Goal: Information Seeking & Learning: Learn about a topic

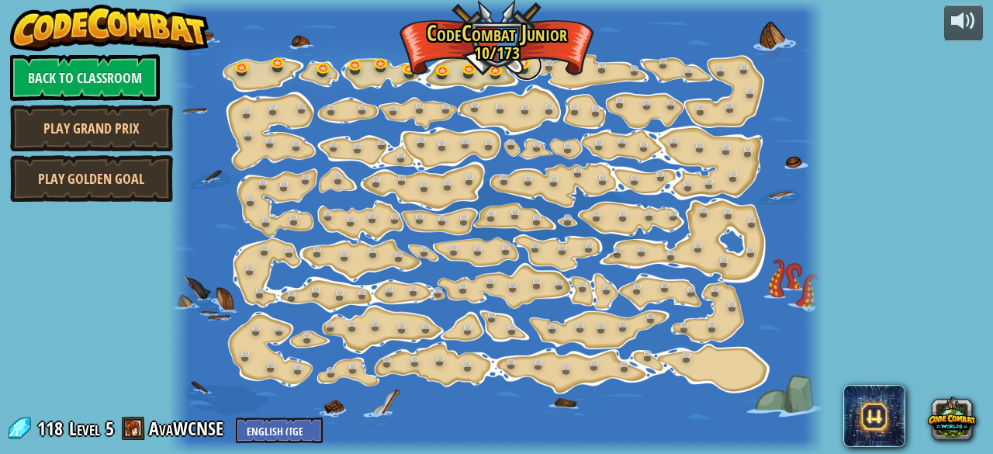
click at [528, 64] on link at bounding box center [526, 65] width 31 height 31
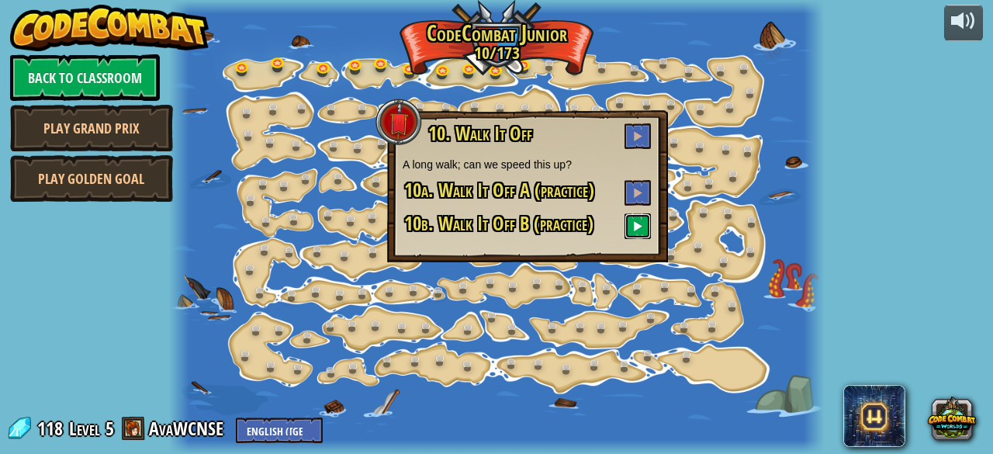
click at [631, 227] on button at bounding box center [638, 226] width 26 height 26
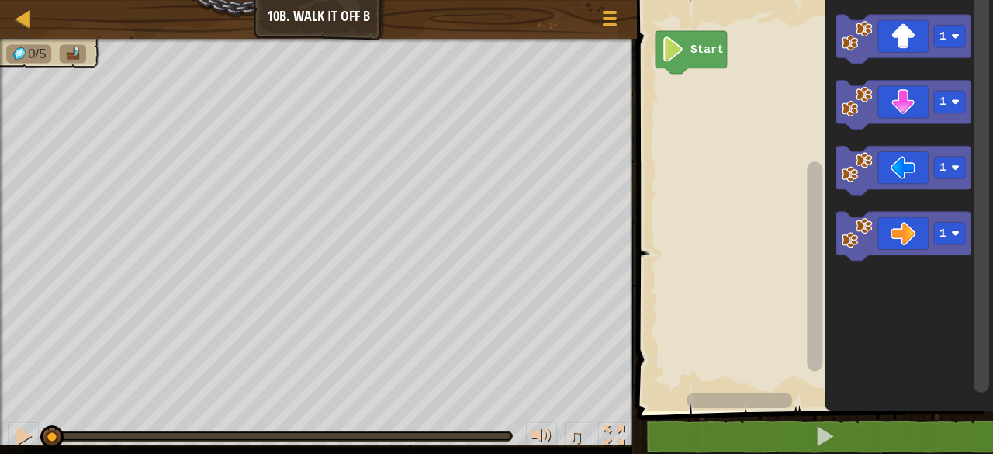
click at [907, 173] on icon "Blockly Workspace" at bounding box center [904, 170] width 135 height 49
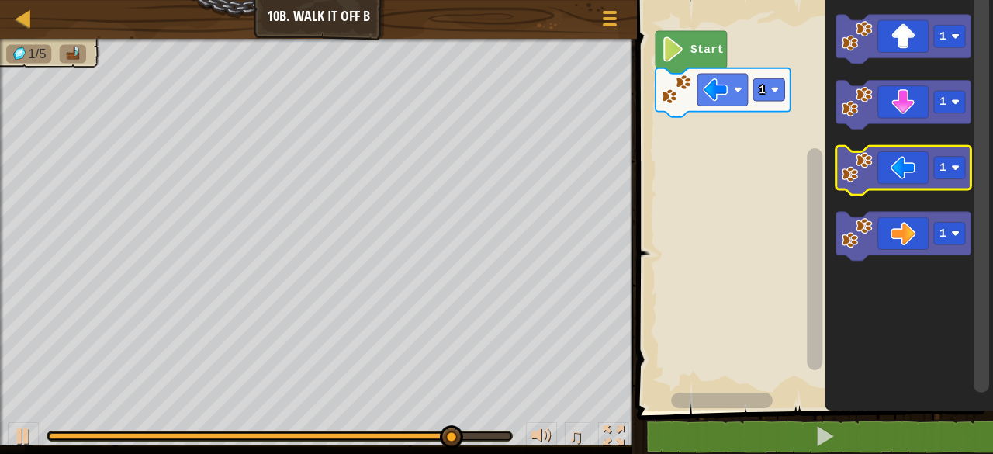
click at [909, 168] on icon "Blockly Workspace" at bounding box center [904, 170] width 135 height 49
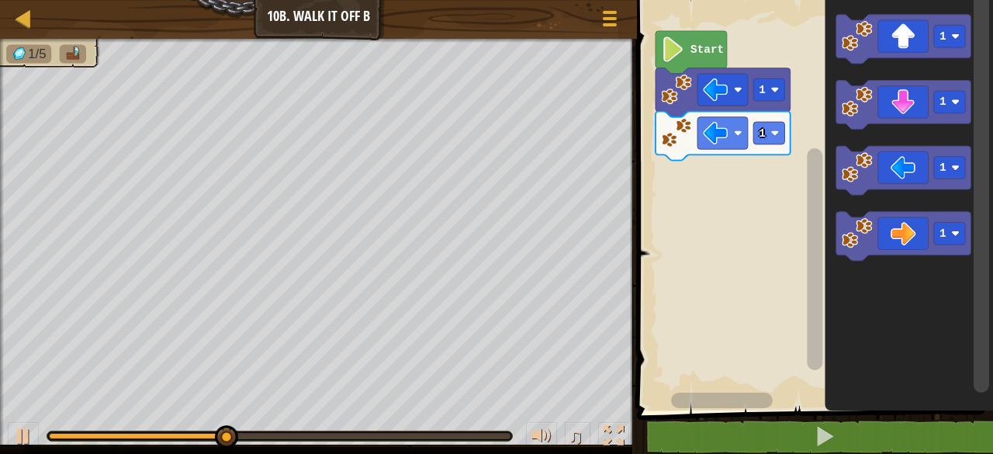
click at [931, 171] on icon "Blockly Workspace" at bounding box center [904, 170] width 135 height 49
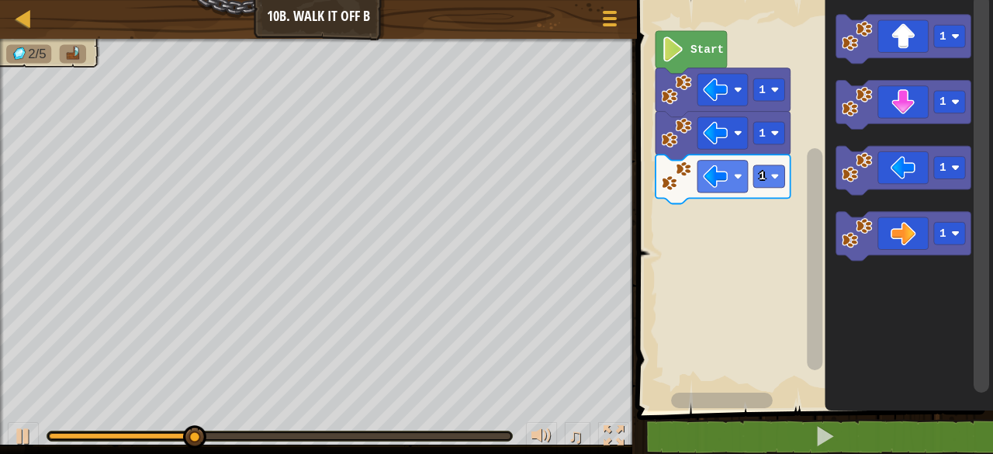
click at [948, 39] on rect "Blockly Workspace" at bounding box center [949, 36] width 31 height 23
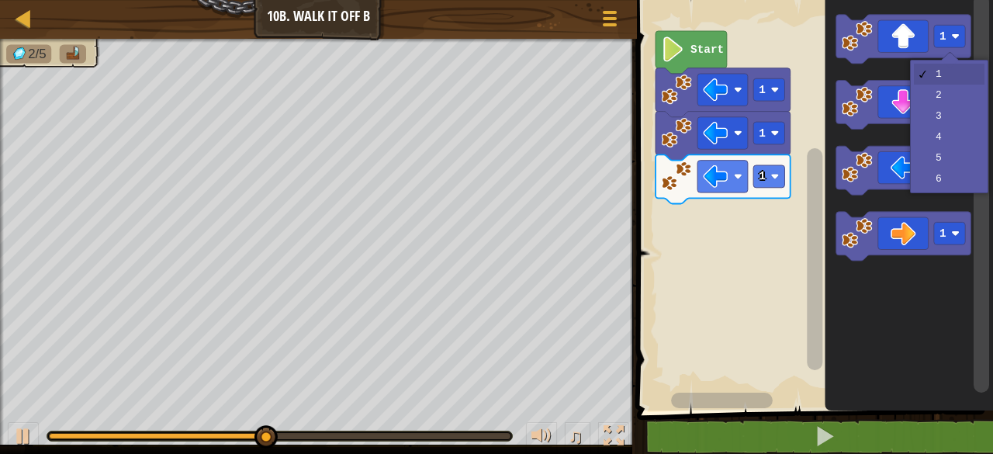
click at [900, 42] on icon "Blockly Workspace" at bounding box center [904, 39] width 135 height 49
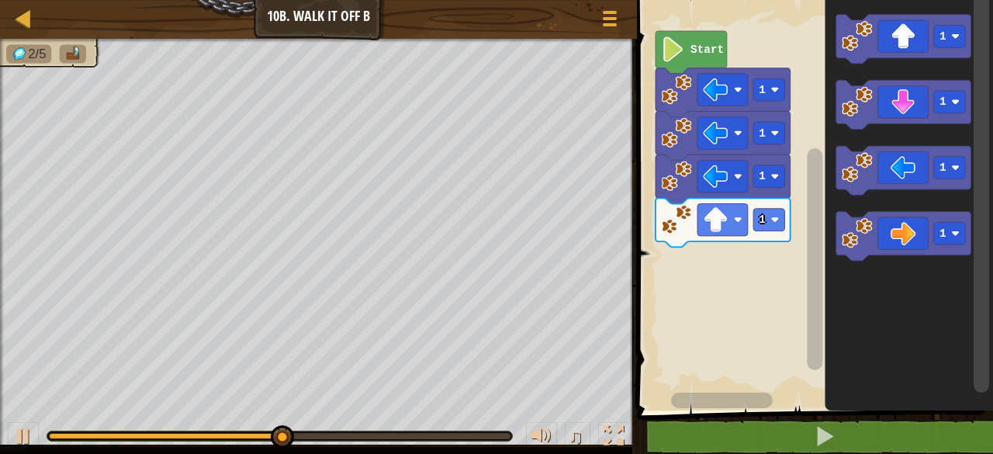
click at [945, 40] on text "1" at bounding box center [944, 36] width 7 height 12
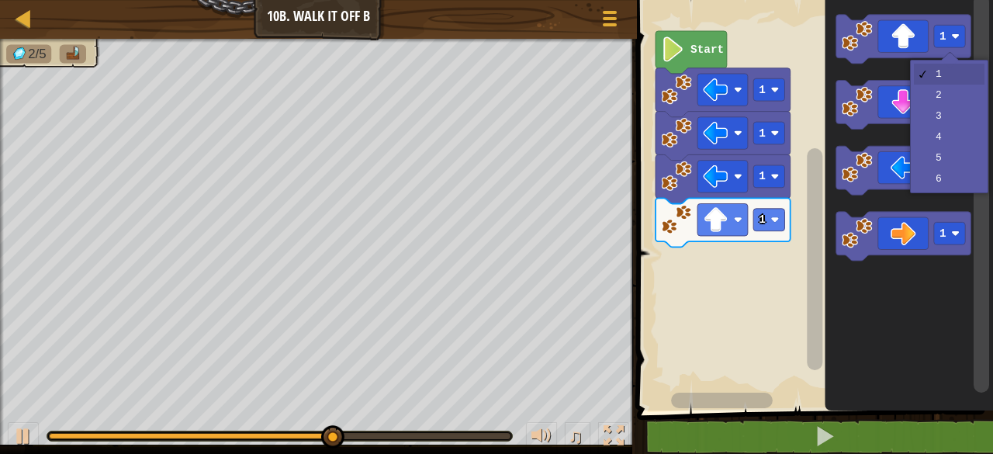
click at [940, 126] on rect "Blockly Workspace" at bounding box center [904, 105] width 135 height 49
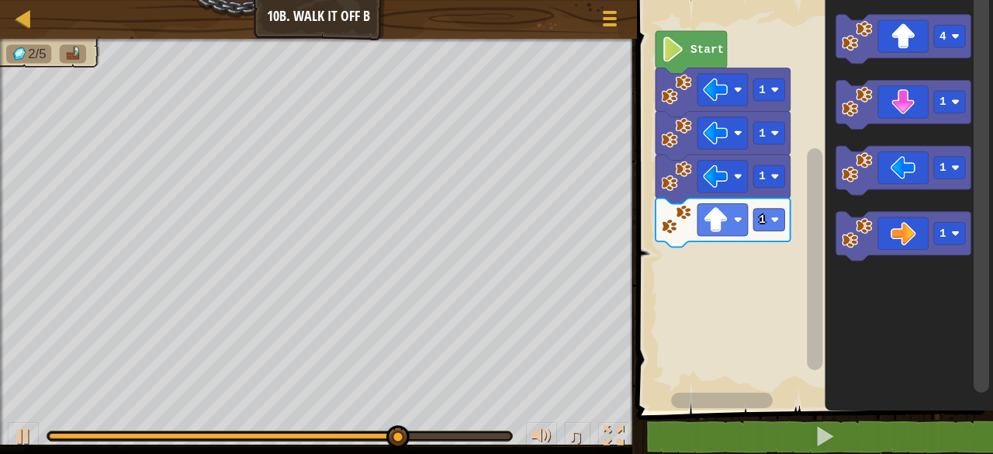
click at [952, 36] on image "Blockly Workspace" at bounding box center [956, 36] width 9 height 9
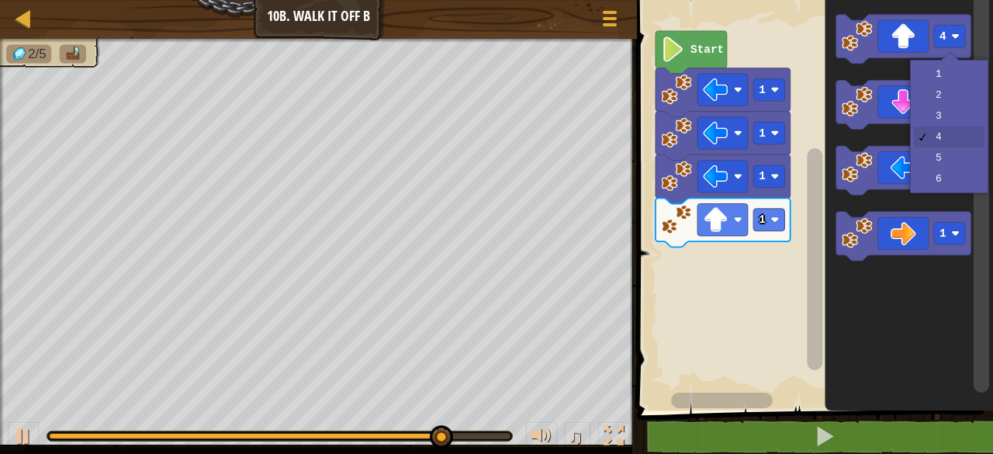
click at [936, 118] on icon "Blockly Workspace" at bounding box center [904, 105] width 135 height 49
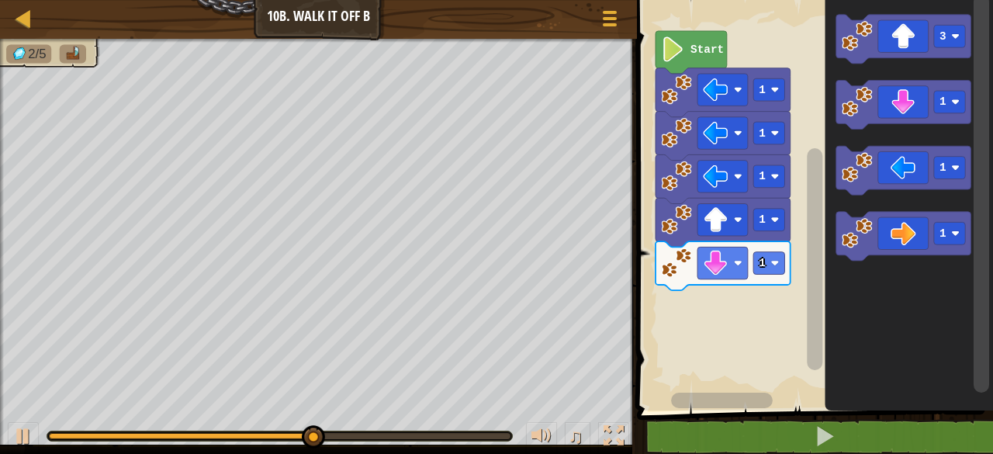
click at [899, 40] on icon "Blockly Workspace" at bounding box center [904, 39] width 135 height 49
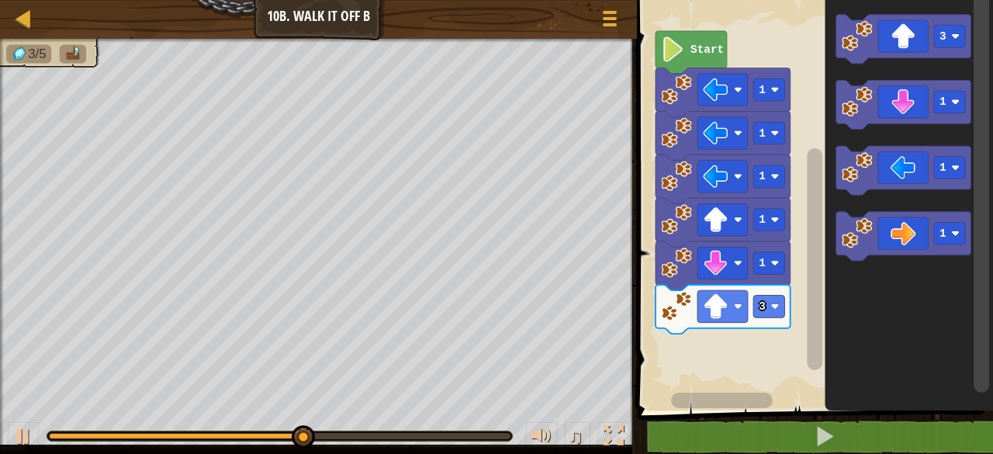
click at [933, 29] on icon "Blockly Workspace" at bounding box center [904, 39] width 135 height 49
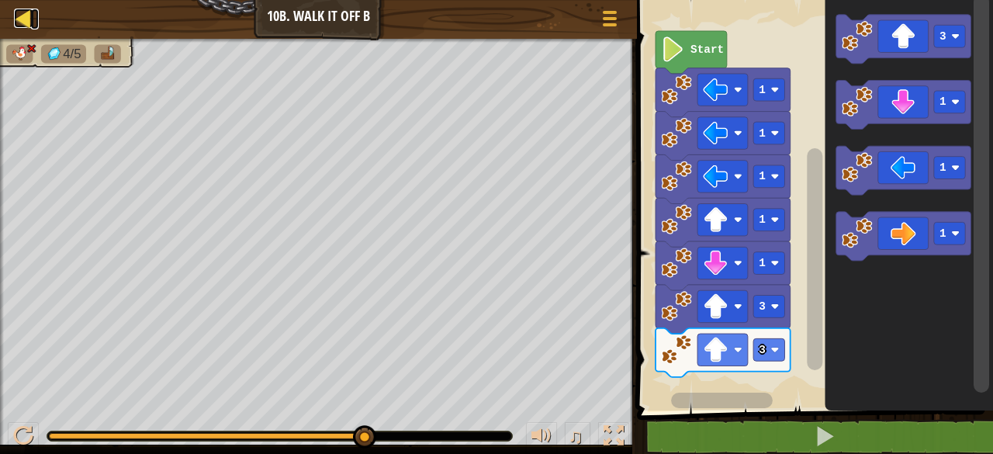
click at [35, 20] on link "Map" at bounding box center [35, 19] width 8 height 21
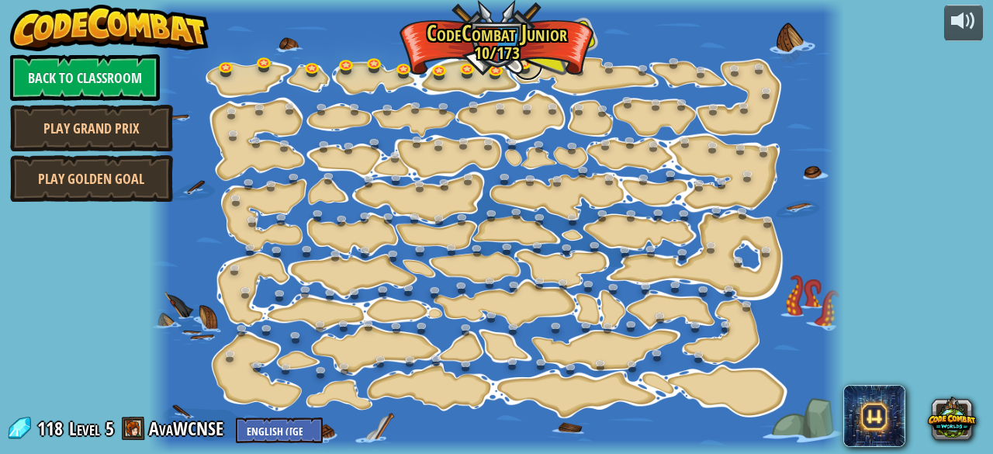
click at [518, 68] on link at bounding box center [527, 65] width 31 height 31
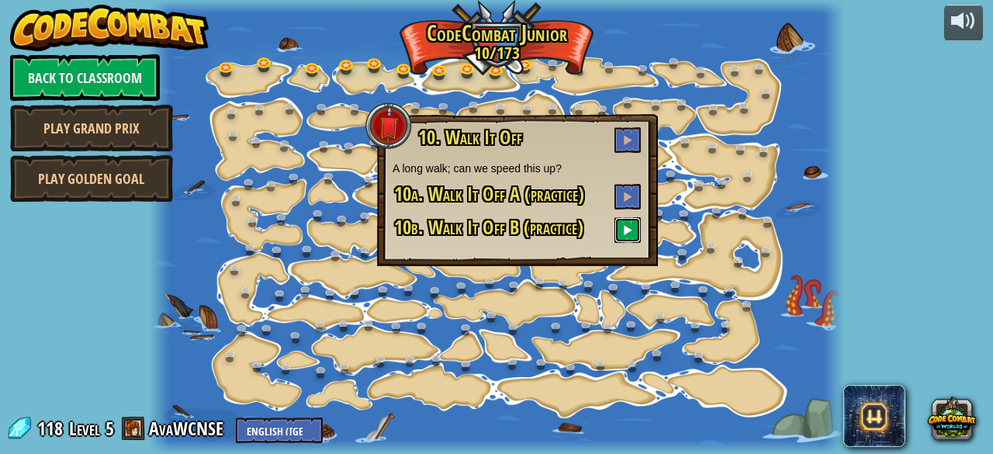
click at [629, 227] on span at bounding box center [627, 229] width 11 height 11
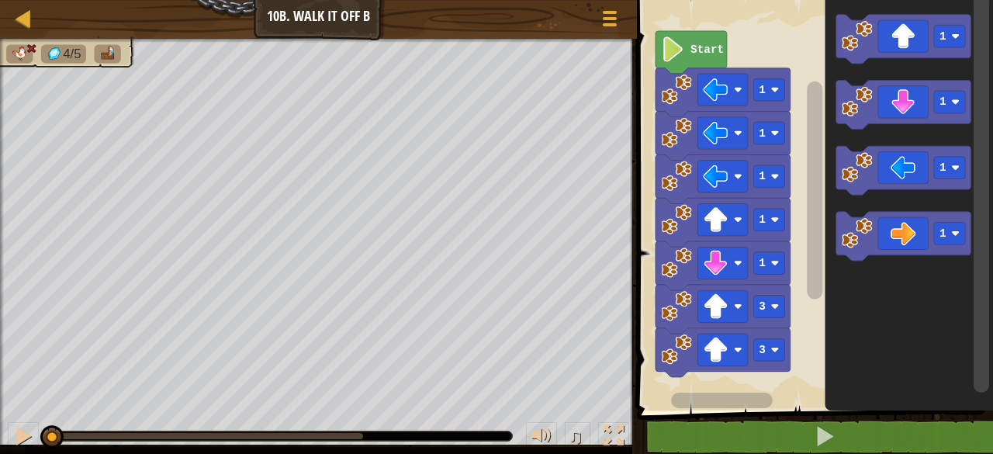
click at [909, 171] on icon "Blockly Workspace" at bounding box center [904, 170] width 135 height 49
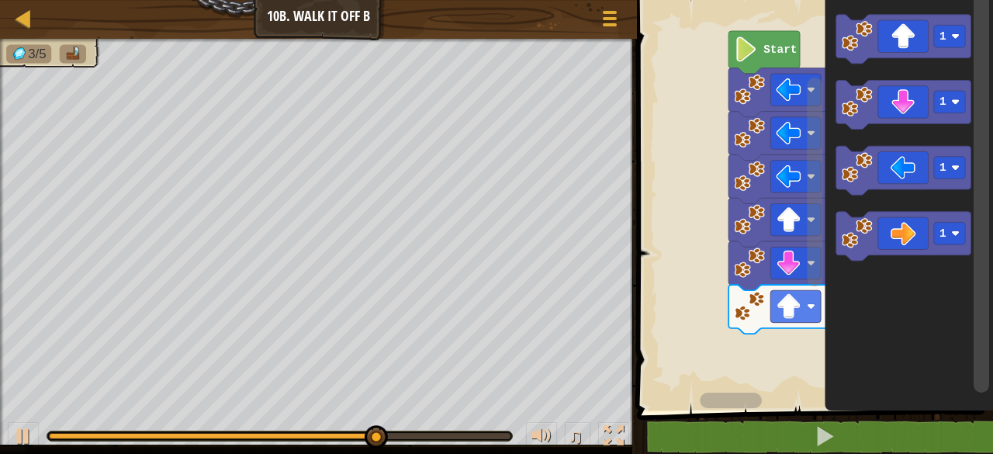
click at [906, 41] on icon "Blockly Workspace" at bounding box center [904, 39] width 135 height 49
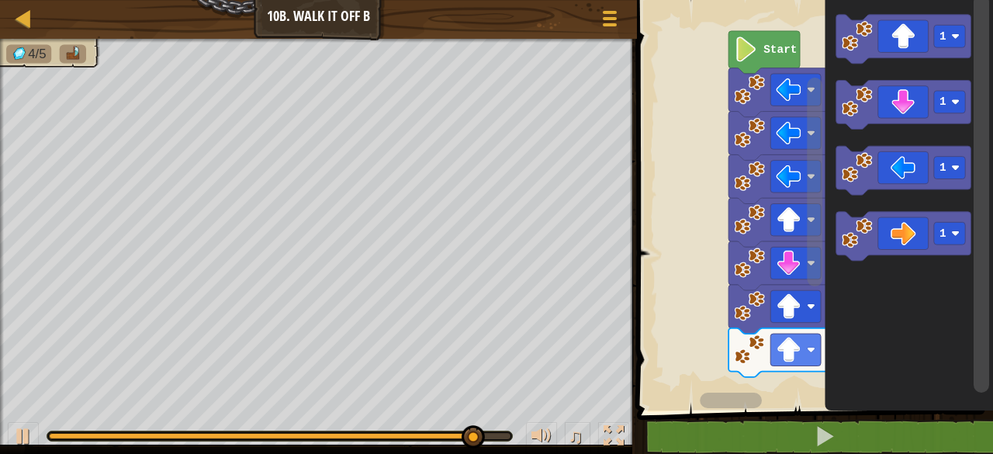
click at [0, 0] on div at bounding box center [0, 0] width 0 height 0
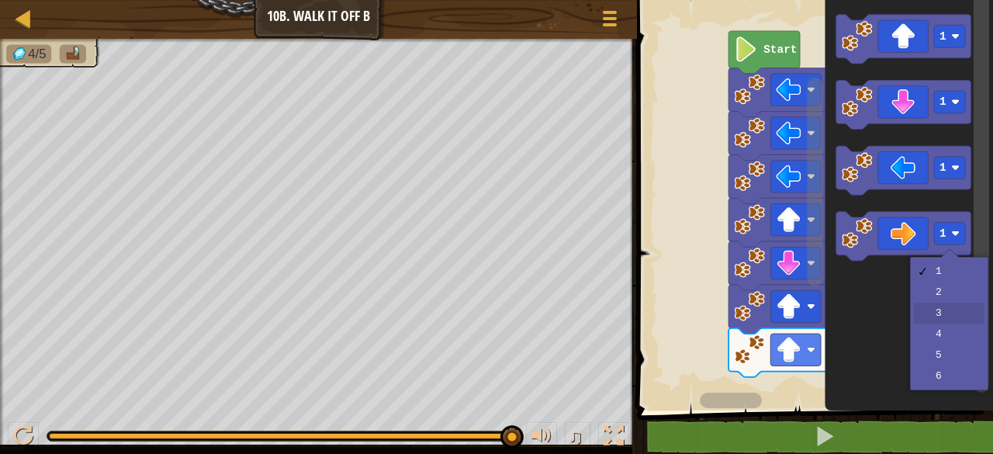
click at [931, 318] on icon "Blockly Workspace" at bounding box center [910, 201] width 168 height 418
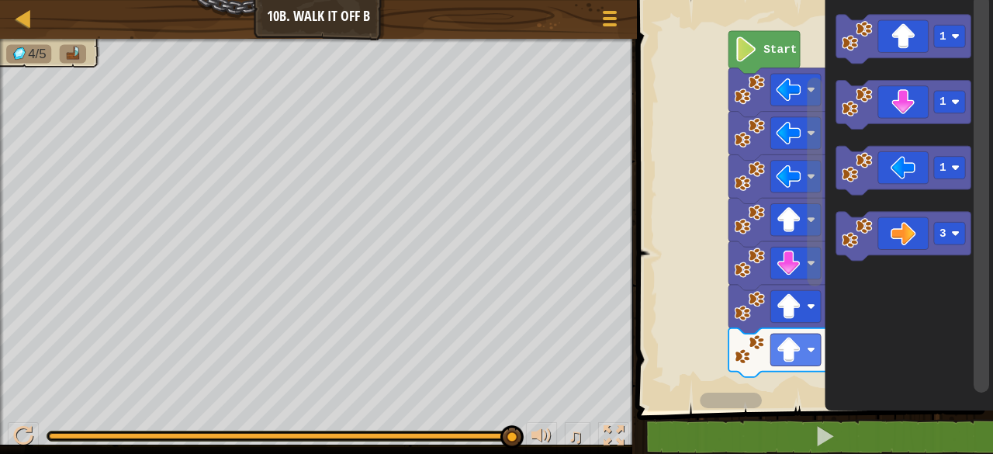
click at [902, 235] on icon "Blockly Workspace" at bounding box center [904, 236] width 135 height 49
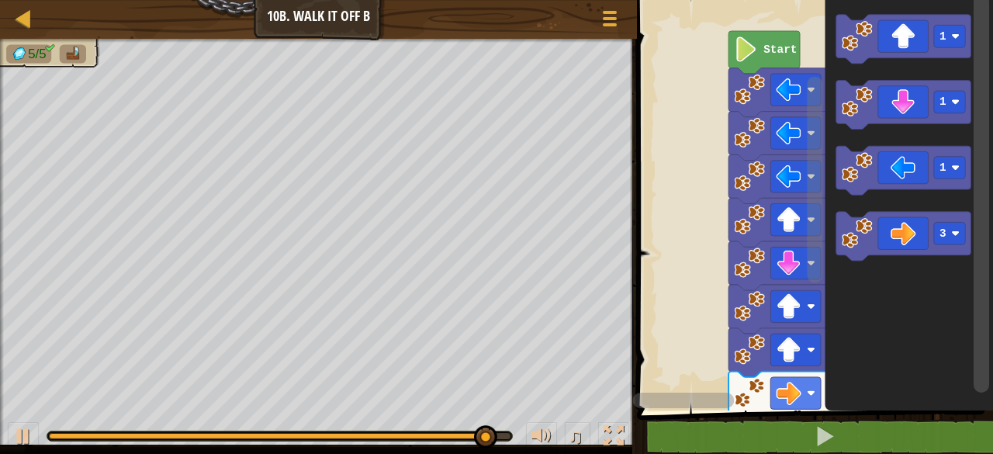
click at [904, 116] on icon "Blockly Workspace" at bounding box center [904, 105] width 135 height 49
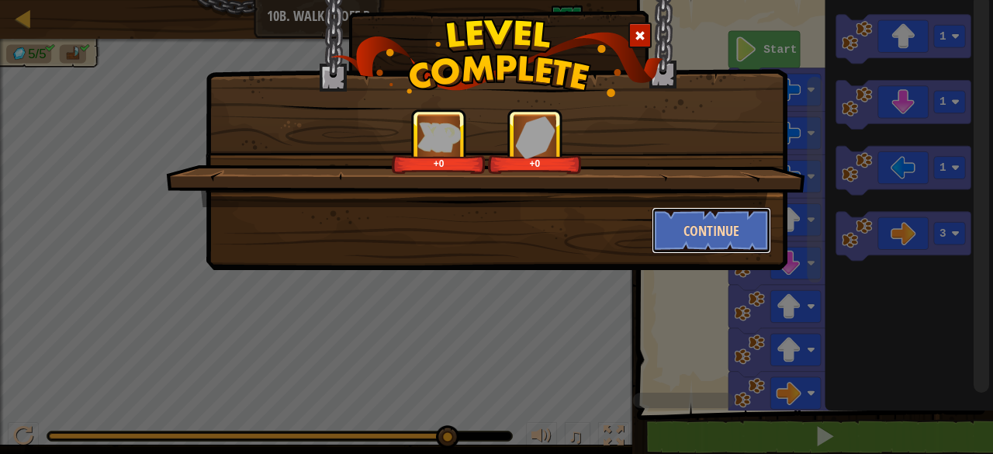
click at [703, 236] on button "Continue" at bounding box center [712, 230] width 120 height 47
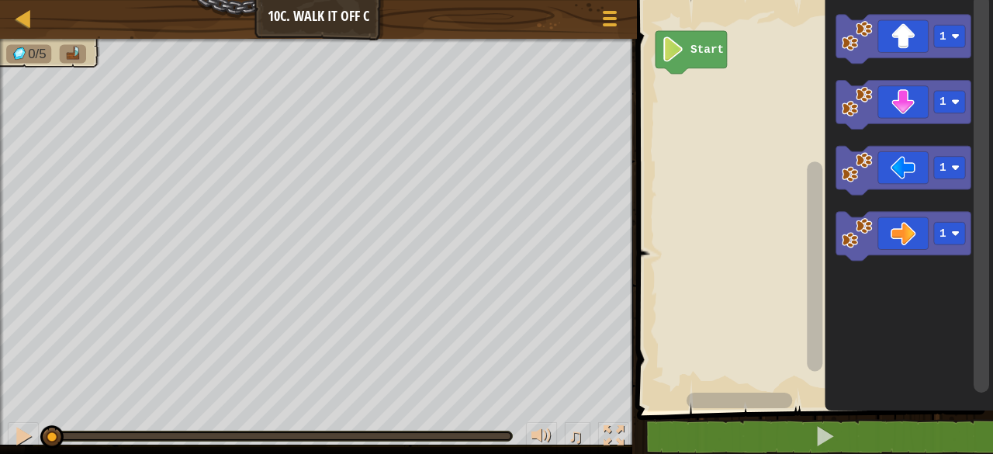
click at [911, 45] on icon "Blockly Workspace" at bounding box center [904, 39] width 135 height 49
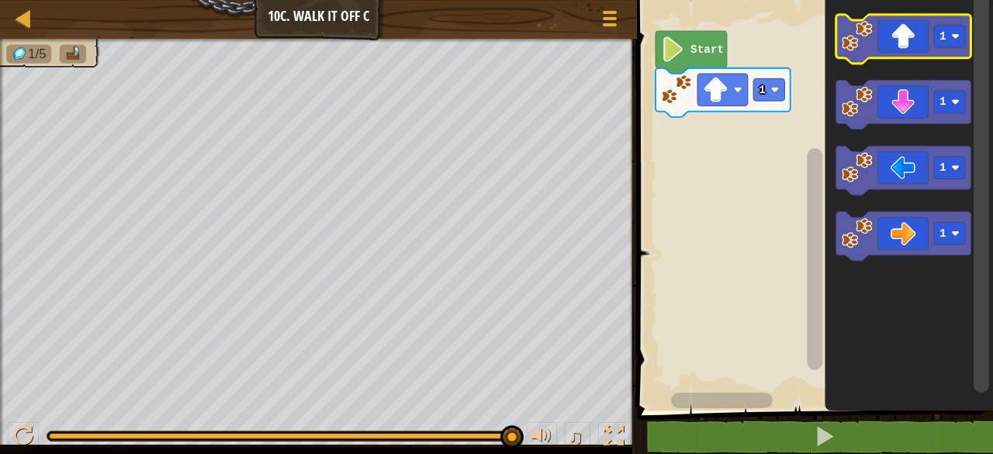
click at [896, 47] on icon "Blockly Workspace" at bounding box center [904, 39] width 135 height 49
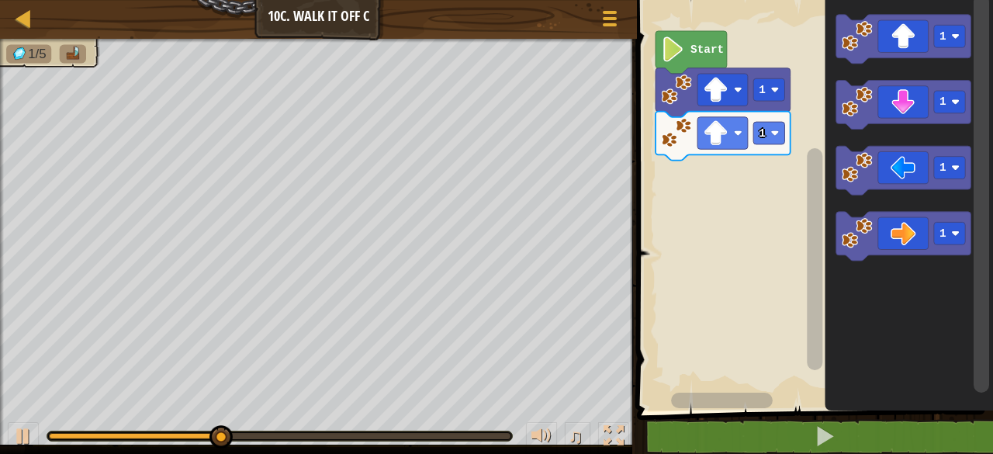
click at [946, 32] on text "1" at bounding box center [944, 36] width 7 height 12
click at [906, 33] on icon "Blockly Workspace" at bounding box center [904, 39] width 135 height 49
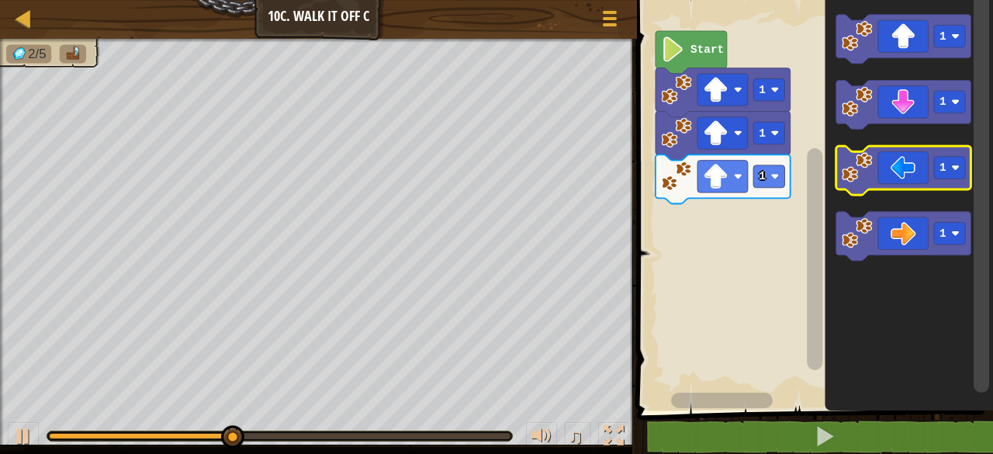
click at [915, 168] on icon "Blockly Workspace" at bounding box center [904, 170] width 135 height 49
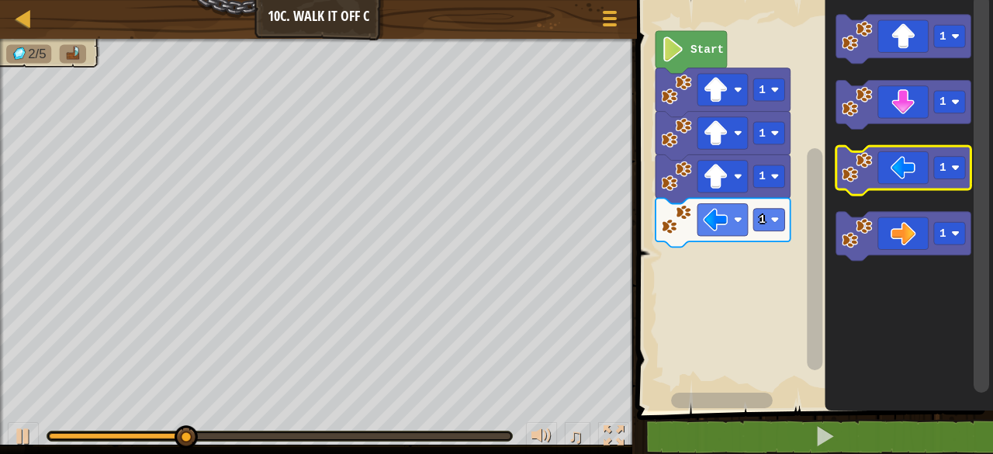
click at [909, 172] on icon "Blockly Workspace" at bounding box center [904, 170] width 135 height 49
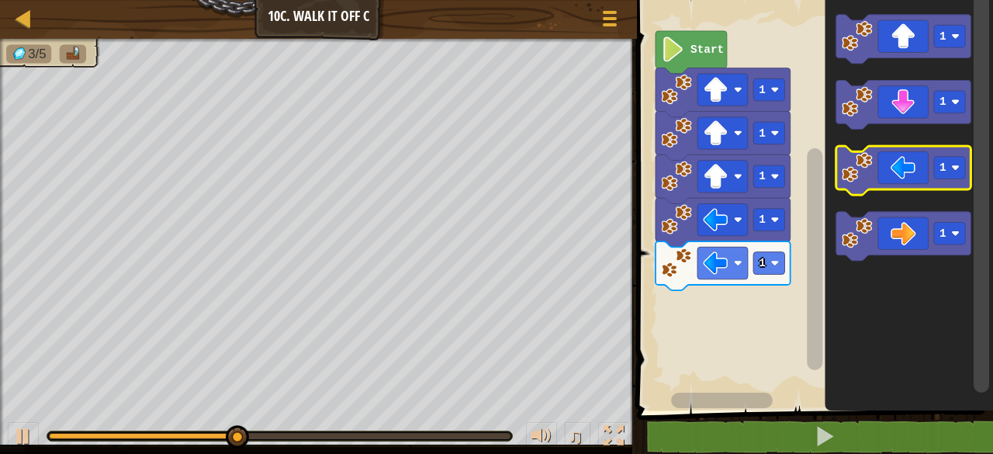
click at [904, 170] on icon "Blockly Workspace" at bounding box center [904, 170] width 135 height 49
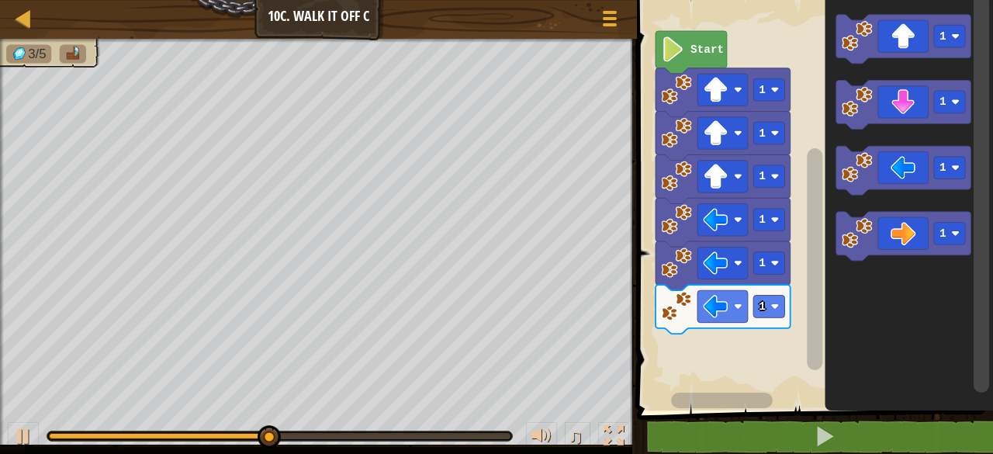
click at [908, 177] on icon "Blockly Workspace" at bounding box center [904, 170] width 135 height 49
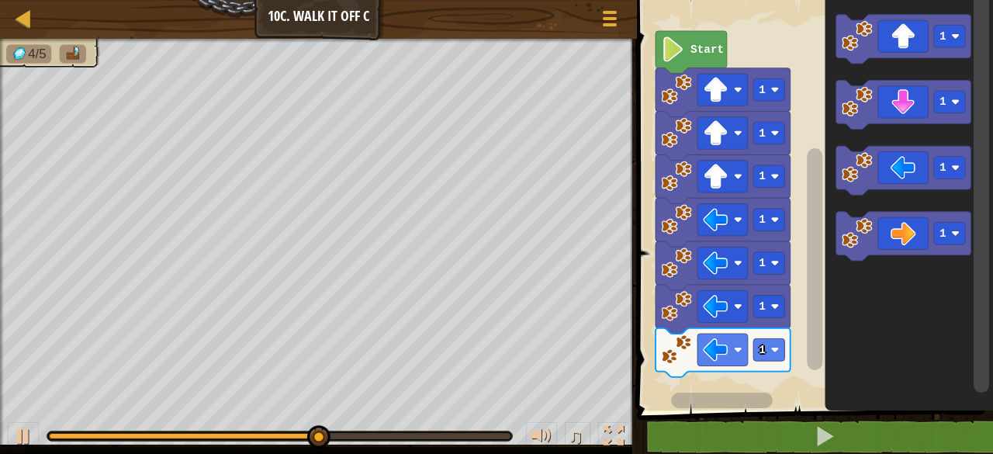
click at [917, 107] on icon "Blockly Workspace" at bounding box center [904, 105] width 135 height 49
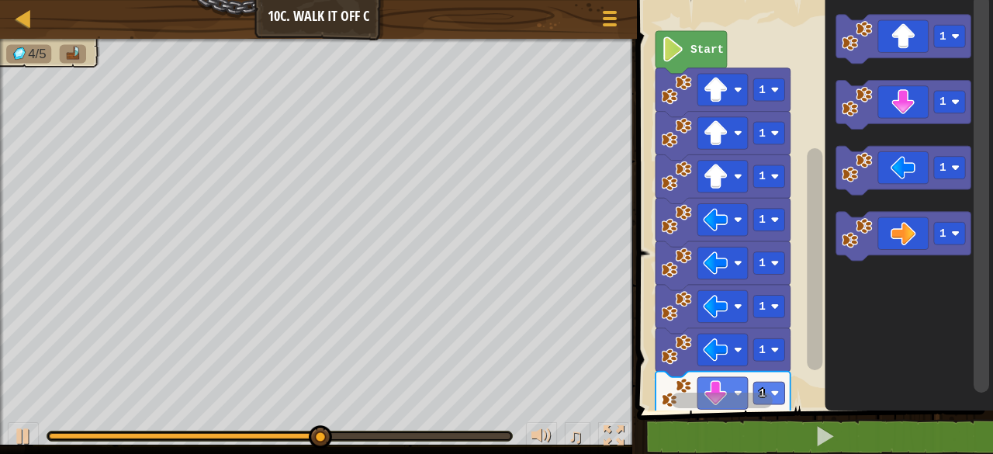
click at [917, 109] on icon "Blockly Workspace" at bounding box center [904, 105] width 135 height 49
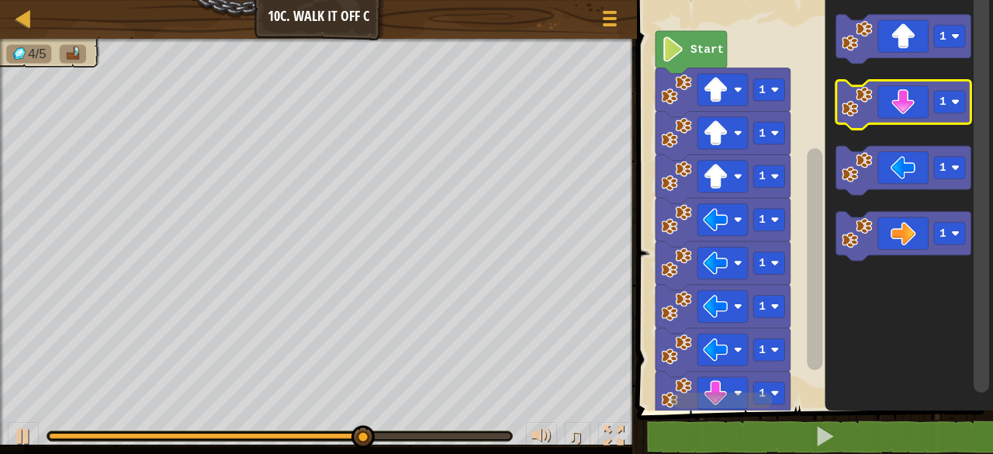
click at [913, 95] on icon "Blockly Workspace" at bounding box center [904, 105] width 135 height 49
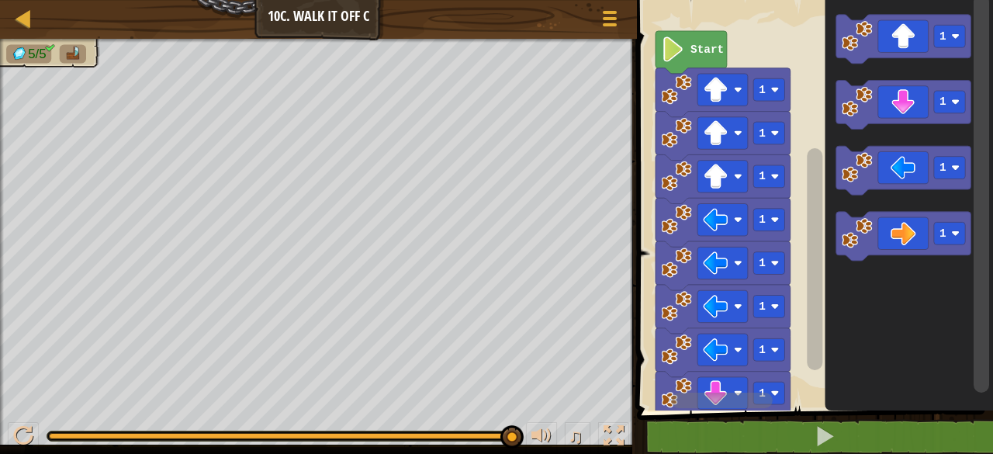
click at [911, 244] on icon "Blockly Workspace" at bounding box center [904, 236] width 135 height 49
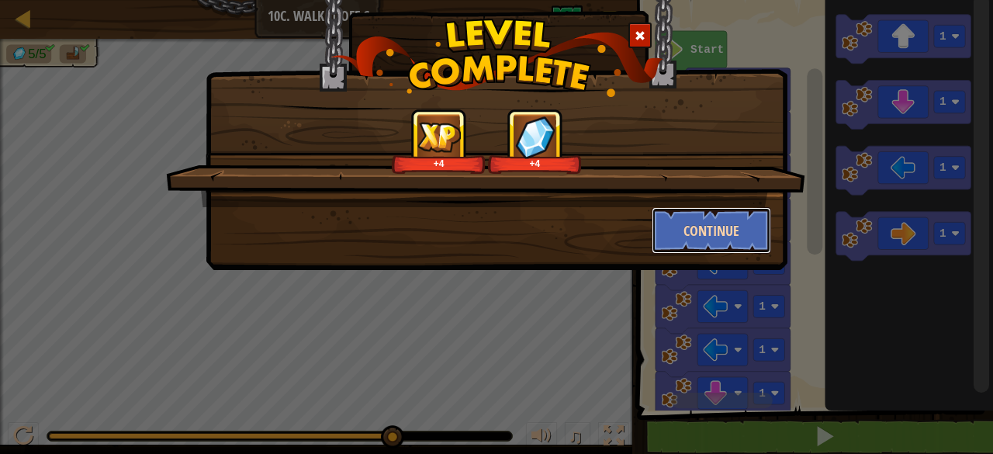
click at [726, 234] on button "Continue" at bounding box center [712, 230] width 120 height 47
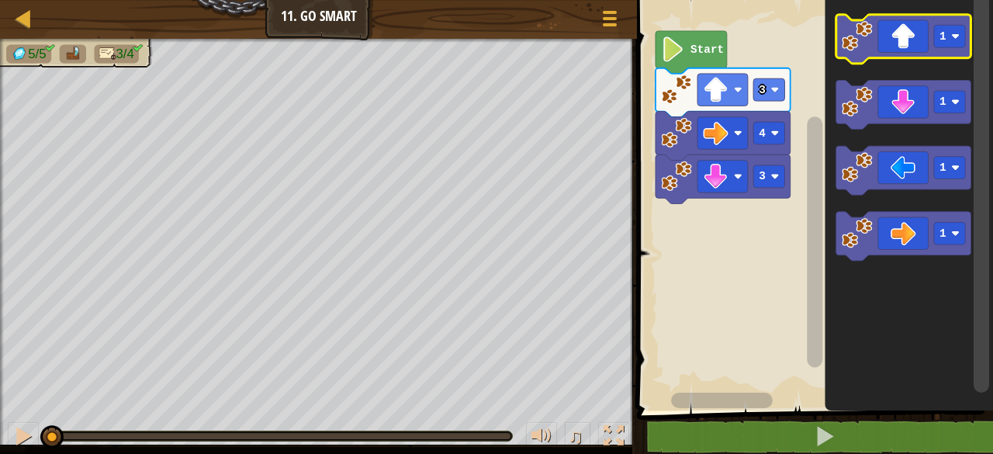
click at [891, 47] on icon "Blockly Workspace" at bounding box center [904, 39] width 135 height 49
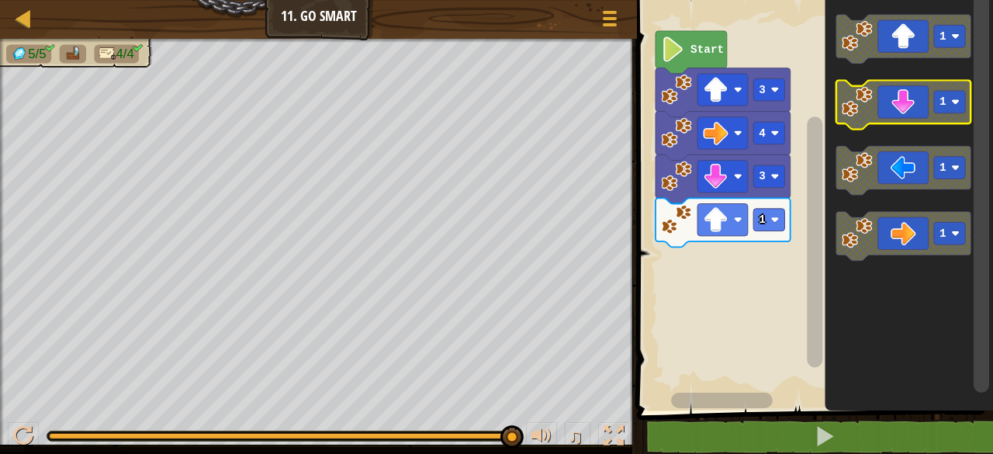
click at [903, 110] on icon "Blockly Workspace" at bounding box center [904, 105] width 135 height 49
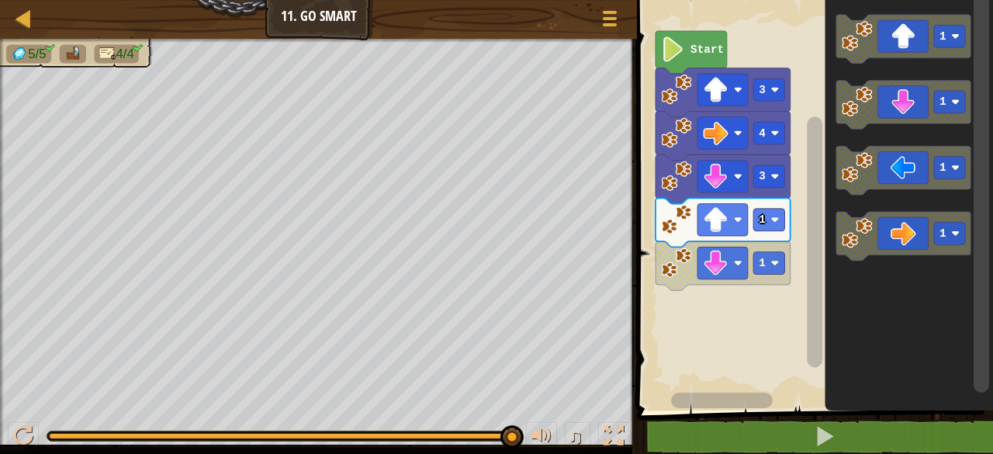
click at [781, 334] on rect "Blockly Workspace" at bounding box center [812, 201] width 361 height 418
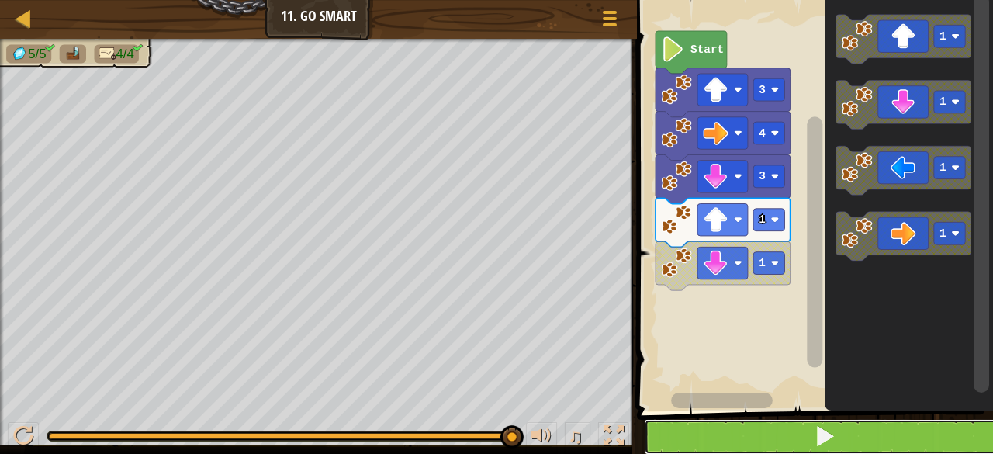
click at [764, 426] on button at bounding box center [824, 437] width 361 height 36
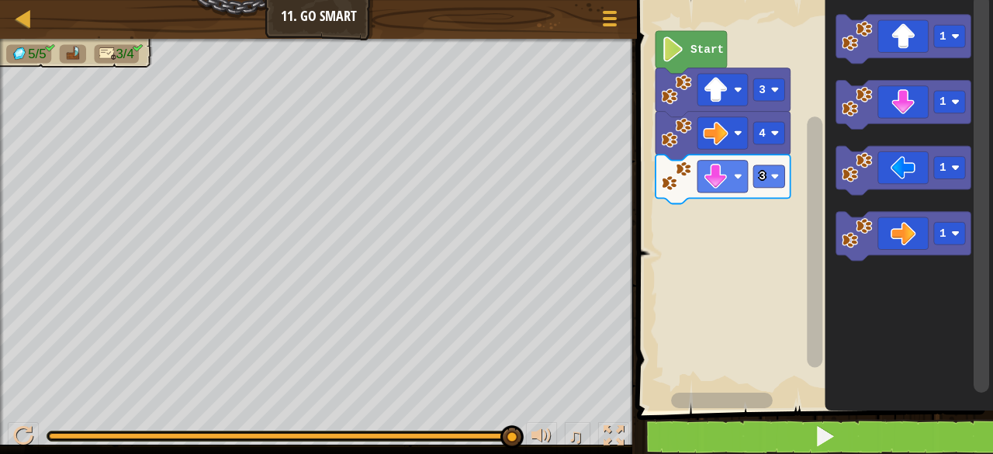
click at [898, 168] on icon "Blockly Workspace" at bounding box center [904, 170] width 135 height 49
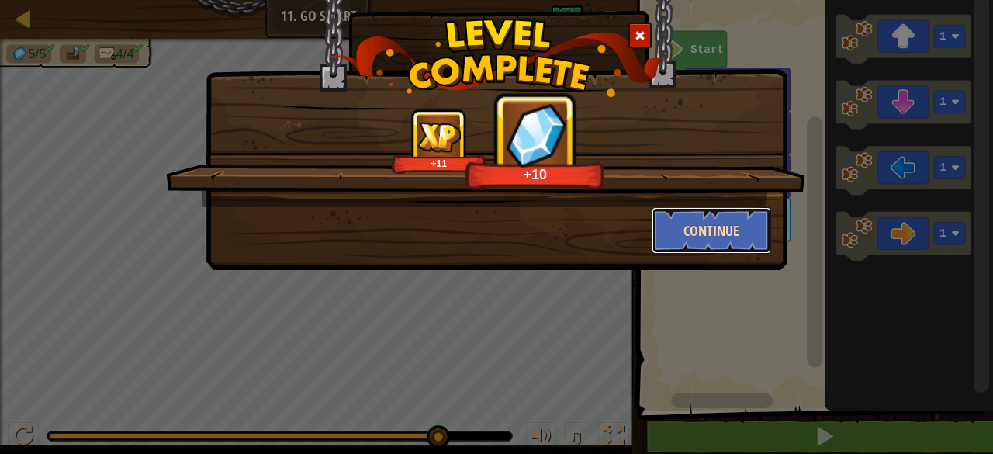
click at [739, 230] on button "Continue" at bounding box center [712, 230] width 120 height 47
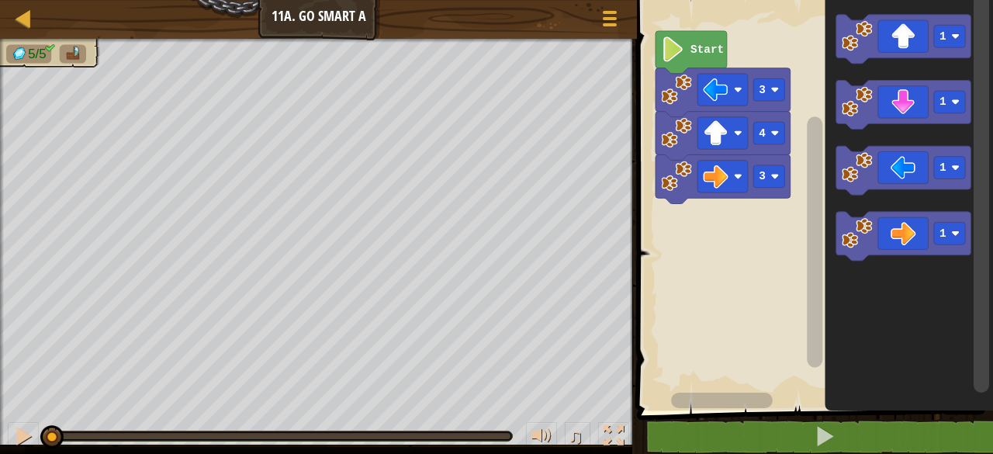
click at [896, 172] on icon "Blockly Workspace" at bounding box center [904, 170] width 135 height 49
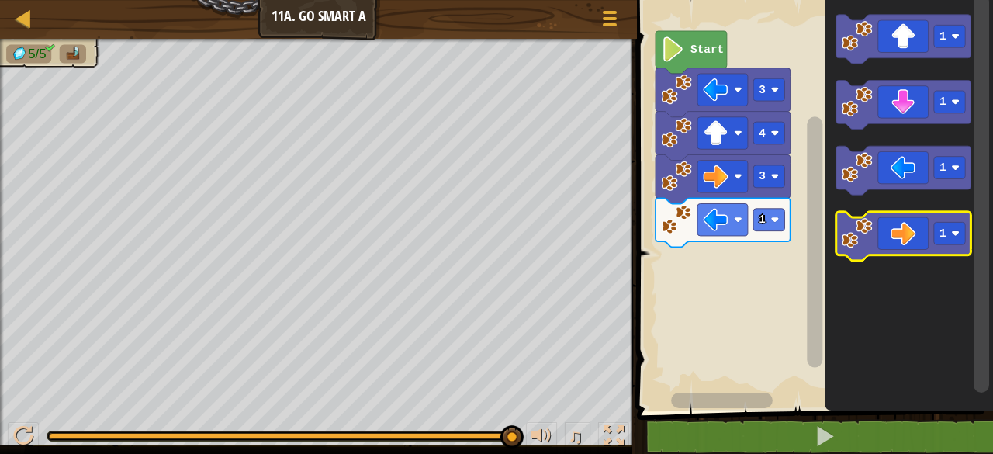
click at [910, 233] on icon "Blockly Workspace" at bounding box center [904, 236] width 135 height 49
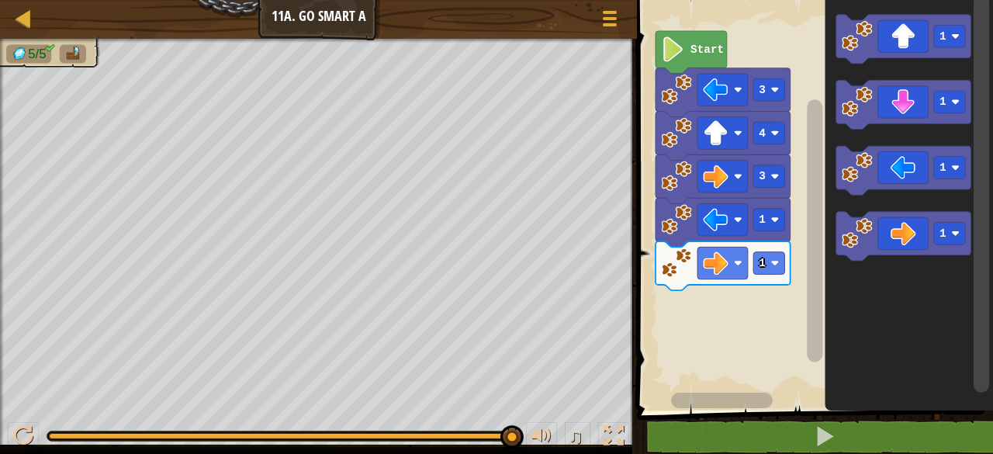
click at [892, 116] on icon "Blockly Workspace" at bounding box center [904, 105] width 135 height 49
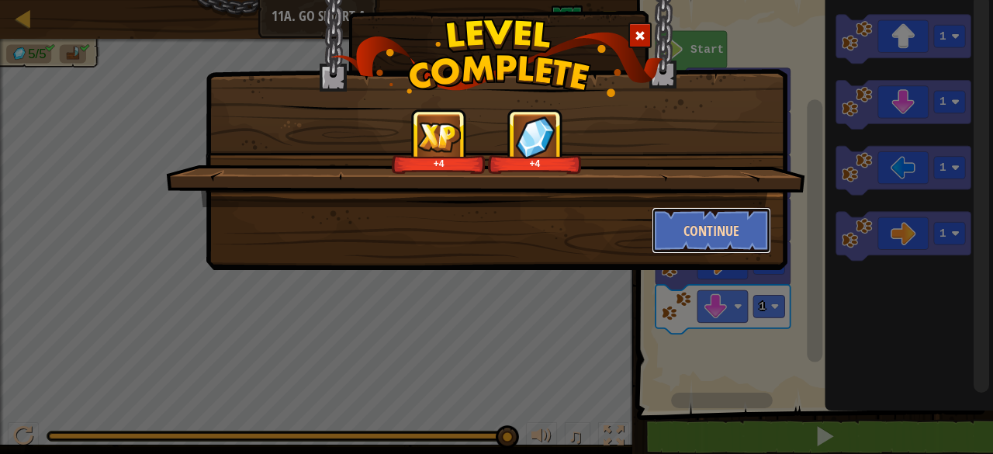
click at [707, 231] on button "Continue" at bounding box center [712, 230] width 120 height 47
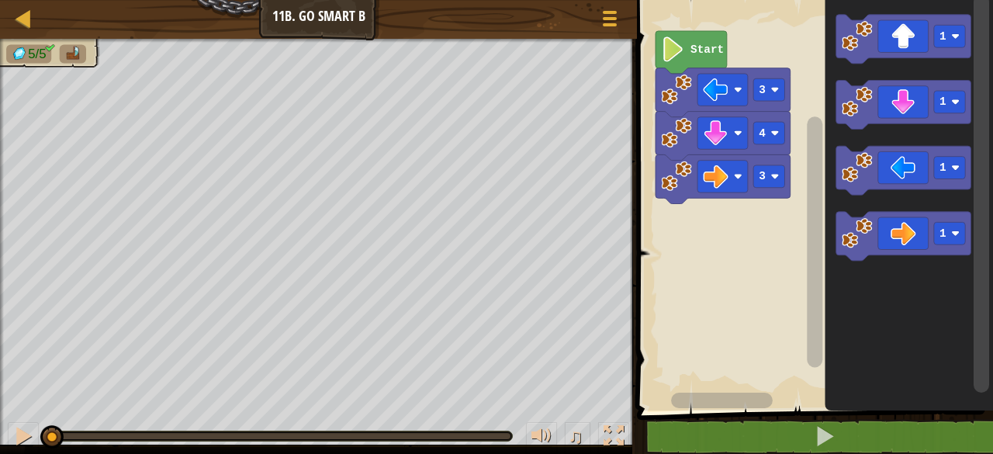
click at [921, 167] on icon "Blockly Workspace" at bounding box center [904, 170] width 135 height 49
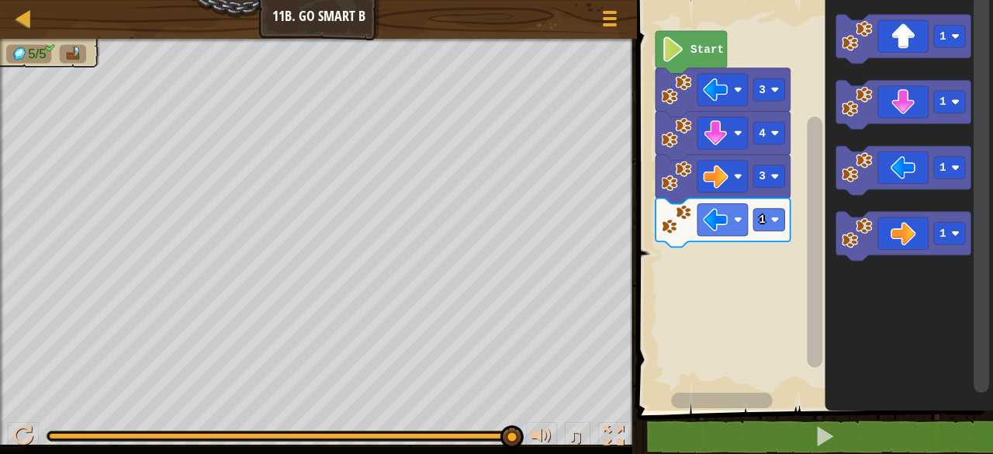
click at [909, 237] on icon "Blockly Workspace" at bounding box center [904, 236] width 135 height 49
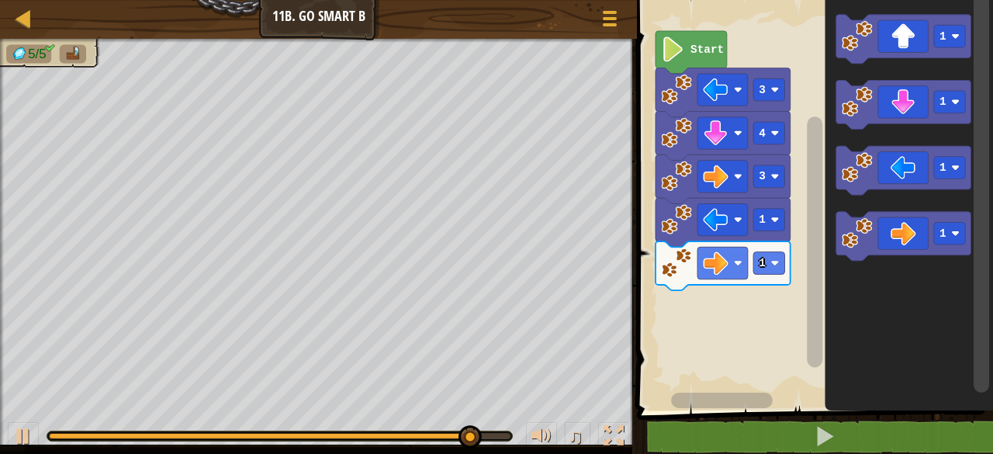
click at [901, 36] on icon "Blockly Workspace" at bounding box center [904, 39] width 135 height 49
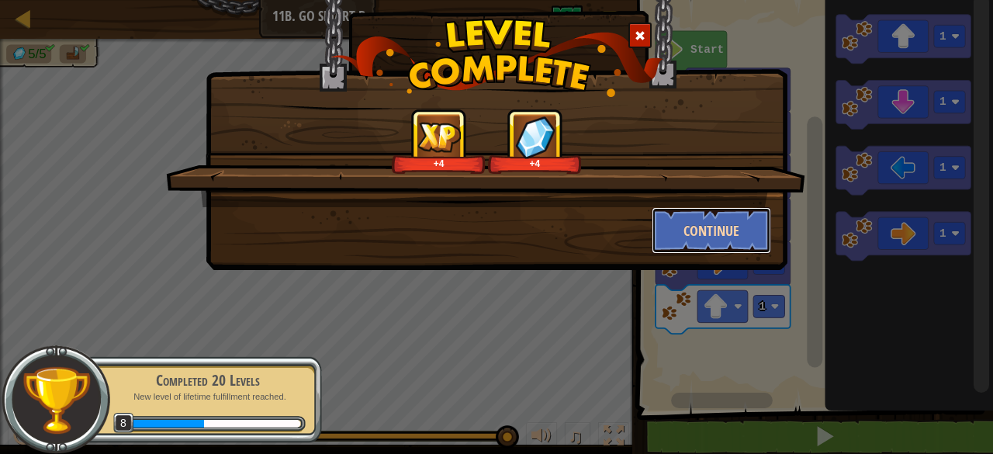
click at [712, 227] on button "Continue" at bounding box center [712, 230] width 120 height 47
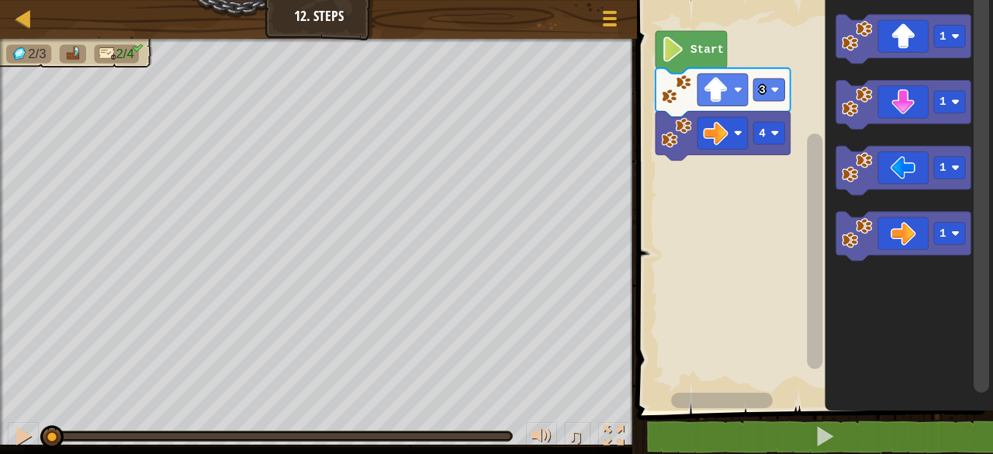
click at [919, 42] on icon "Blockly Workspace" at bounding box center [904, 39] width 135 height 49
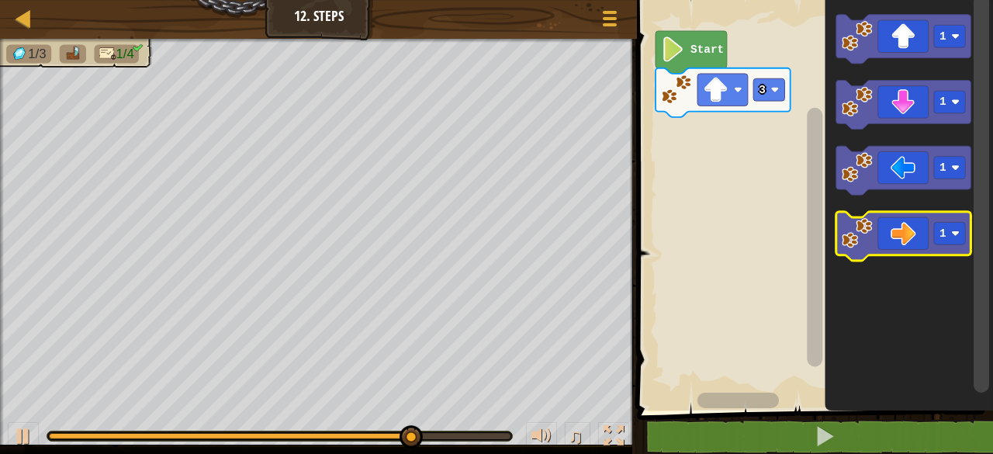
click at [898, 239] on icon "Blockly Workspace" at bounding box center [904, 236] width 135 height 49
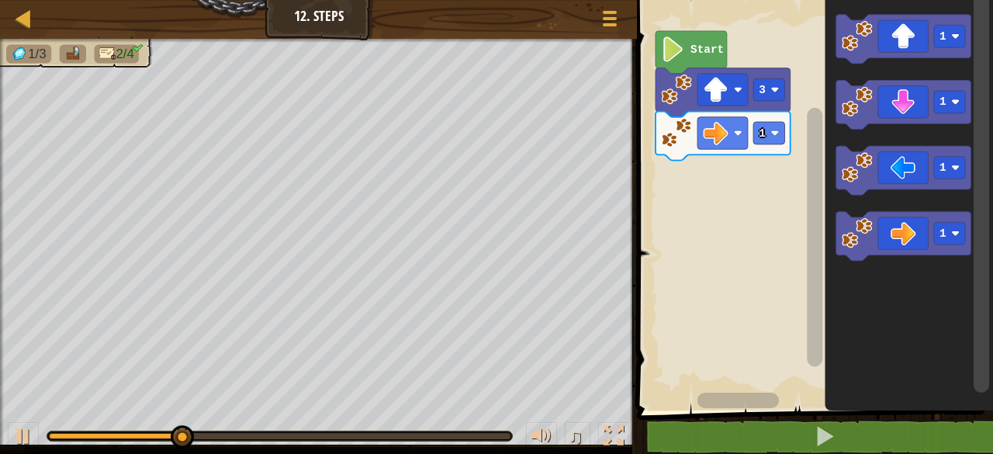
click at [909, 241] on icon "Blockly Workspace" at bounding box center [904, 236] width 135 height 49
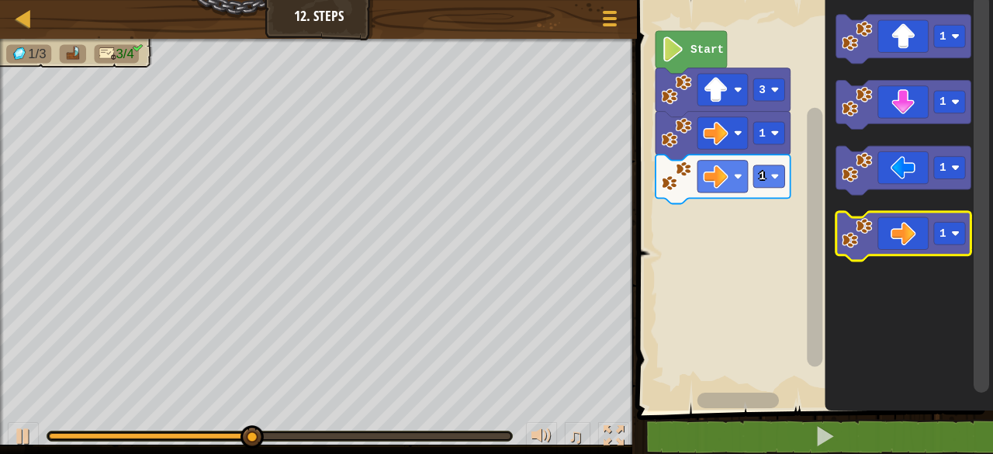
click at [906, 227] on icon "Blockly Workspace" at bounding box center [904, 236] width 135 height 49
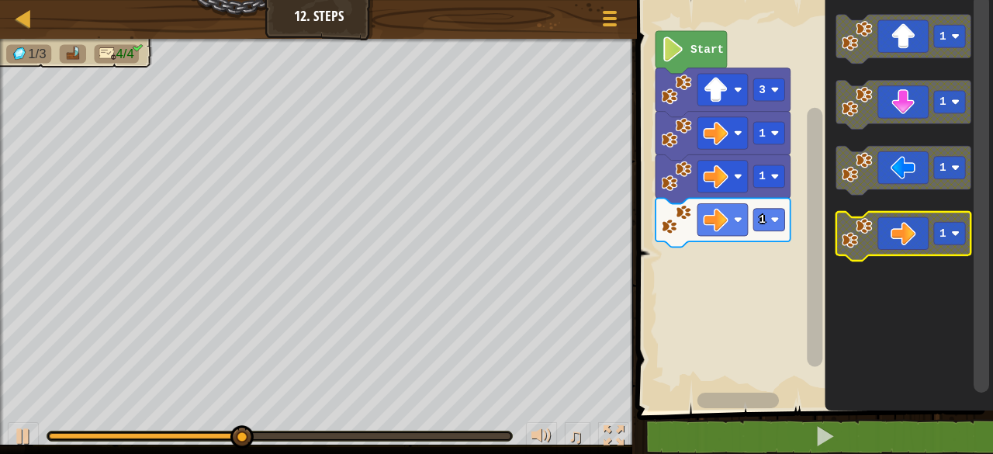
click at [923, 234] on icon "Blockly Workspace" at bounding box center [904, 236] width 135 height 49
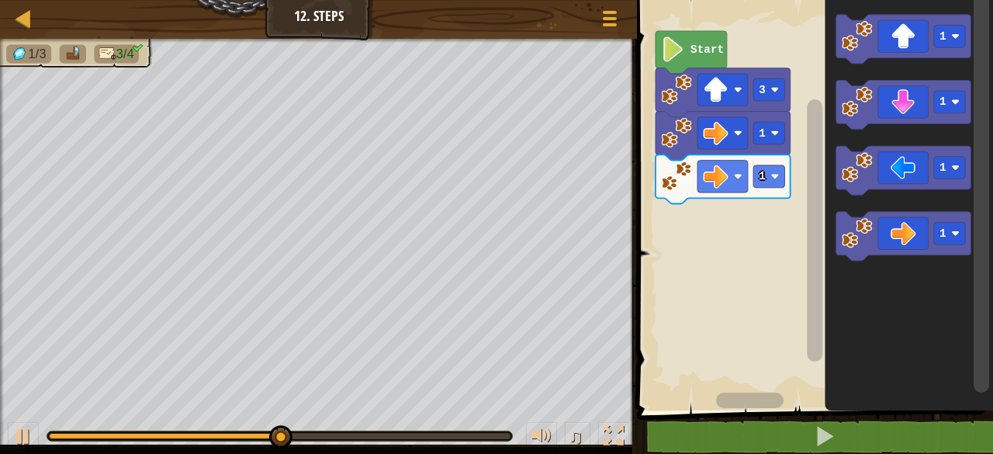
click at [0, 0] on div at bounding box center [0, 0] width 0 height 0
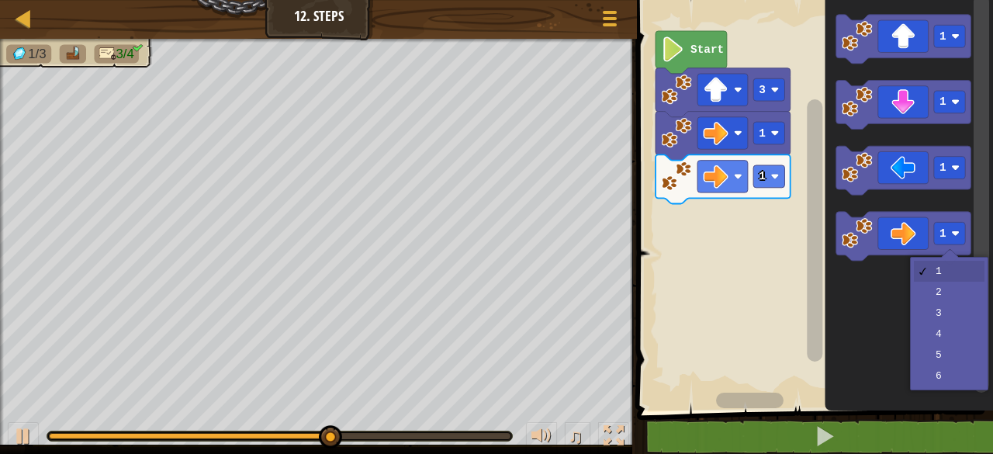
click at [932, 305] on icon "Blockly Workspace" at bounding box center [910, 201] width 168 height 418
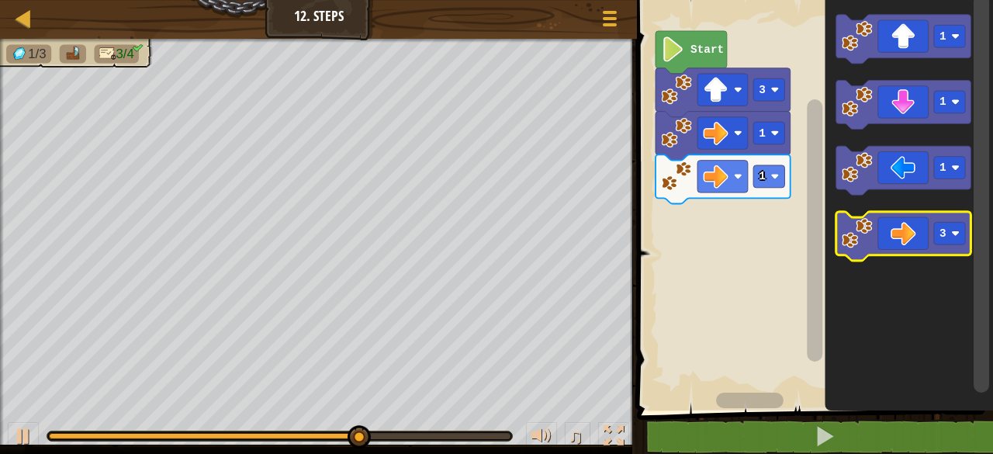
click at [895, 242] on icon "Blockly Workspace" at bounding box center [904, 236] width 135 height 49
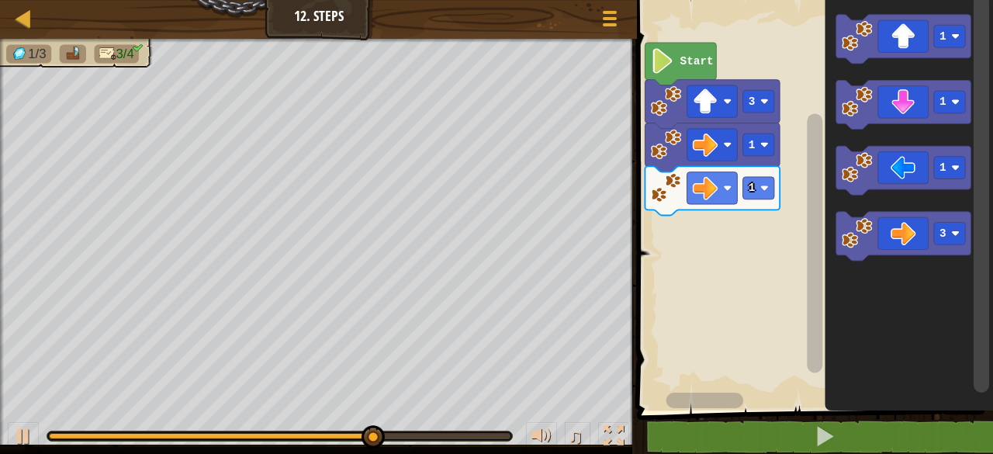
click at [941, 242] on rect "Blockly Workspace" at bounding box center [949, 233] width 31 height 23
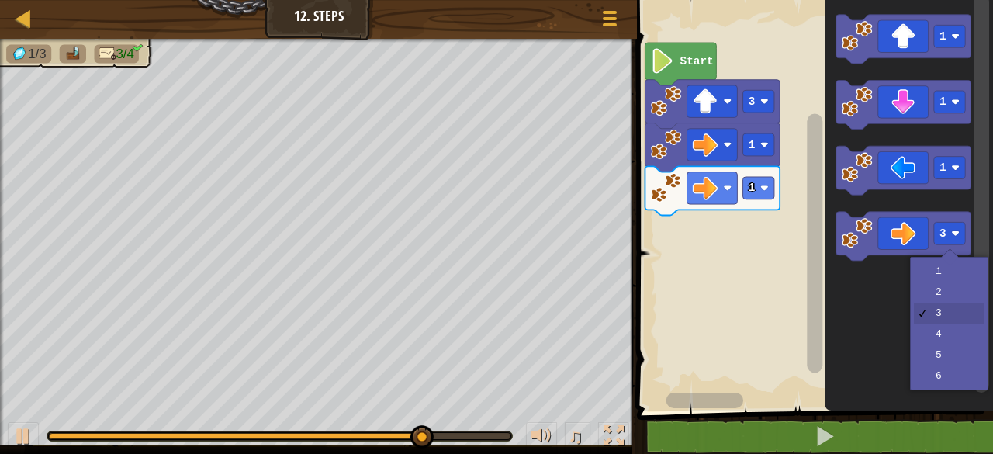
click at [934, 303] on icon "Blockly Workspace" at bounding box center [910, 201] width 168 height 418
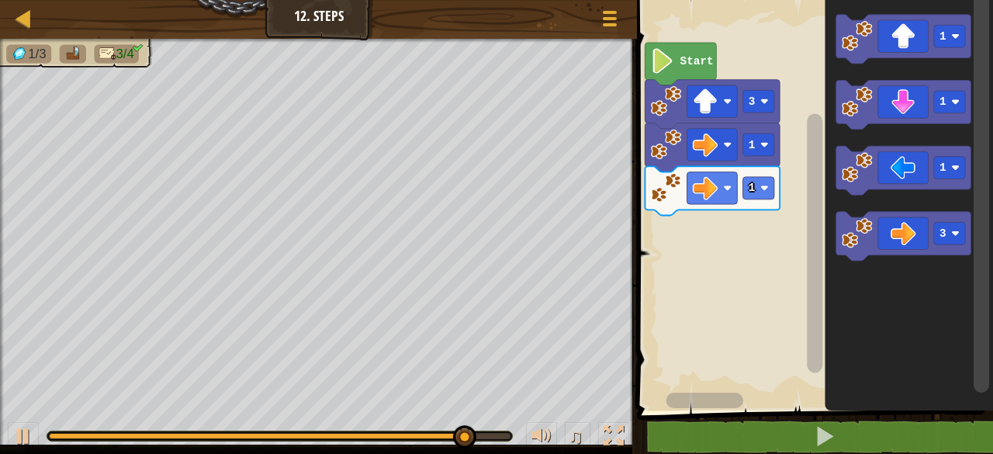
click at [941, 249] on icon "Blockly Workspace" at bounding box center [904, 236] width 135 height 49
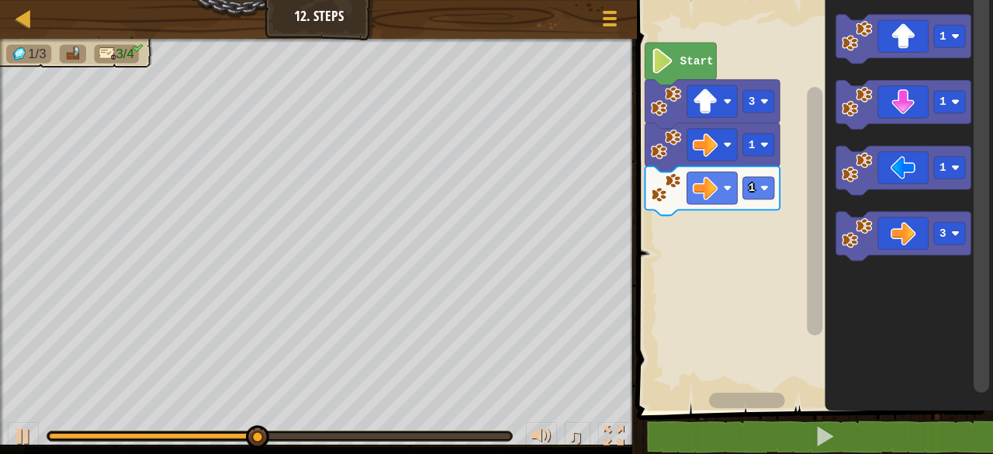
click at [935, 245] on icon "Blockly Workspace" at bounding box center [904, 236] width 135 height 49
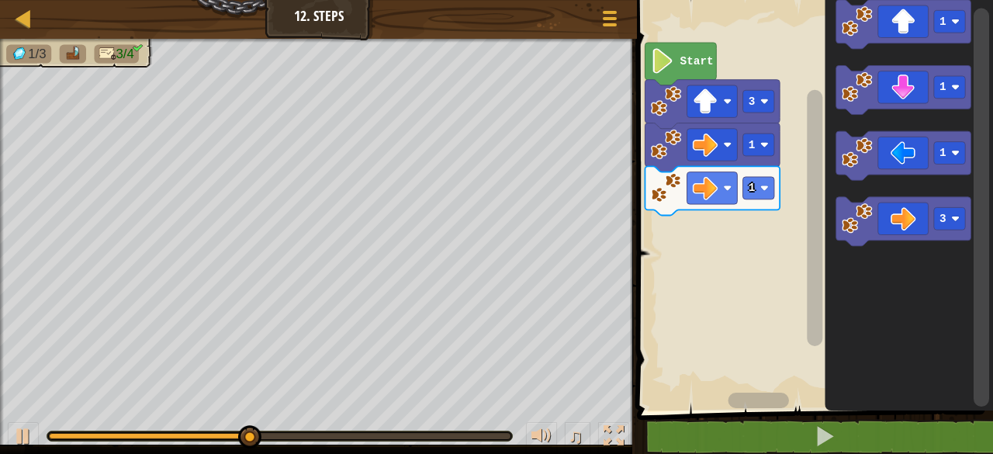
click at [943, 220] on text "3" at bounding box center [944, 219] width 7 height 12
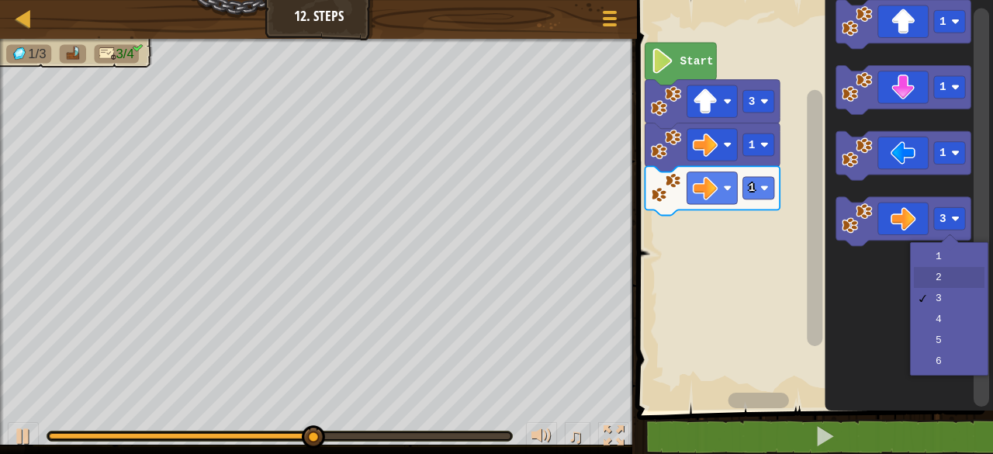
click at [937, 285] on icon "Blockly Workspace" at bounding box center [910, 201] width 168 height 418
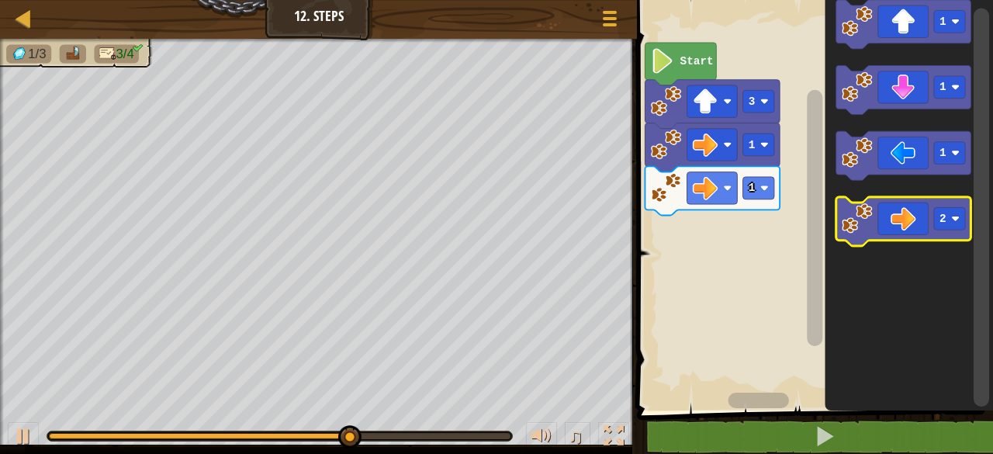
click at [893, 216] on icon "Blockly Workspace" at bounding box center [904, 221] width 135 height 49
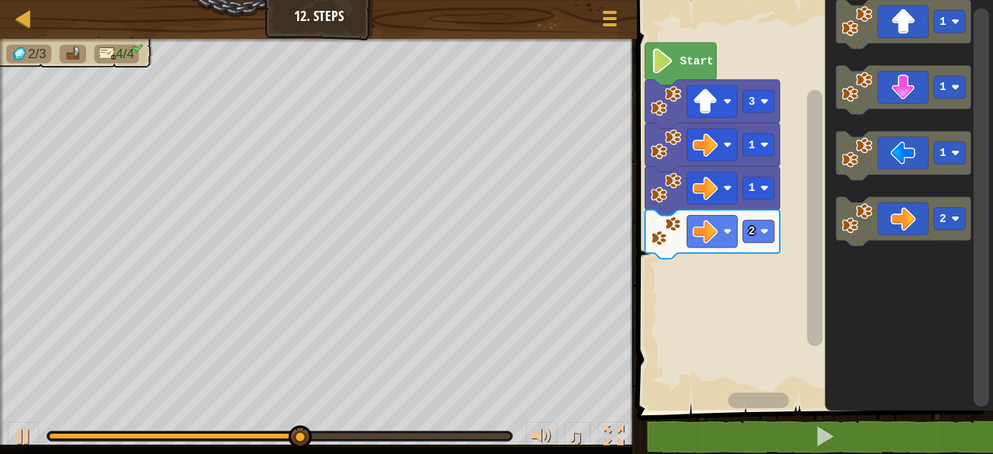
click at [899, 96] on icon "Blockly Workspace" at bounding box center [904, 90] width 135 height 49
click at [0, 0] on div at bounding box center [0, 0] width 0 height 0
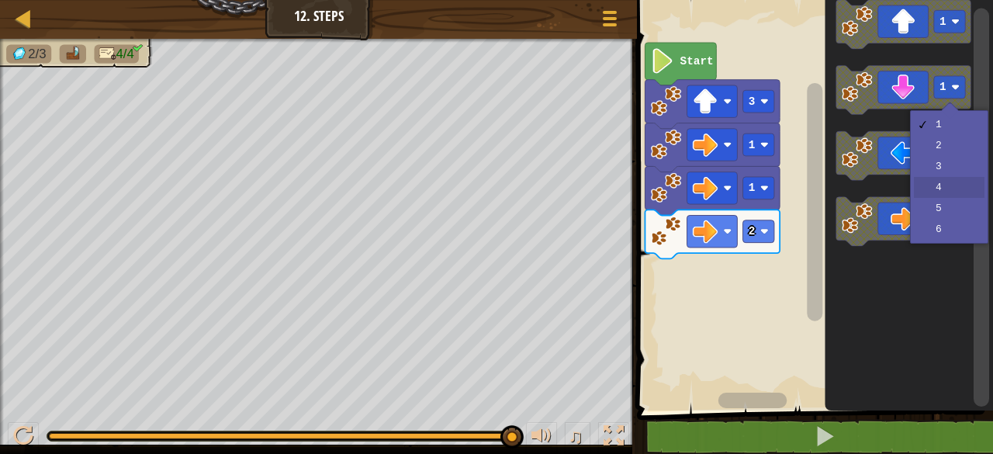
click at [932, 189] on icon "Blockly Workspace" at bounding box center [910, 201] width 168 height 418
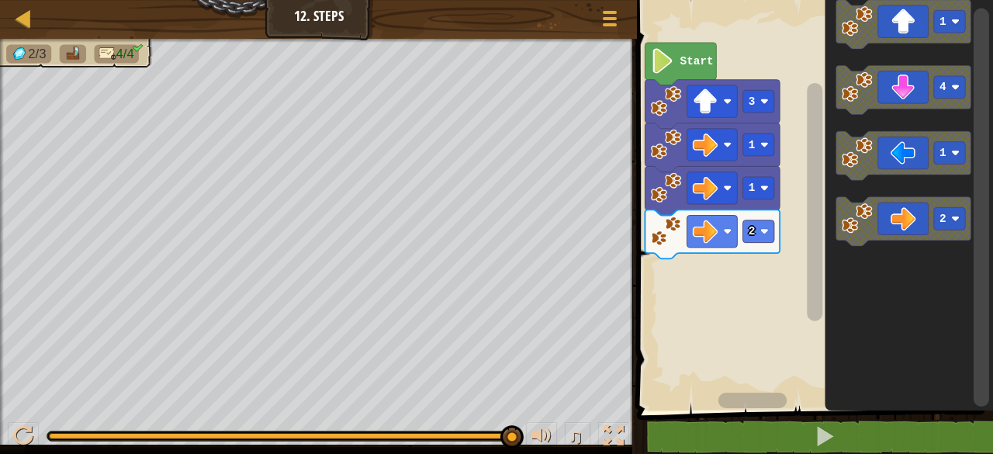
click at [939, 94] on rect "Blockly Workspace" at bounding box center [949, 87] width 31 height 23
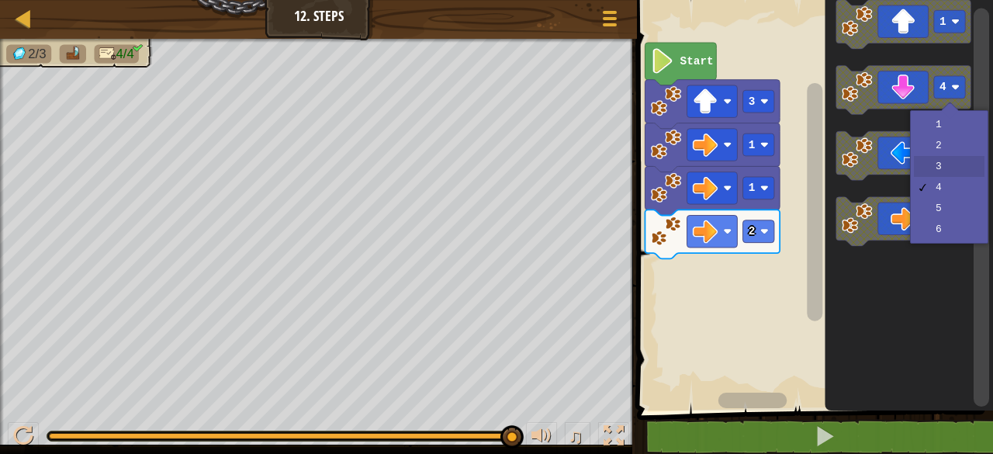
click at [936, 176] on rect "Blockly Workspace" at bounding box center [904, 155] width 135 height 49
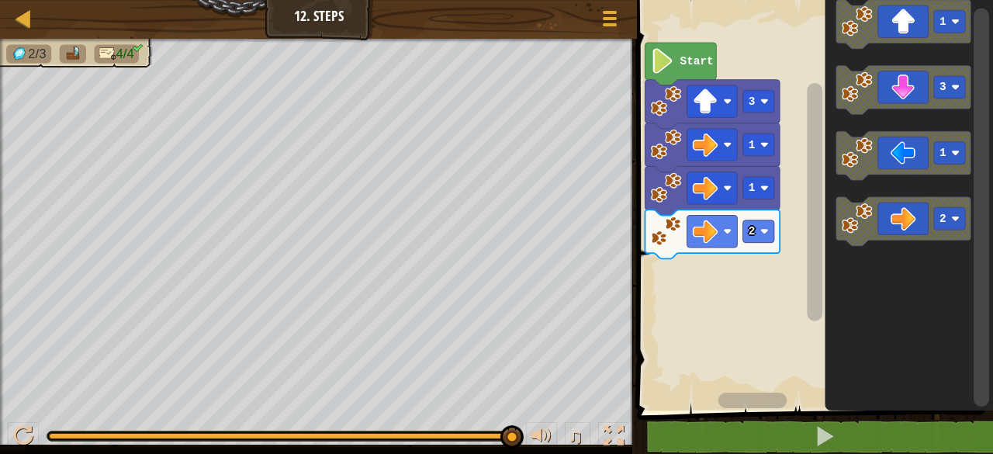
click at [903, 92] on icon "Blockly Workspace" at bounding box center [904, 90] width 135 height 49
click at [882, 149] on icon "Blockly Workspace" at bounding box center [904, 155] width 135 height 49
click at [920, 151] on icon "Blockly Workspace" at bounding box center [904, 155] width 135 height 49
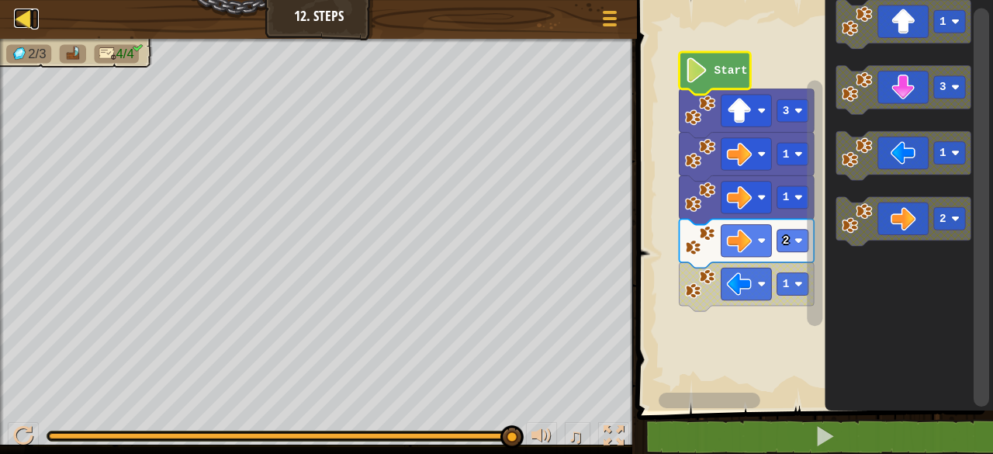
click at [19, 18] on div at bounding box center [23, 18] width 19 height 19
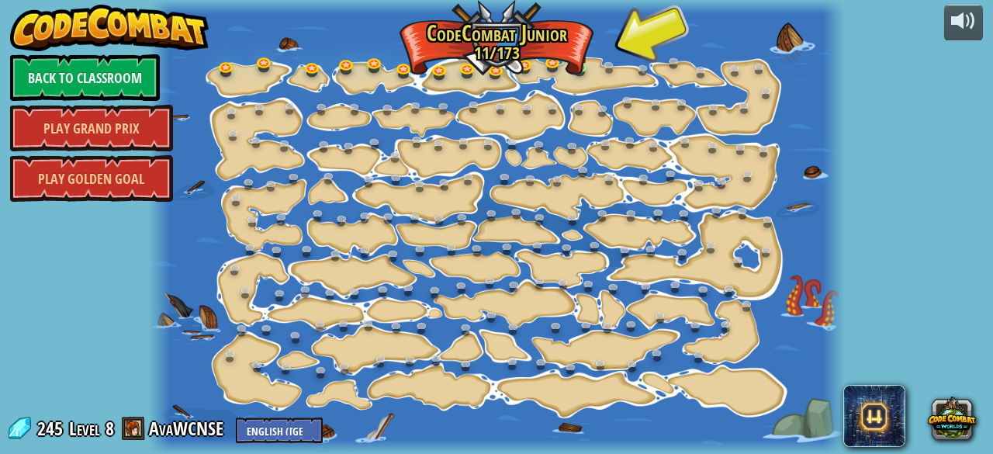
click at [541, 57] on div at bounding box center [496, 227] width 695 height 454
click at [569, 62] on link at bounding box center [555, 63] width 31 height 31
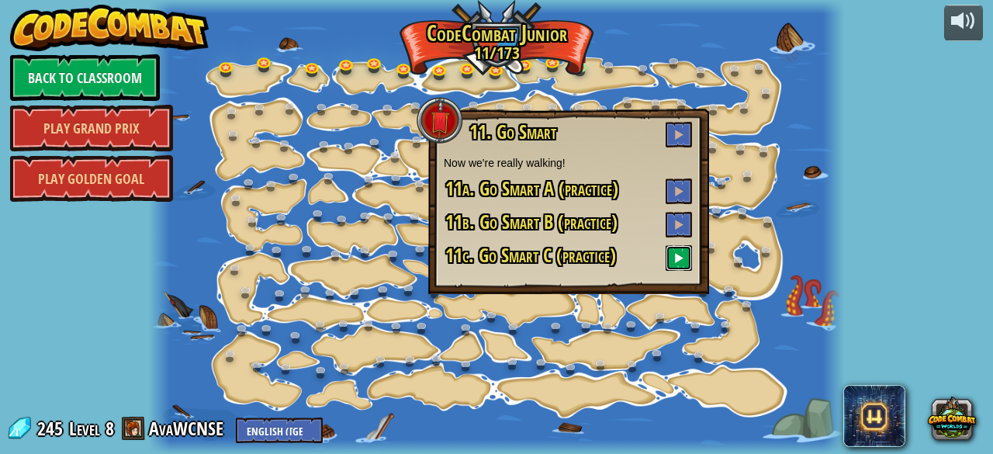
click at [677, 258] on span at bounding box center [679, 257] width 11 height 11
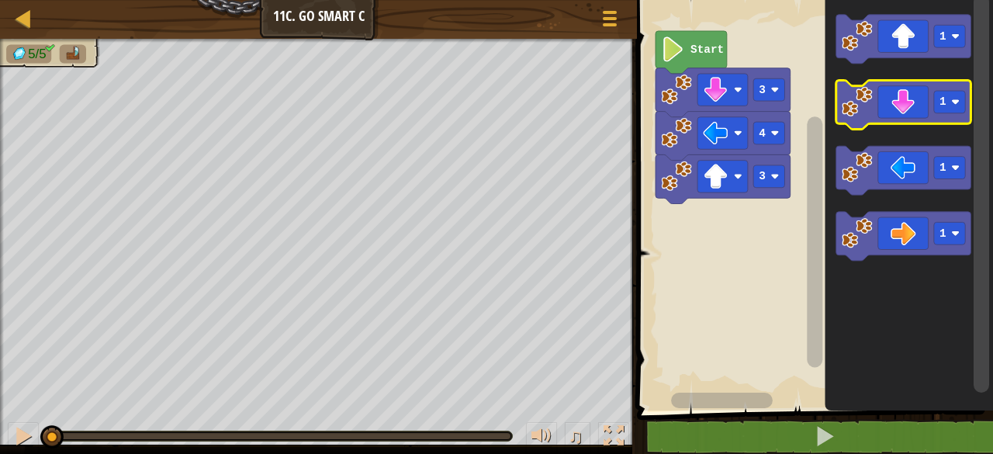
click at [909, 111] on icon "Blockly Workspace" at bounding box center [904, 105] width 135 height 49
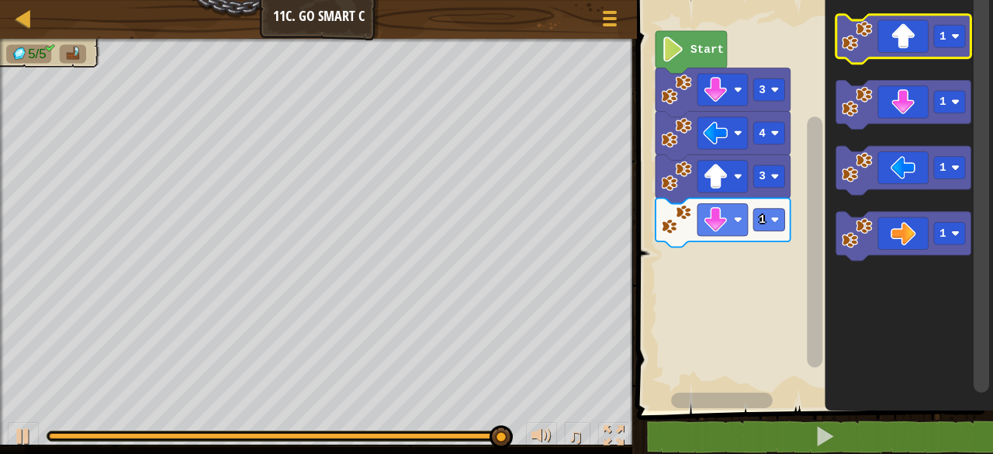
click at [901, 47] on icon "Blockly Workspace" at bounding box center [904, 39] width 135 height 49
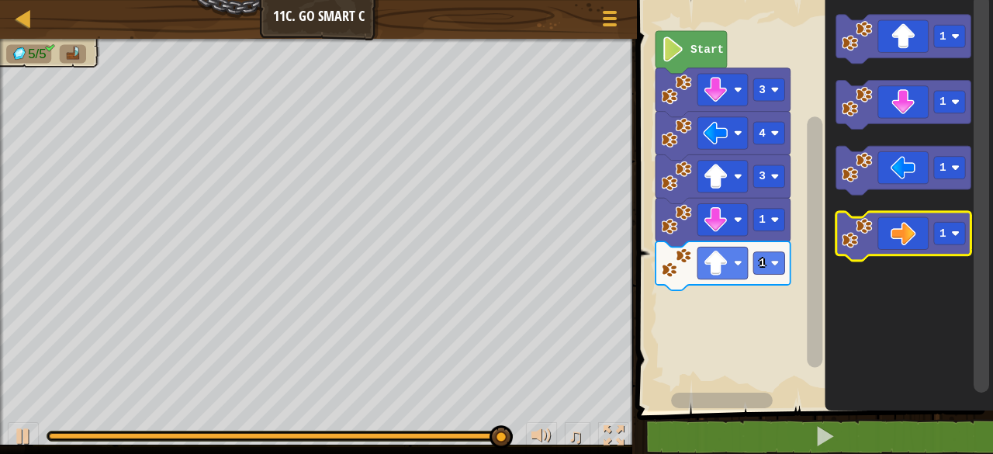
click at [908, 244] on icon "Blockly Workspace" at bounding box center [904, 236] width 135 height 49
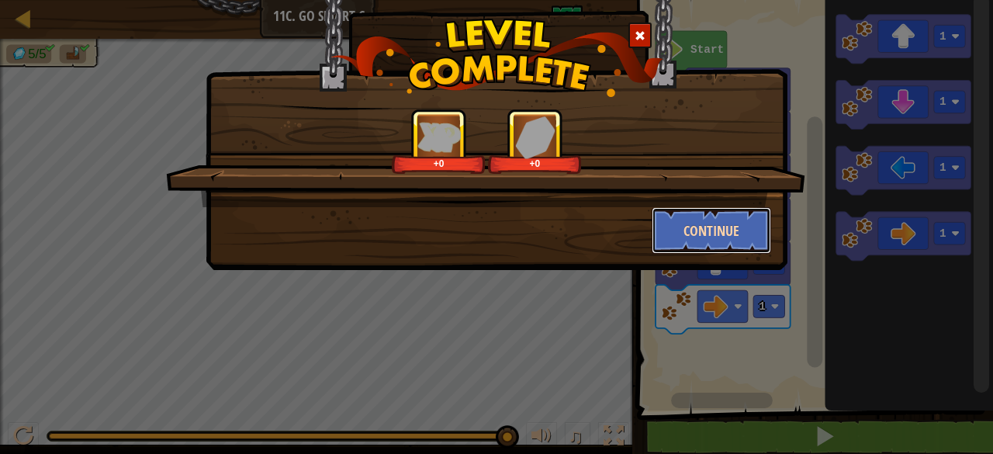
click at [712, 244] on button "Continue" at bounding box center [712, 230] width 120 height 47
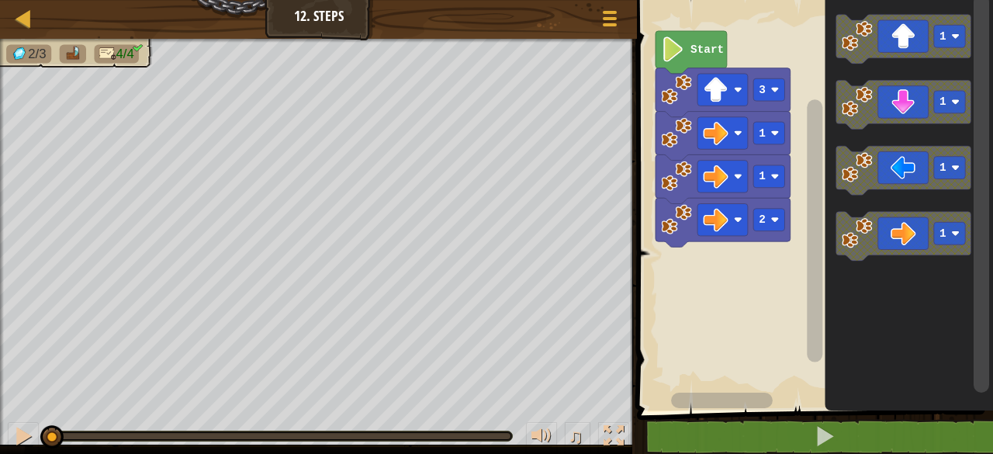
click at [912, 33] on icon "Blockly Workspace" at bounding box center [904, 39] width 135 height 49
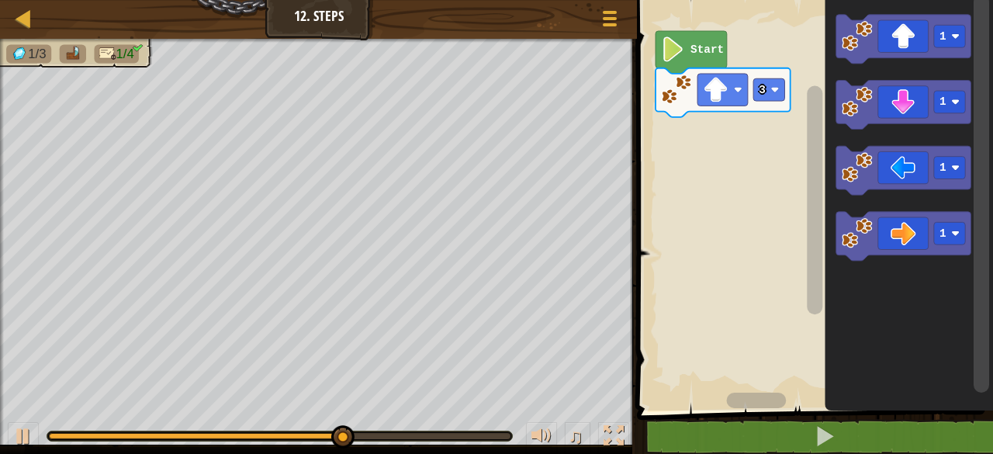
click at [905, 236] on icon "Blockly Workspace" at bounding box center [904, 236] width 135 height 49
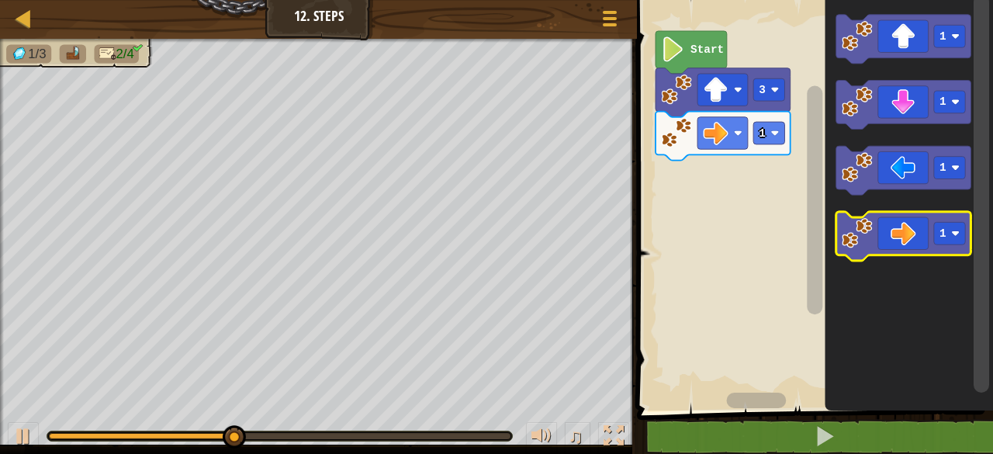
click at [921, 233] on icon "Blockly Workspace" at bounding box center [904, 236] width 135 height 49
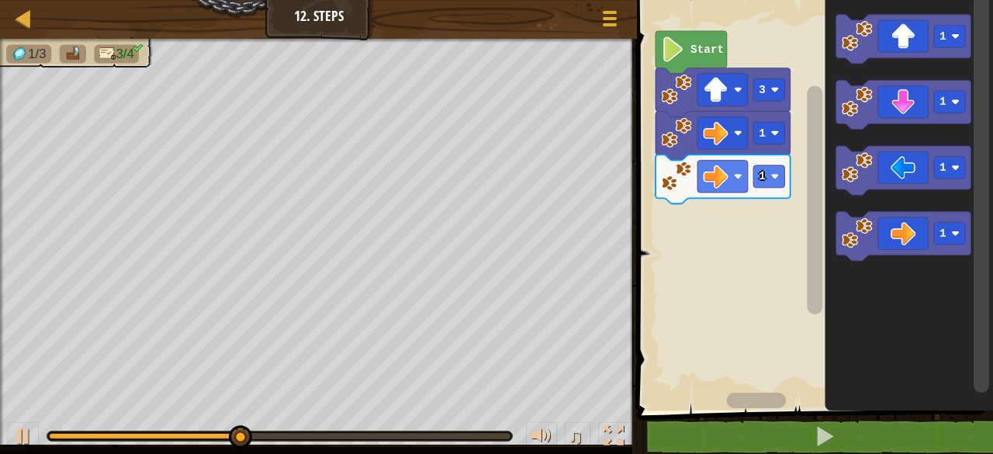
click at [902, 233] on icon "Blockly Workspace" at bounding box center [904, 236] width 135 height 49
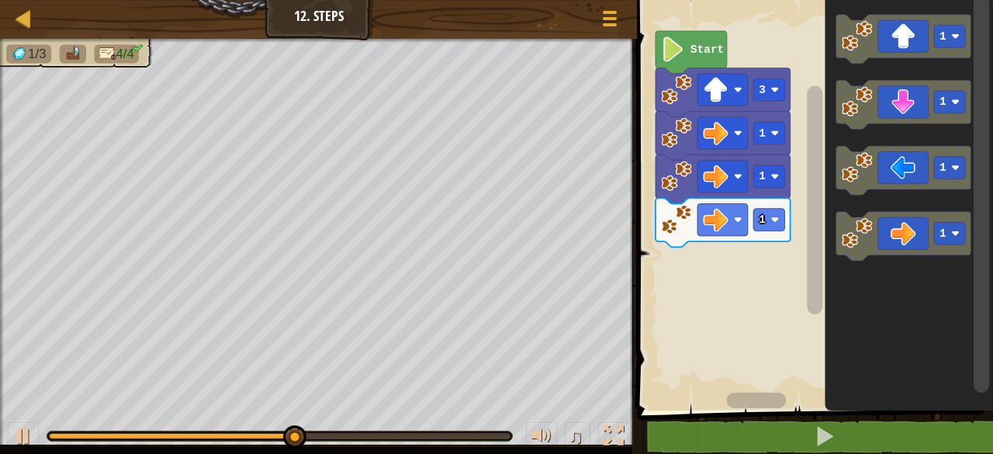
click at [901, 235] on icon "Blockly Workspace" at bounding box center [904, 236] width 135 height 49
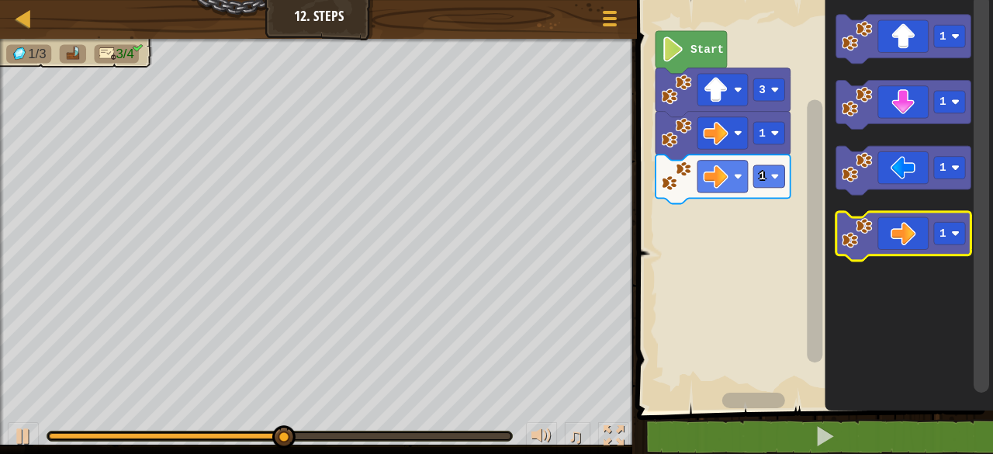
click at [0, 0] on div at bounding box center [0, 0] width 0 height 0
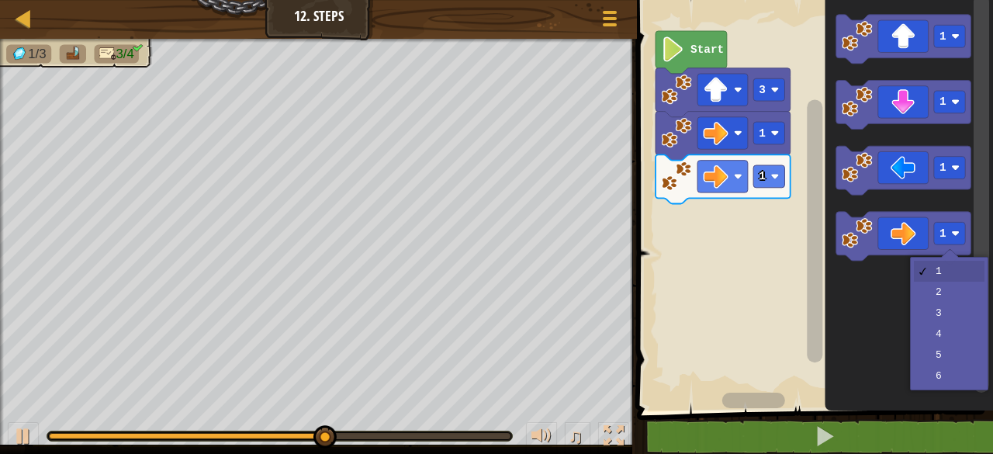
click at [936, 301] on icon "Blockly Workspace" at bounding box center [910, 201] width 168 height 418
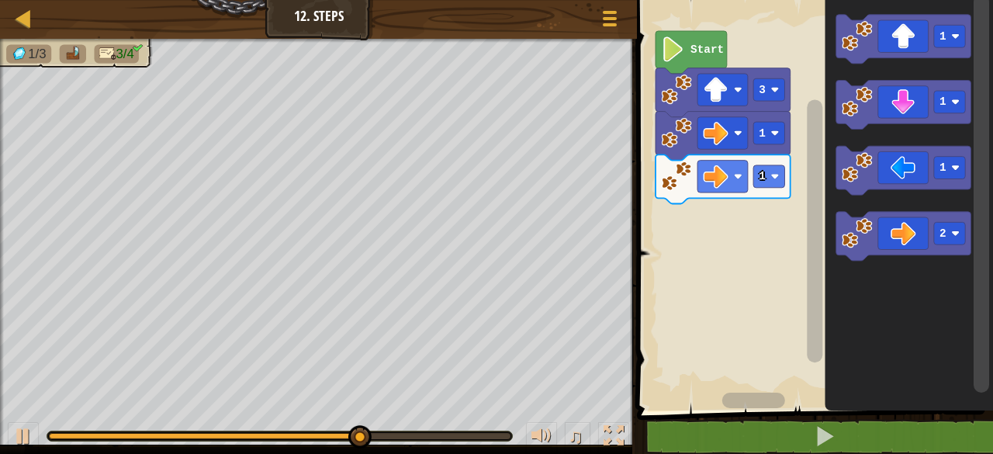
click at [892, 247] on icon "Blockly Workspace" at bounding box center [904, 236] width 135 height 49
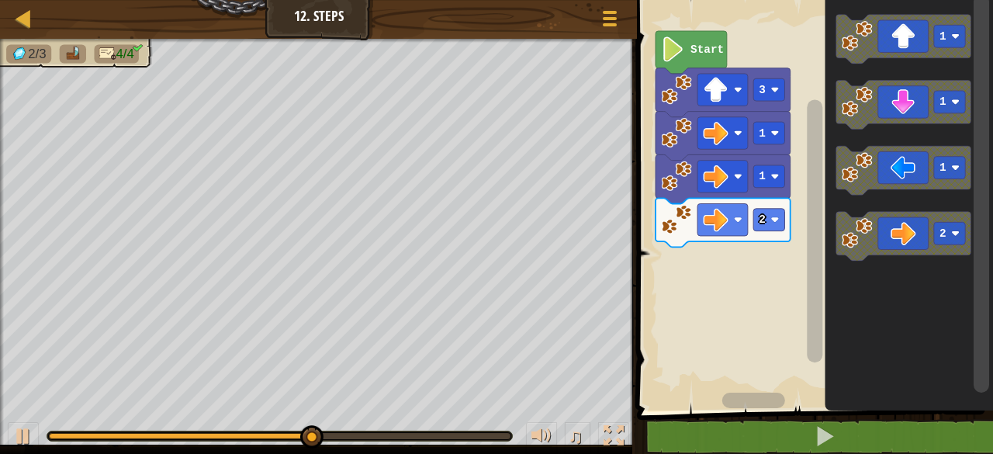
click at [914, 100] on icon "Blockly Workspace" at bounding box center [904, 105] width 135 height 49
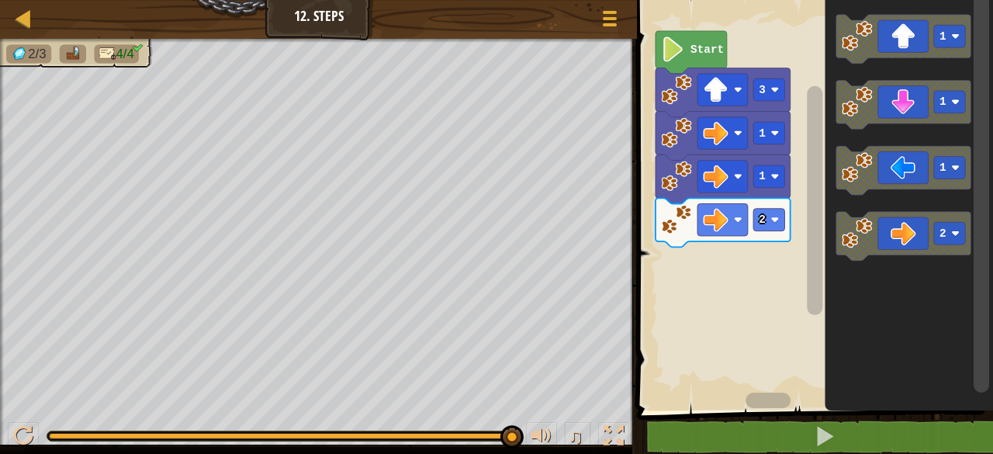
click at [891, 115] on icon "Blockly Workspace" at bounding box center [904, 105] width 135 height 49
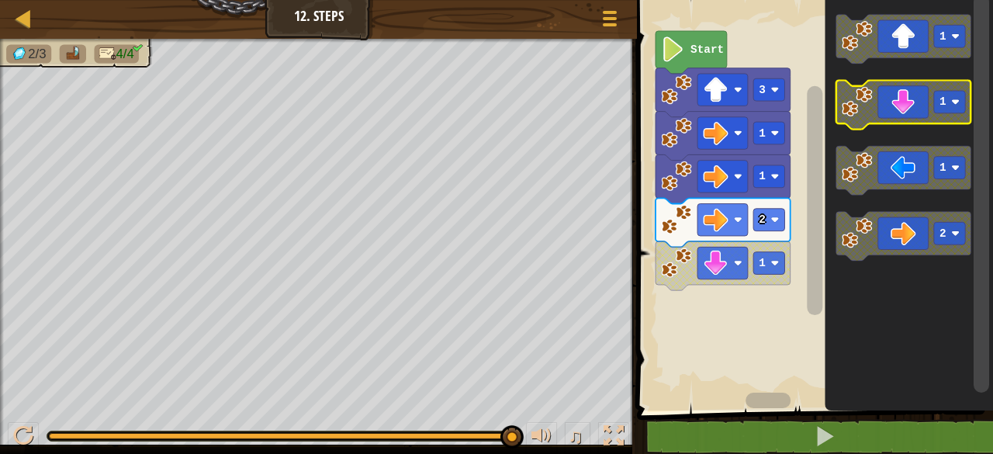
click at [913, 101] on icon "Blockly Workspace" at bounding box center [904, 105] width 135 height 49
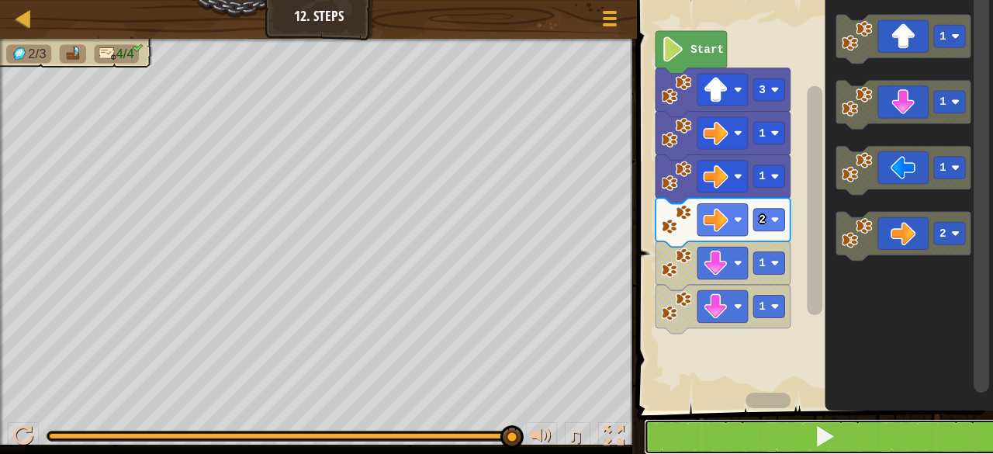
click at [773, 426] on button at bounding box center [824, 437] width 361 height 36
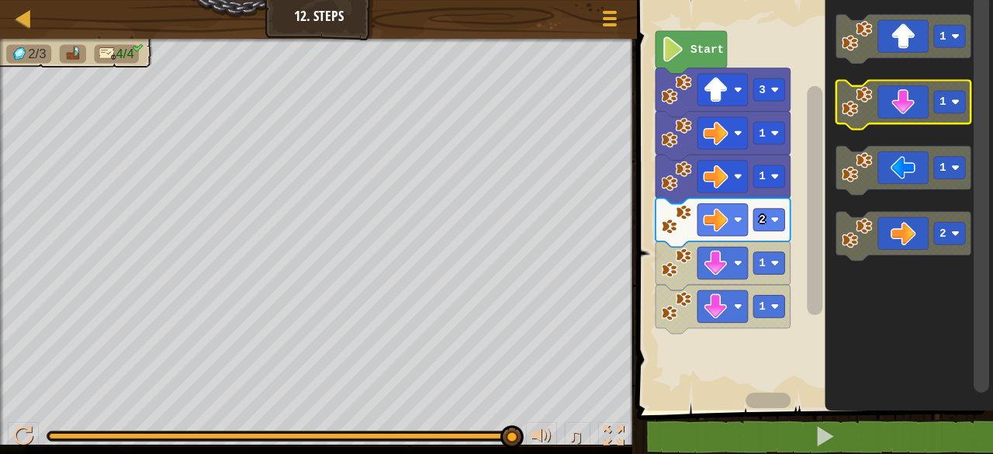
click at [894, 94] on icon "Blockly Workspace" at bounding box center [904, 105] width 135 height 49
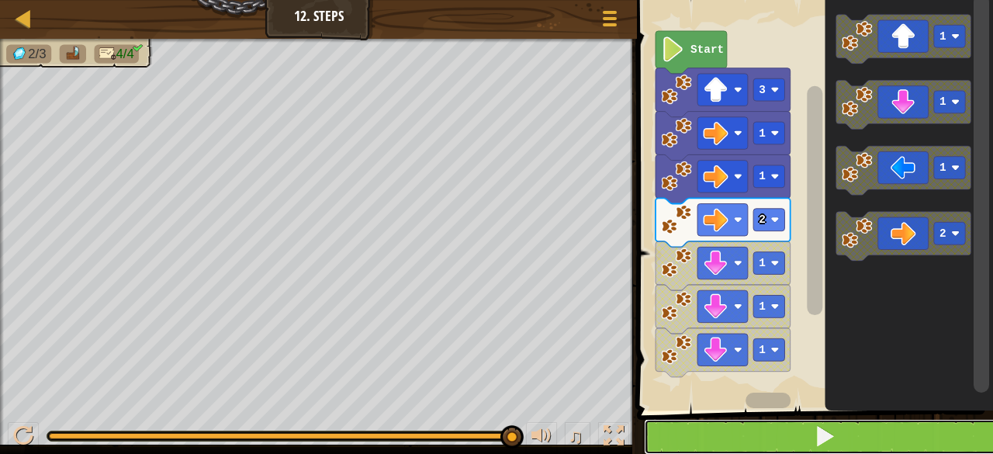
click at [781, 436] on button at bounding box center [824, 437] width 361 height 36
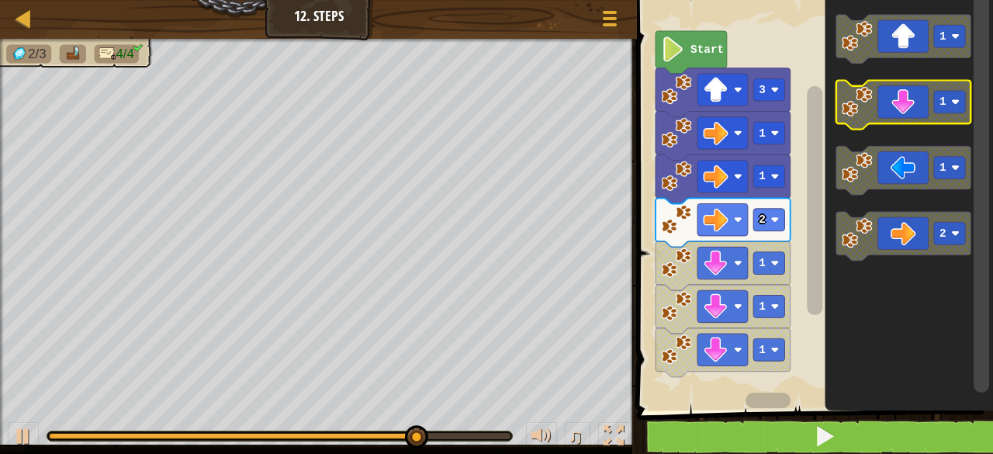
click at [920, 99] on icon "Blockly Workspace" at bounding box center [904, 105] width 135 height 49
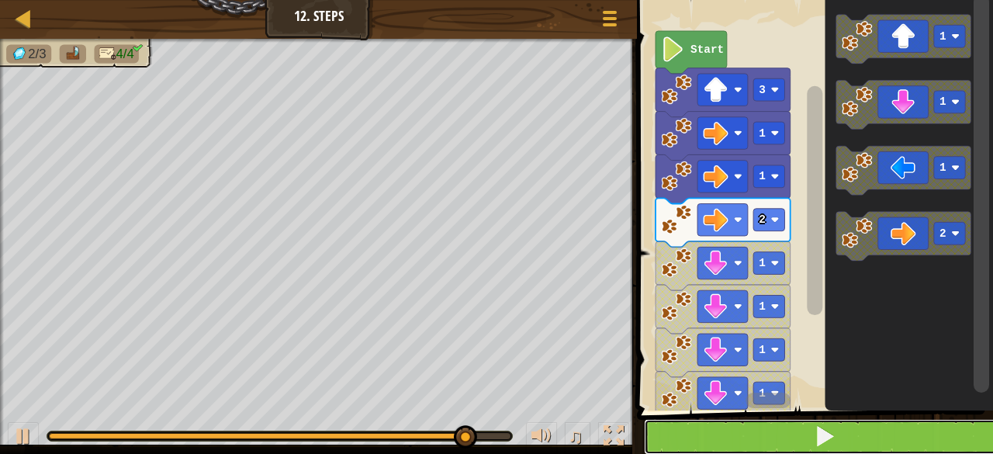
click at [901, 424] on button at bounding box center [824, 437] width 361 height 36
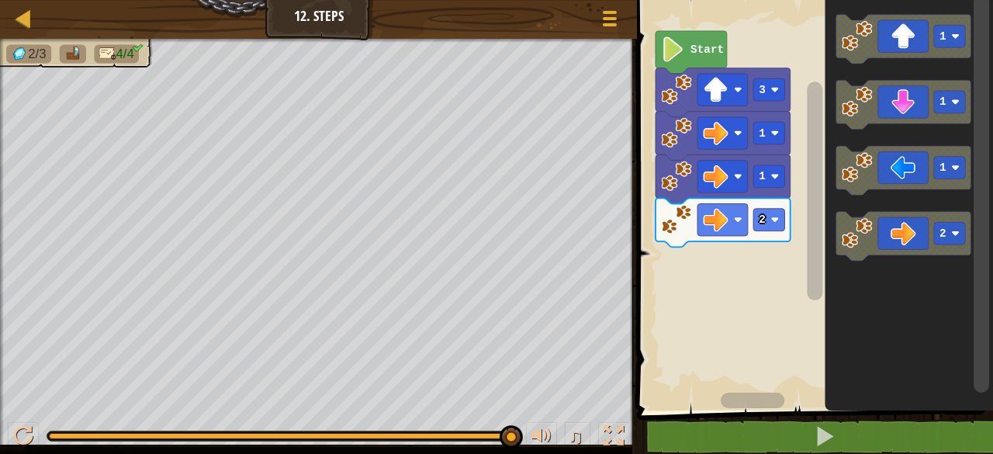
click at [914, 104] on icon "Blockly Workspace" at bounding box center [904, 105] width 135 height 49
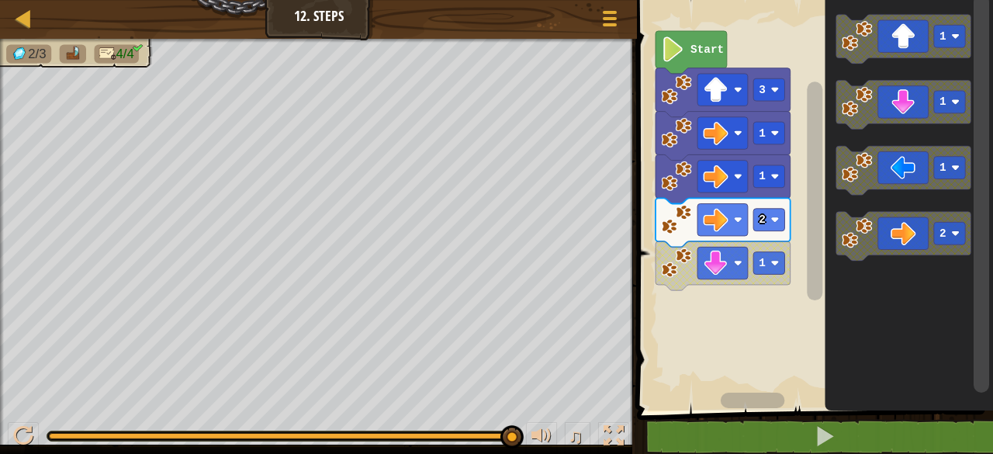
click at [894, 111] on icon "Blockly Workspace" at bounding box center [904, 105] width 135 height 49
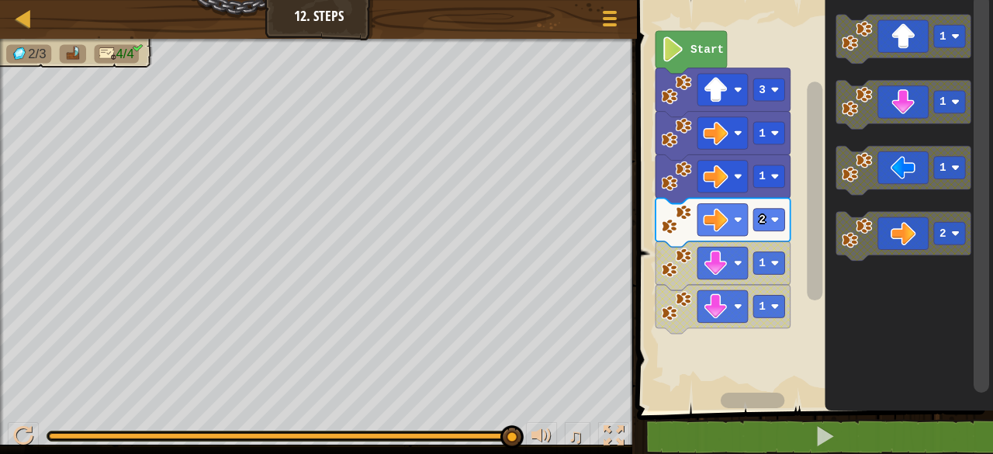
click at [896, 116] on icon "Blockly Workspace" at bounding box center [904, 105] width 135 height 49
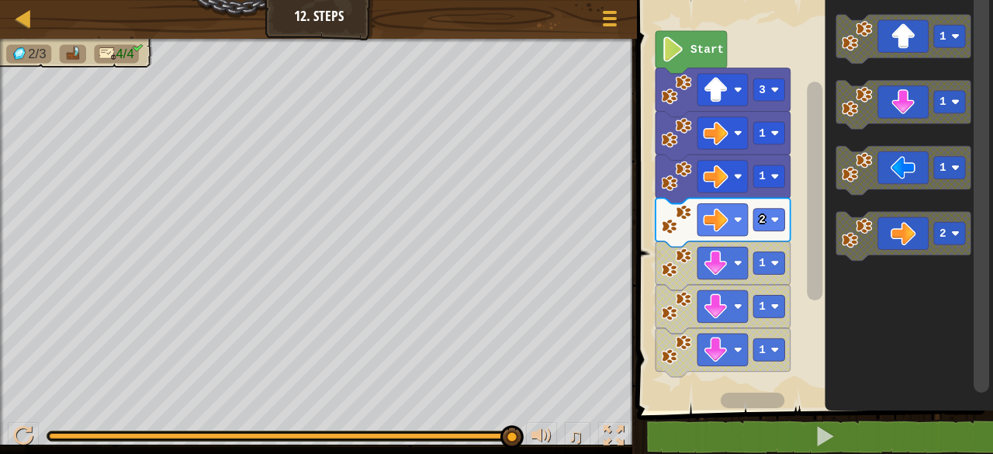
click at [906, 114] on icon "Blockly Workspace" at bounding box center [904, 105] width 135 height 49
click at [904, 106] on icon "Blockly Workspace" at bounding box center [904, 105] width 135 height 49
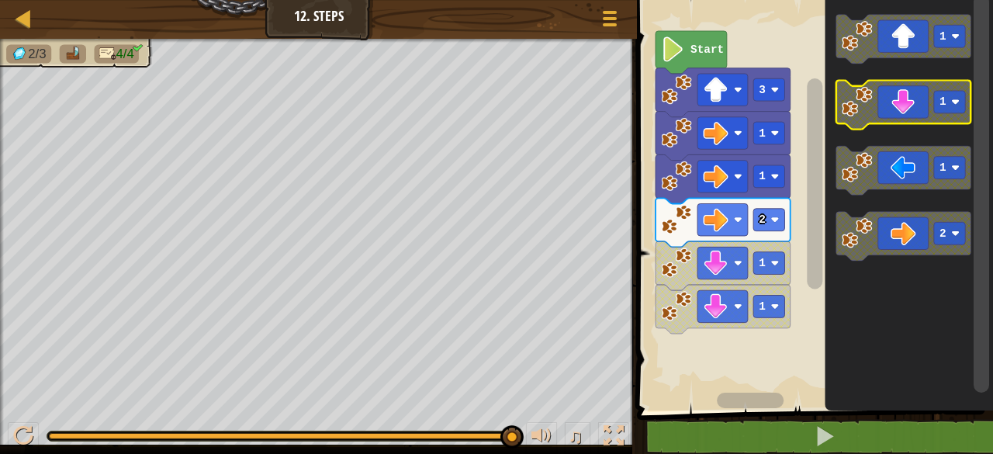
click at [918, 109] on icon "Blockly Workspace" at bounding box center [904, 105] width 135 height 49
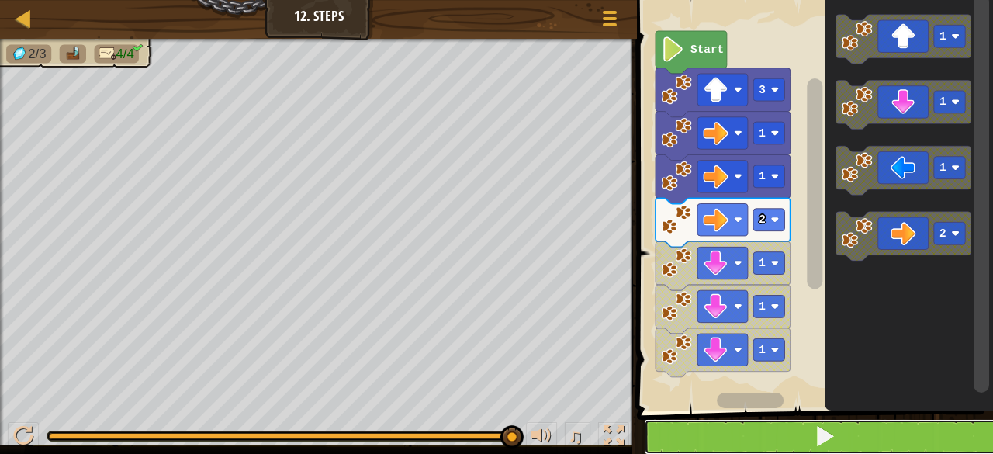
click at [844, 441] on button at bounding box center [824, 437] width 361 height 36
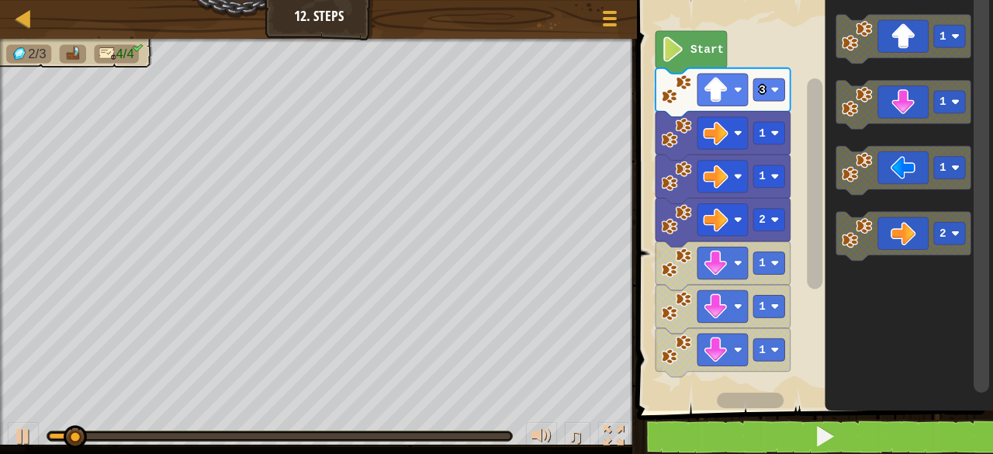
click at [906, 109] on icon "Blockly Workspace" at bounding box center [904, 105] width 135 height 49
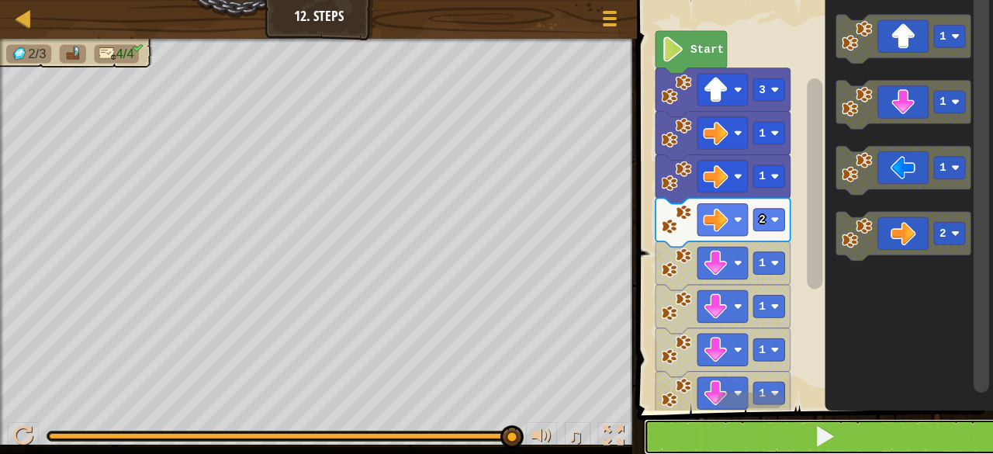
click at [847, 435] on button at bounding box center [824, 437] width 361 height 36
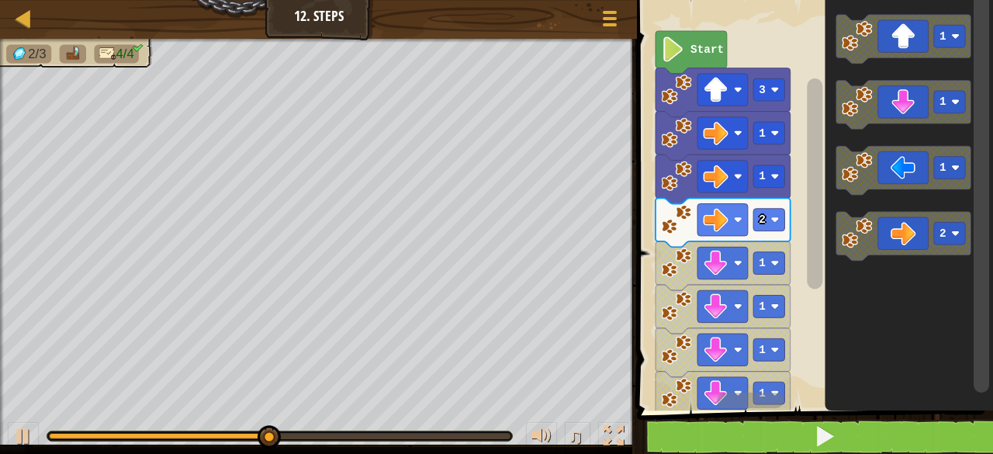
click at [915, 103] on icon "Blockly Workspace" at bounding box center [904, 105] width 135 height 49
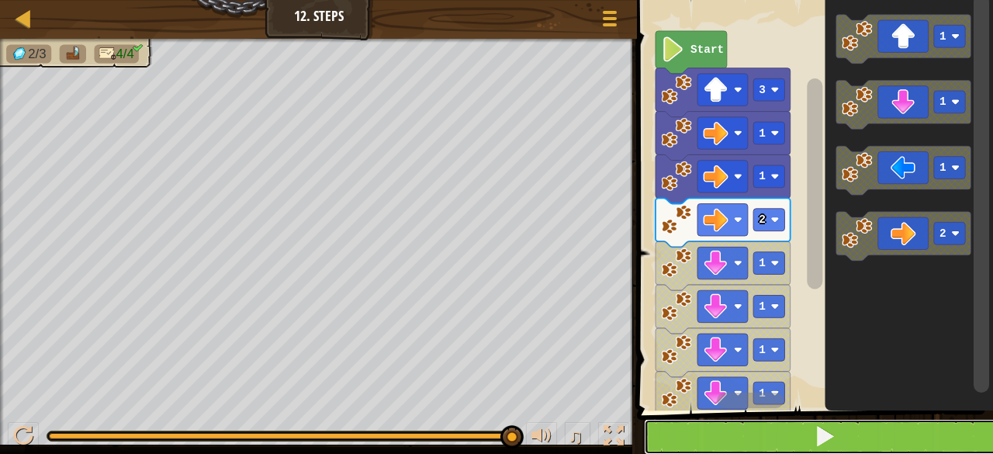
click at [838, 422] on button at bounding box center [824, 437] width 361 height 36
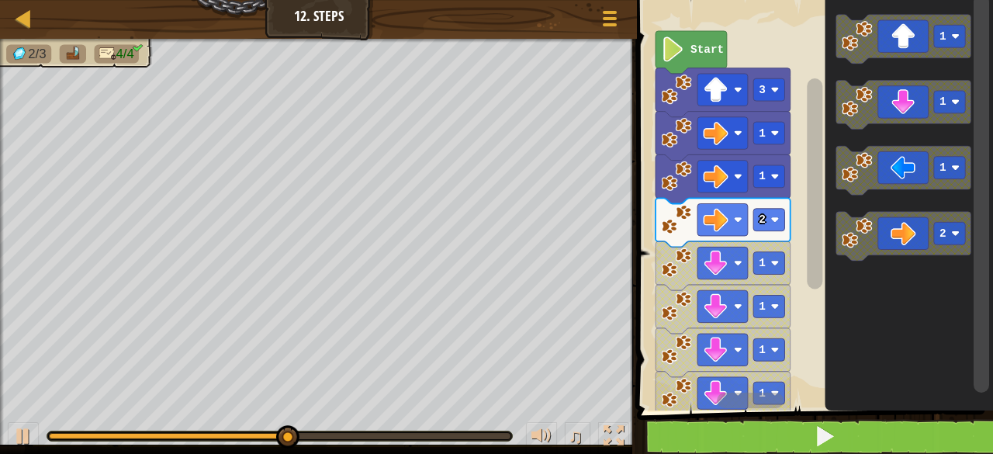
click at [918, 95] on icon "Blockly Workspace" at bounding box center [904, 105] width 135 height 49
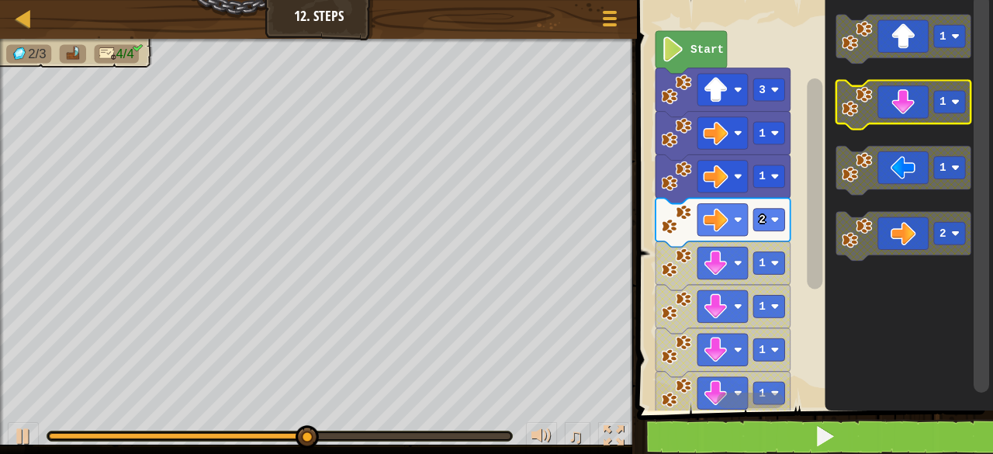
click at [902, 116] on icon "Blockly Workspace" at bounding box center [904, 105] width 135 height 49
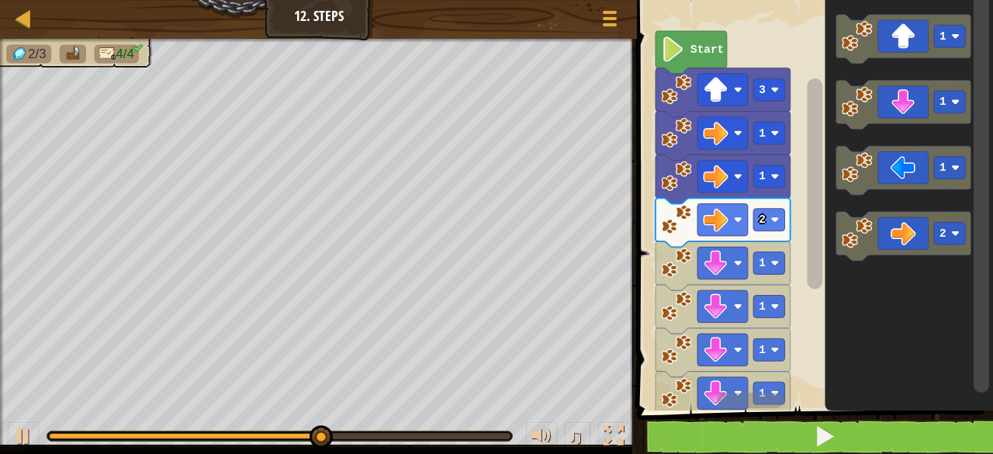
click at [892, 113] on icon "Blockly Workspace" at bounding box center [904, 105] width 135 height 49
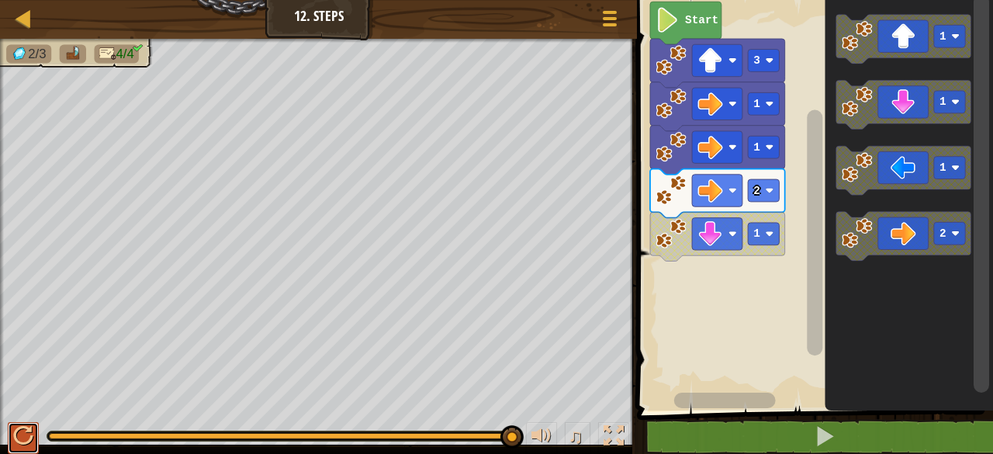
click at [19, 437] on div at bounding box center [23, 436] width 20 height 20
click at [763, 238] on rect "Blockly Workspace" at bounding box center [764, 234] width 31 height 23
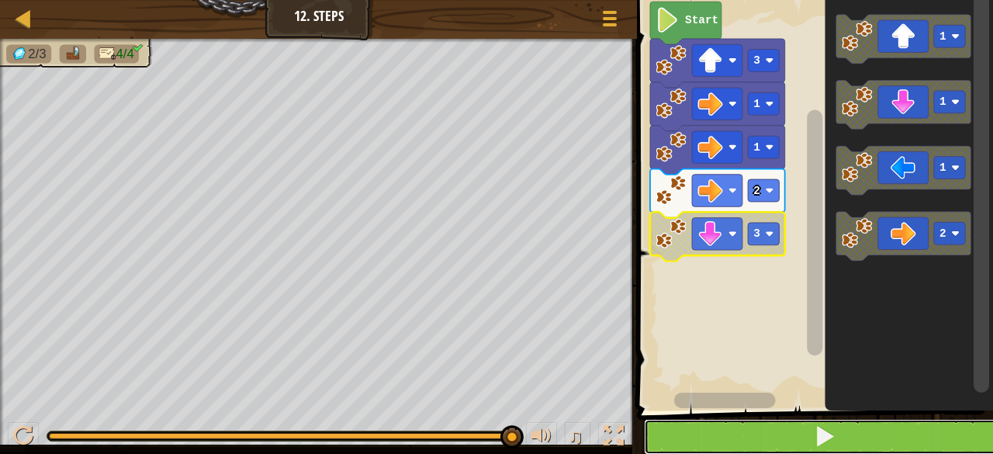
click at [793, 428] on button at bounding box center [824, 437] width 361 height 36
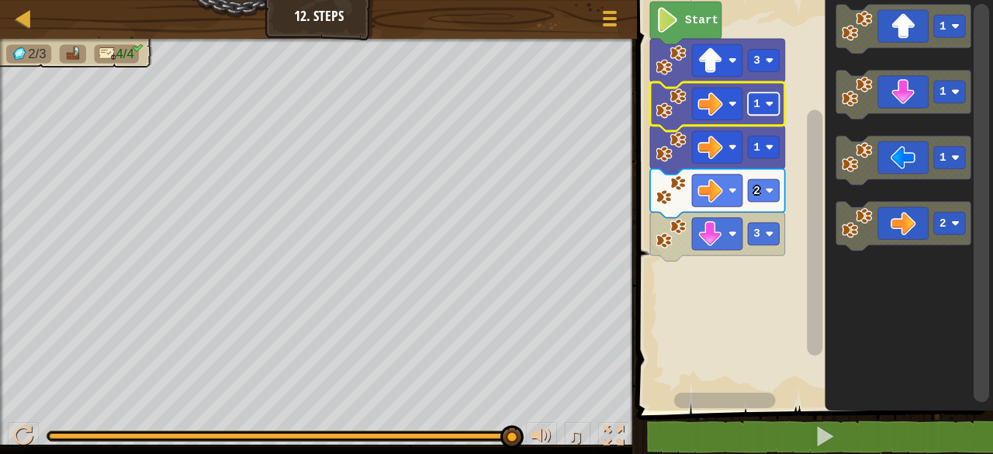
click at [757, 99] on text "1" at bounding box center [757, 104] width 7 height 12
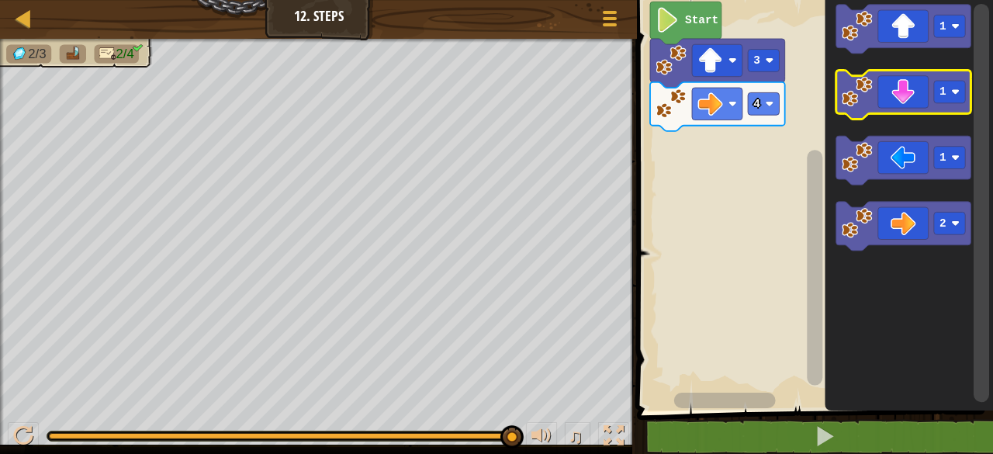
click at [901, 87] on icon "Blockly Workspace" at bounding box center [904, 95] width 135 height 49
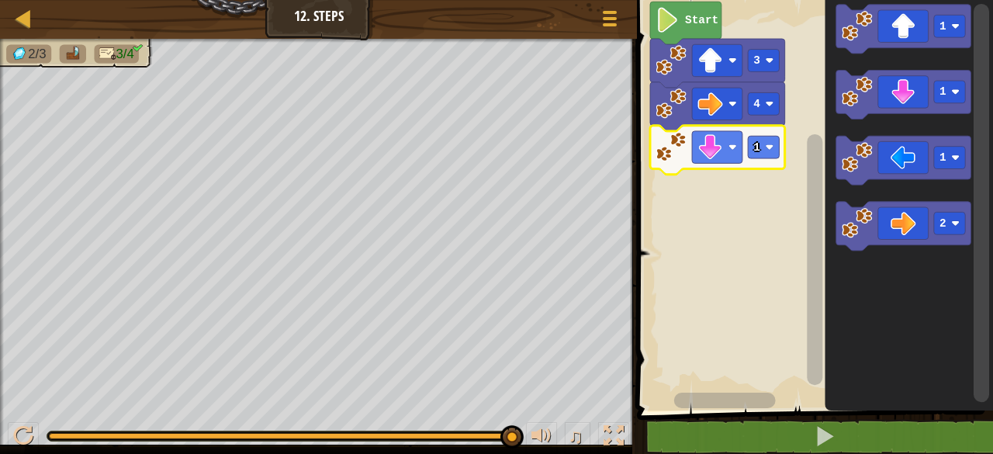
click at [917, 340] on icon "Blockly Workspace" at bounding box center [910, 201] width 168 height 418
click at [769, 159] on icon "Blockly Workspace" at bounding box center [717, 150] width 135 height 49
click at [770, 147] on image "Blockly Workspace" at bounding box center [770, 147] width 9 height 9
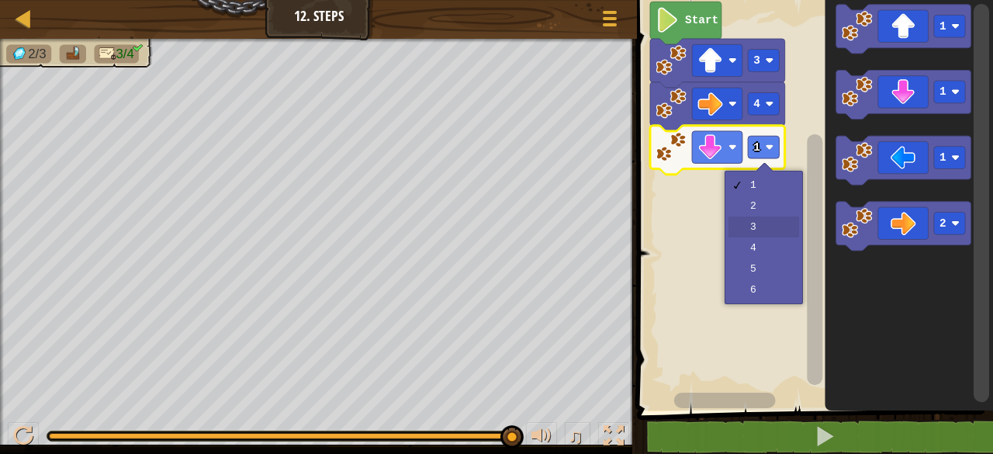
click at [747, 234] on rect "Blockly Workspace" at bounding box center [812, 201] width 361 height 418
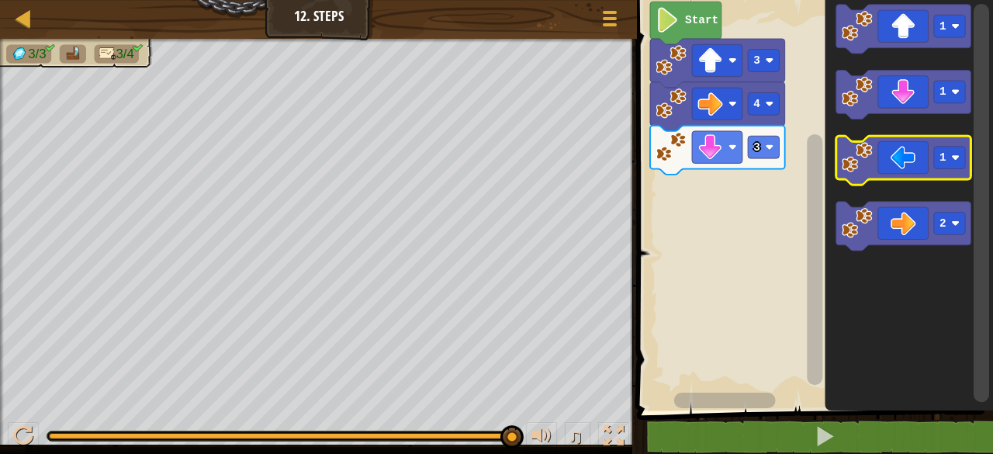
click at [886, 154] on icon "Blockly Workspace" at bounding box center [904, 160] width 135 height 49
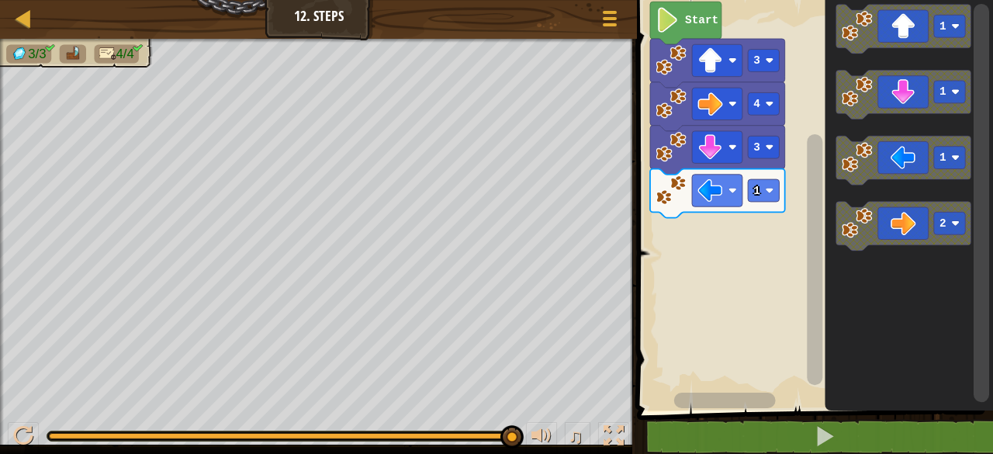
click at [771, 194] on rect "Blockly Workspace" at bounding box center [812, 201] width 361 height 418
click at [0, 0] on div at bounding box center [0, 0] width 0 height 0
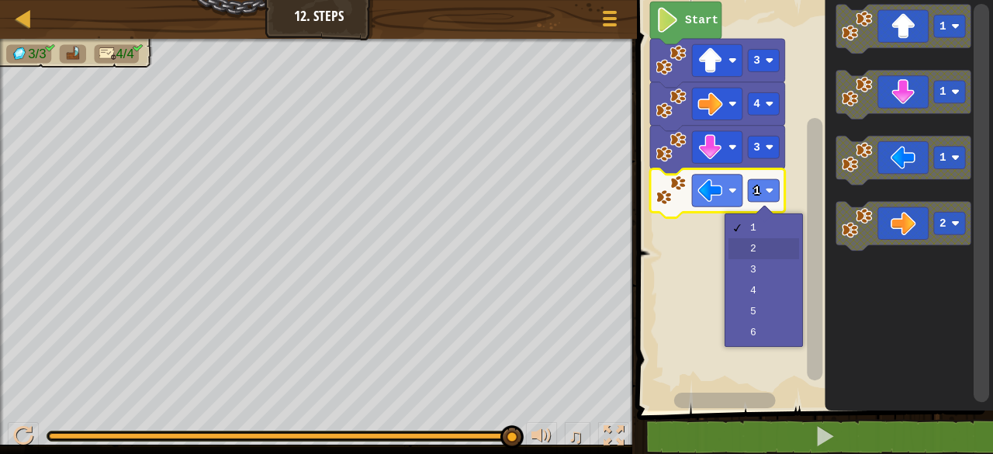
click at [757, 249] on rect "Blockly Workspace" at bounding box center [812, 201] width 361 height 418
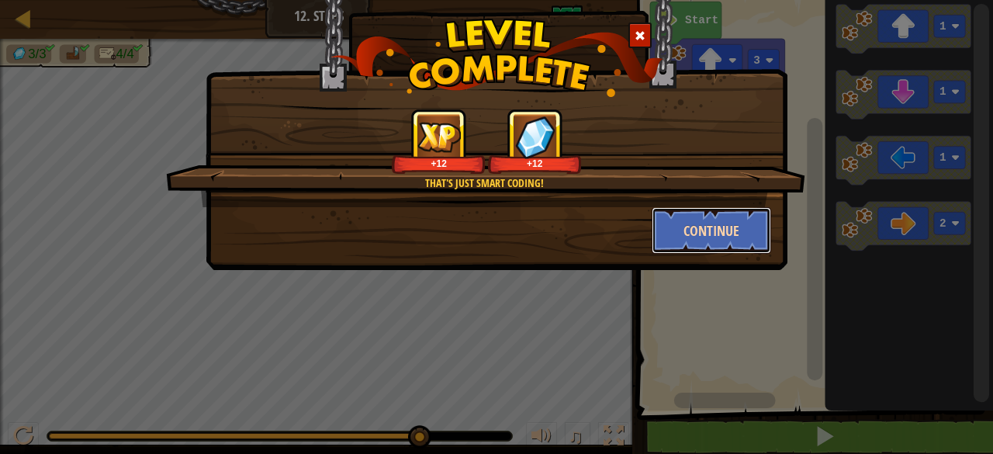
click at [725, 231] on button "Continue" at bounding box center [712, 230] width 120 height 47
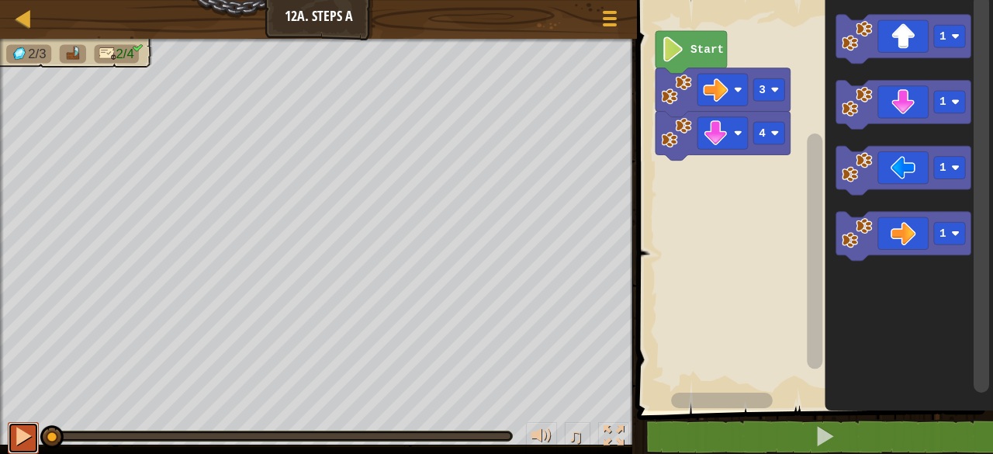
click at [24, 438] on div at bounding box center [23, 436] width 20 height 20
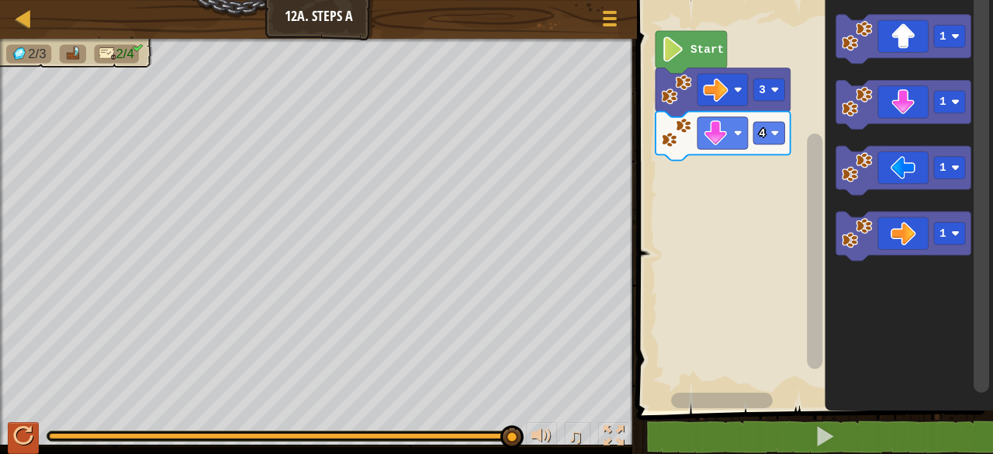
click at [952, 185] on icon "Blockly Workspace" at bounding box center [904, 170] width 135 height 49
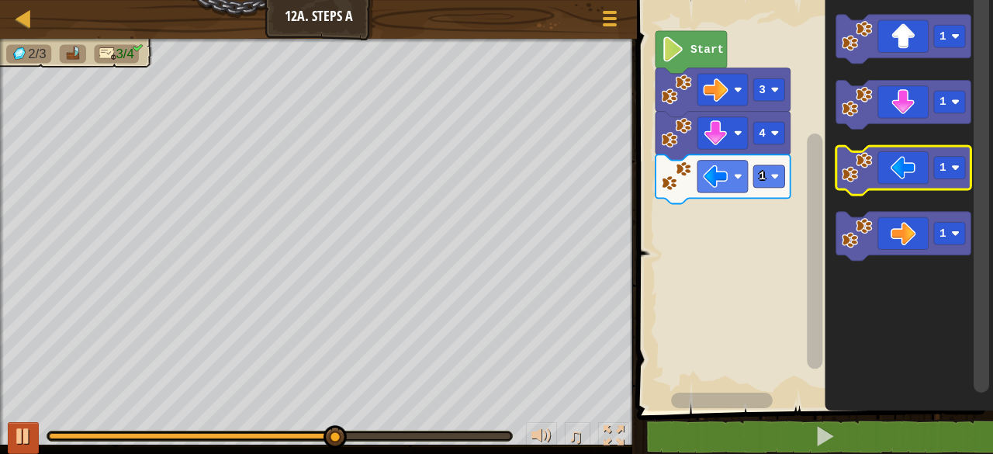
click at [923, 172] on icon "Blockly Workspace" at bounding box center [904, 170] width 135 height 49
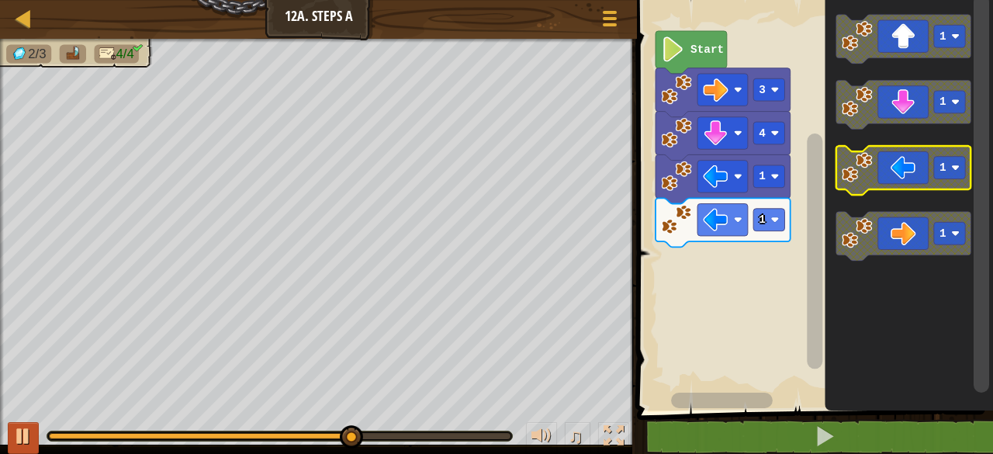
click at [913, 168] on icon "Blockly Workspace" at bounding box center [904, 170] width 135 height 49
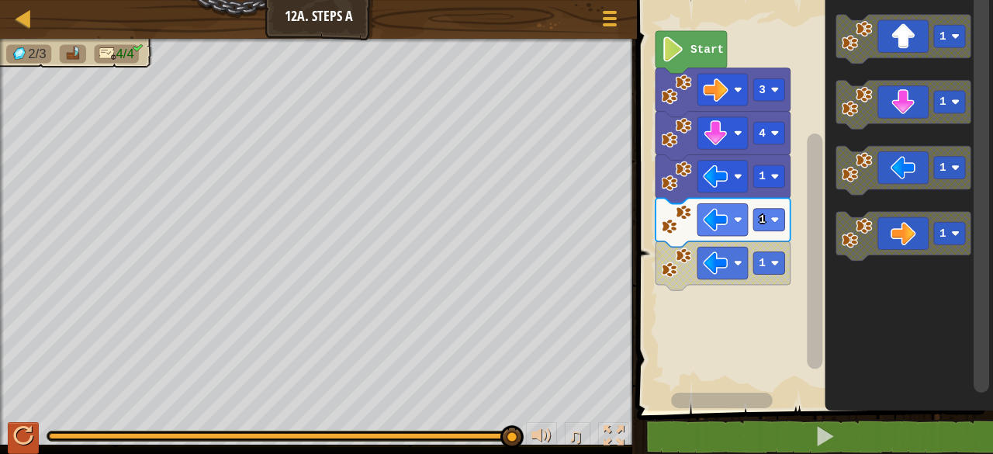
click at [768, 219] on rect "Blockly Workspace" at bounding box center [769, 220] width 31 height 23
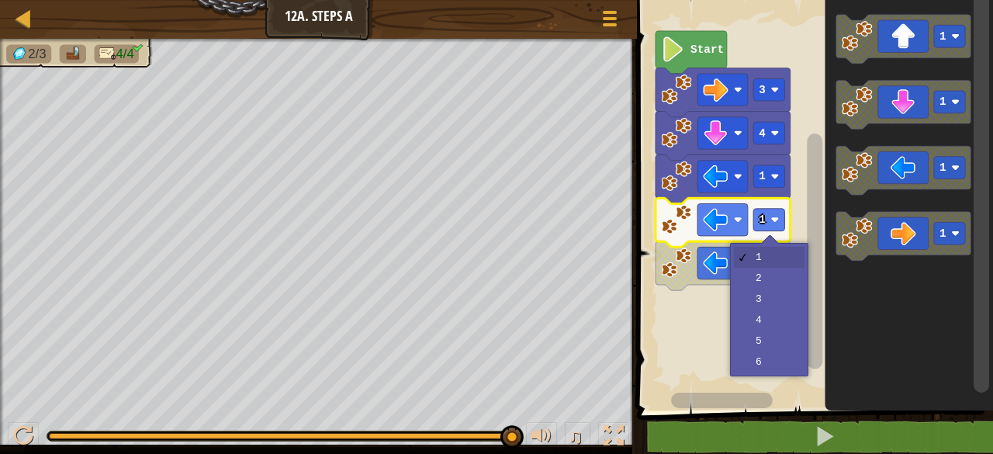
click at [750, 287] on rect "Blockly Workspace" at bounding box center [812, 201] width 361 height 418
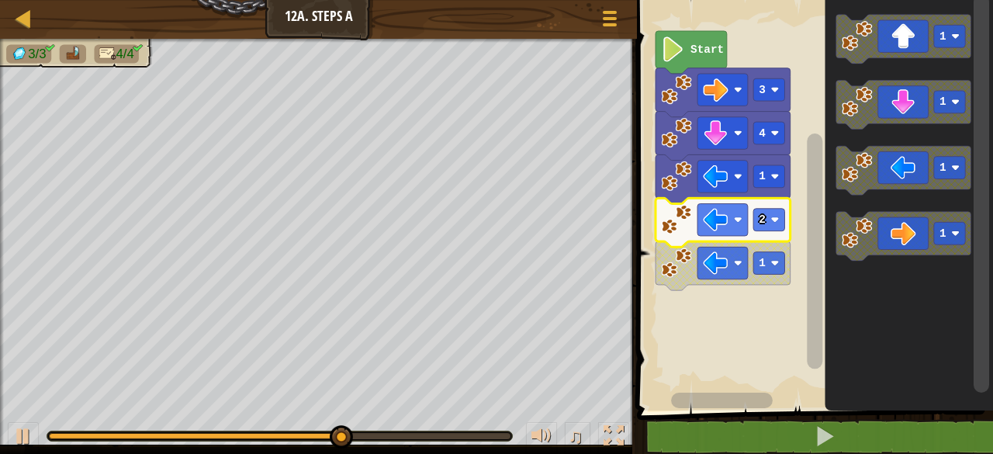
click at [721, 226] on image "Blockly Workspace" at bounding box center [716, 219] width 25 height 25
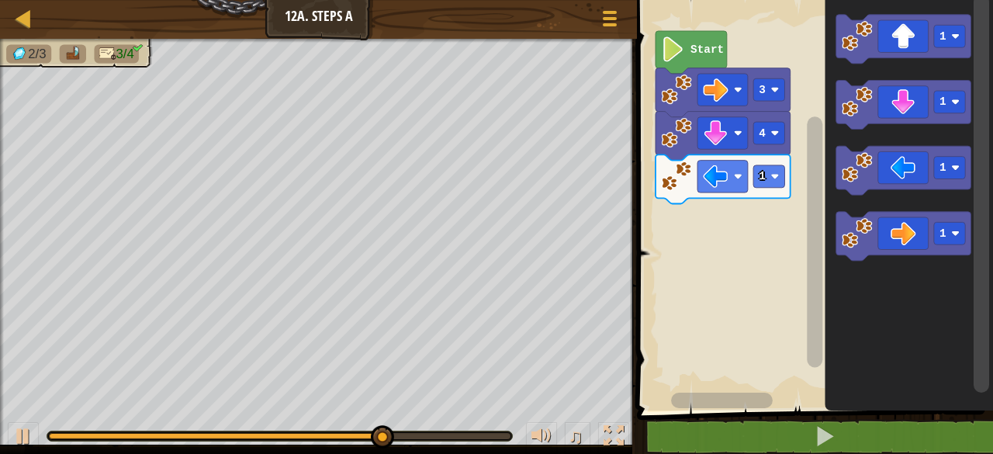
click at [780, 183] on rect "Blockly Workspace" at bounding box center [769, 176] width 31 height 23
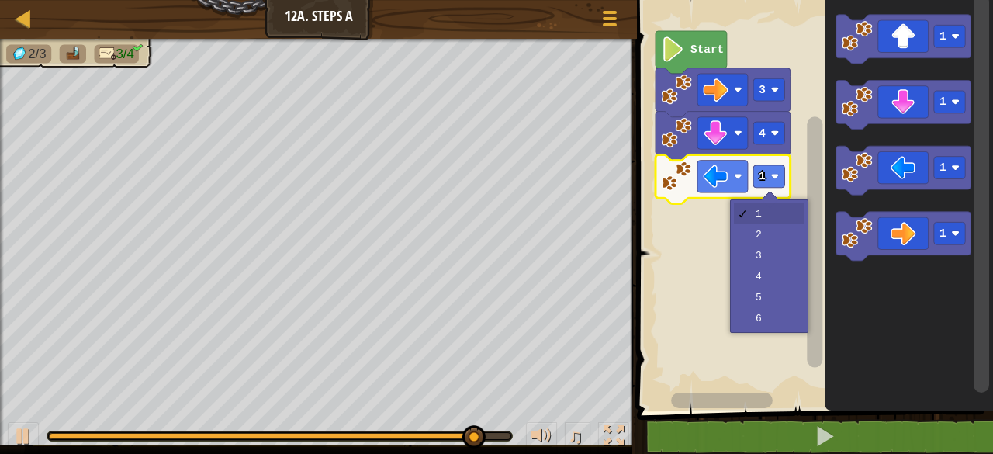
click at [773, 255] on rect "Blockly Workspace" at bounding box center [812, 201] width 361 height 418
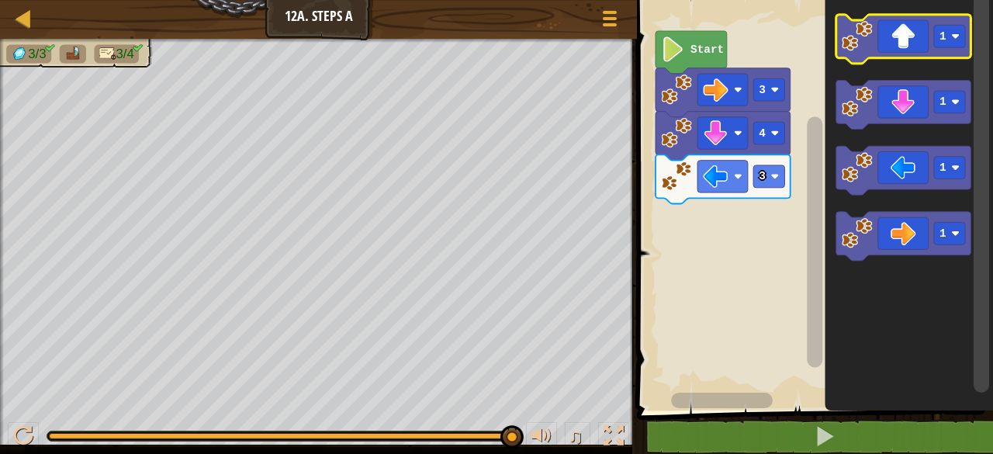
click at [894, 47] on icon "Blockly Workspace" at bounding box center [904, 39] width 135 height 49
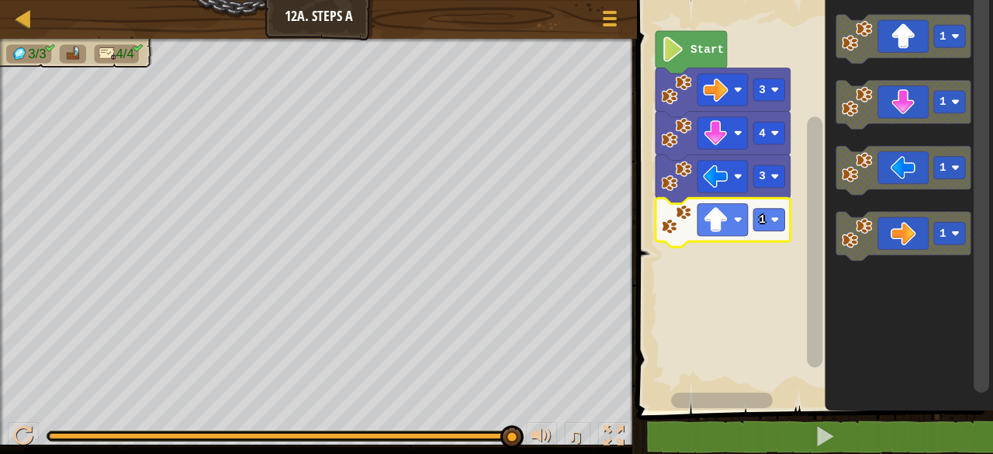
click at [778, 219] on image "Blockly Workspace" at bounding box center [775, 220] width 9 height 9
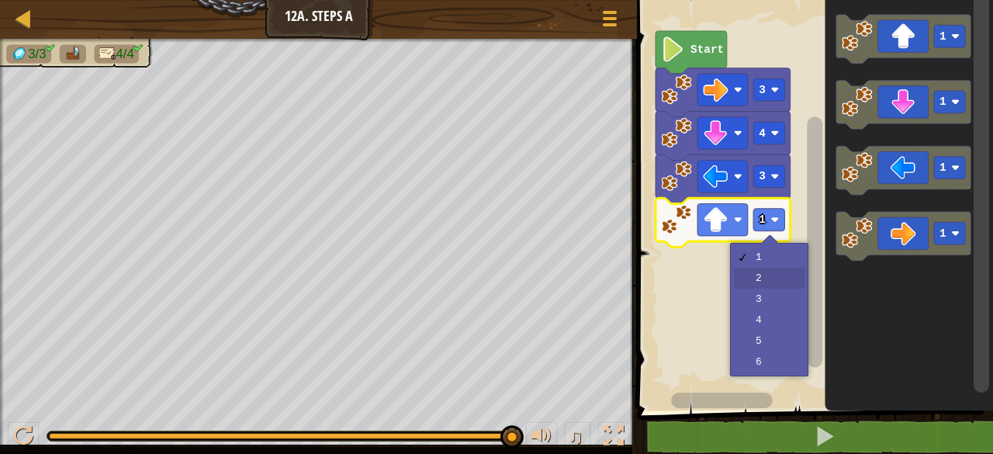
click at [762, 279] on rect "Blockly Workspace" at bounding box center [812, 201] width 361 height 418
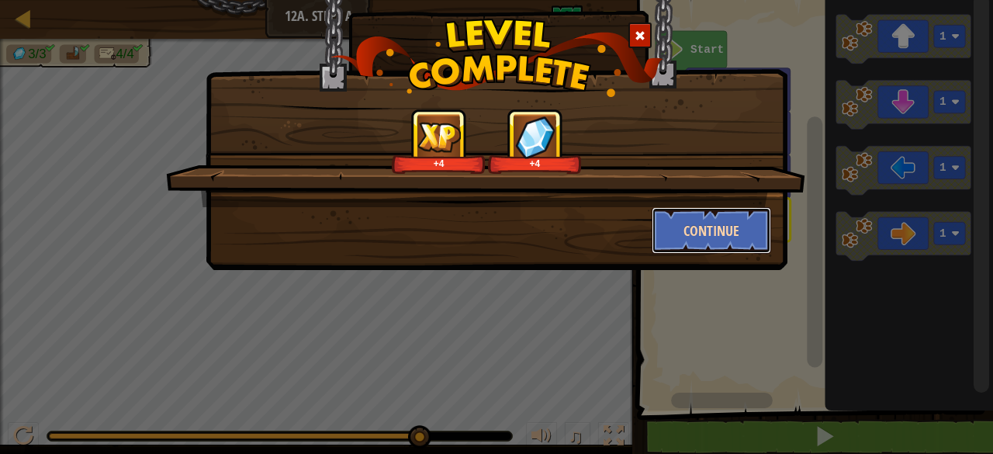
click at [703, 213] on button "Continue" at bounding box center [712, 230] width 120 height 47
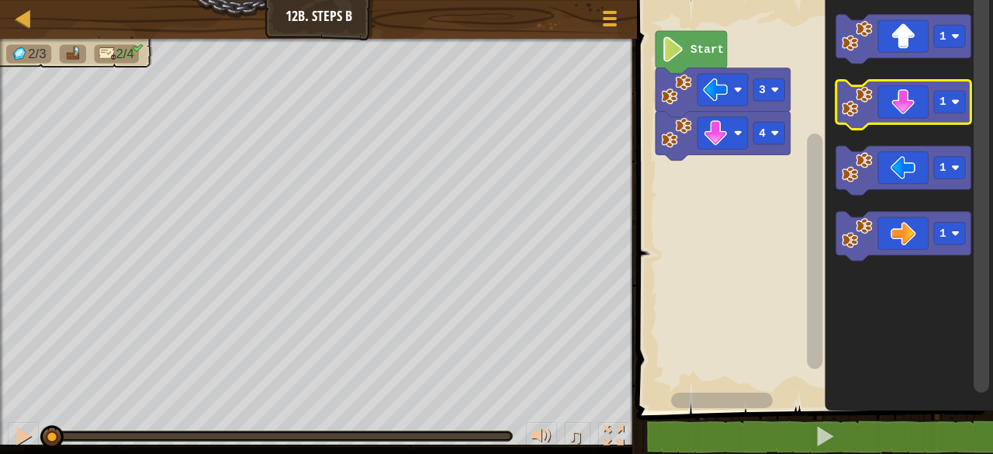
click at [912, 109] on icon "Blockly Workspace" at bounding box center [904, 105] width 135 height 49
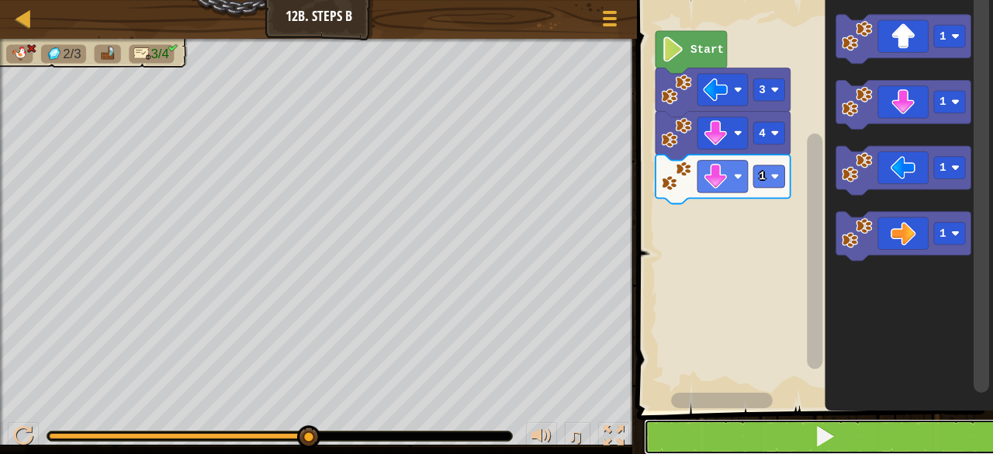
click at [794, 438] on button at bounding box center [824, 437] width 361 height 36
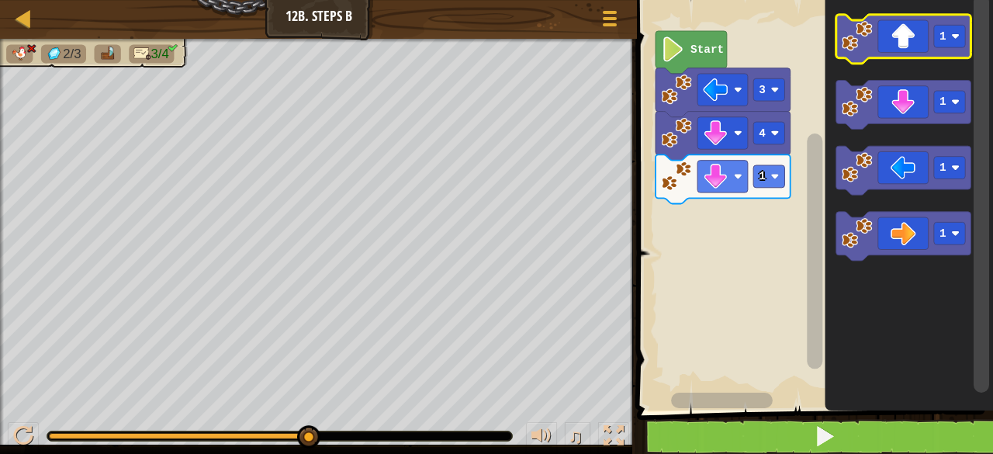
click at [893, 38] on icon "Blockly Workspace" at bounding box center [904, 39] width 135 height 49
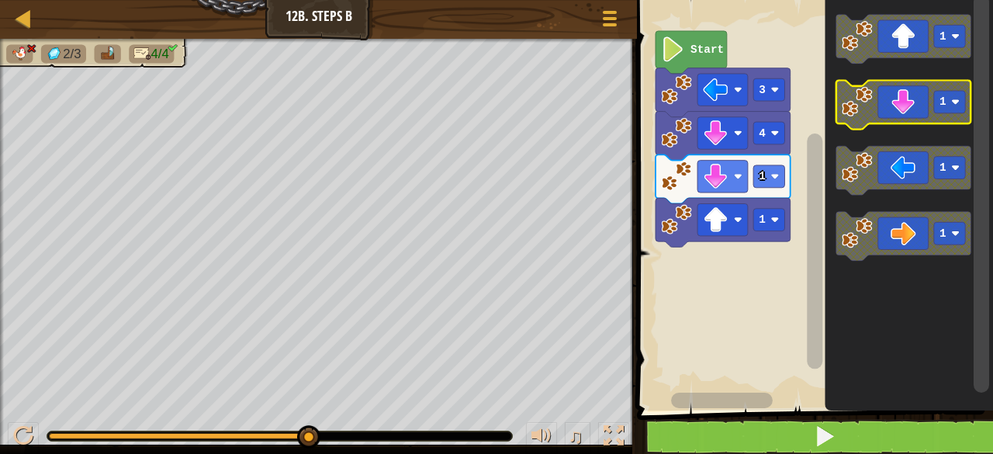
click at [922, 122] on icon "Blockly Workspace" at bounding box center [904, 105] width 135 height 49
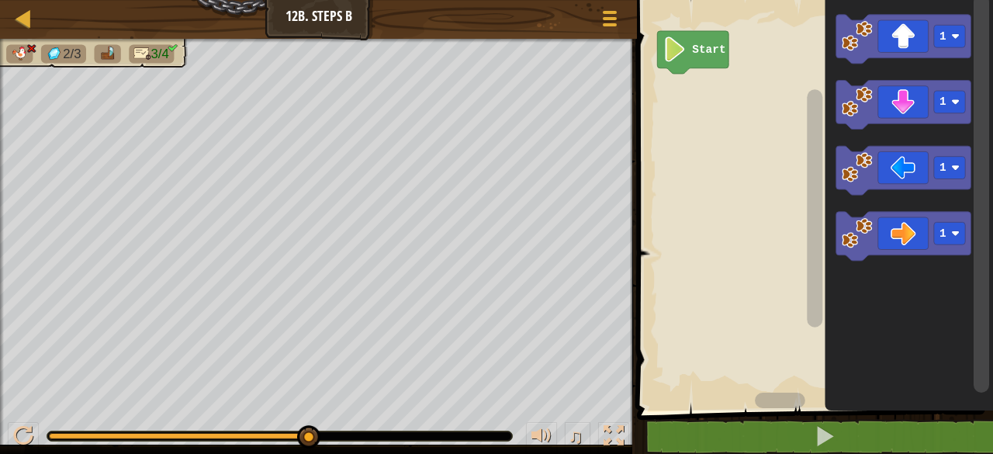
click at [29, 415] on div "♫" at bounding box center [318, 432] width 637 height 47
click at [23, 441] on div at bounding box center [23, 436] width 20 height 20
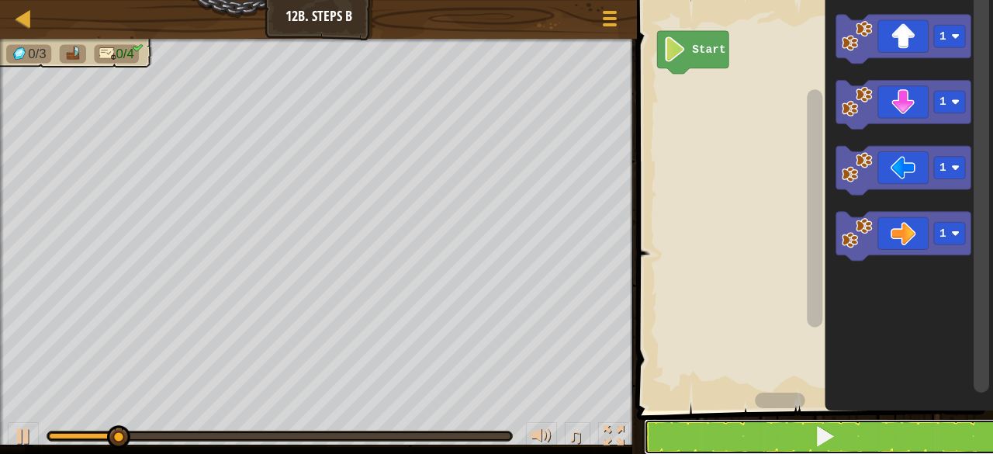
click at [947, 442] on button at bounding box center [824, 437] width 361 height 36
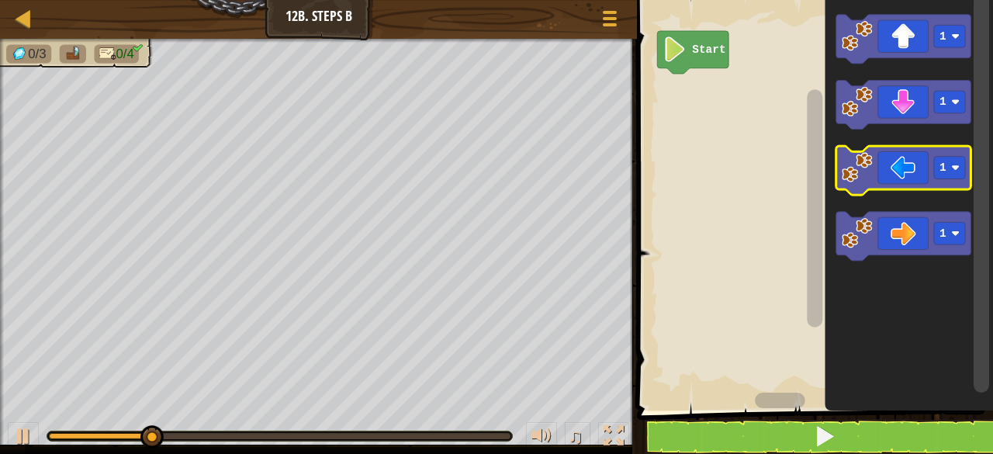
click at [951, 169] on rect "Blockly Workspace" at bounding box center [949, 168] width 31 height 23
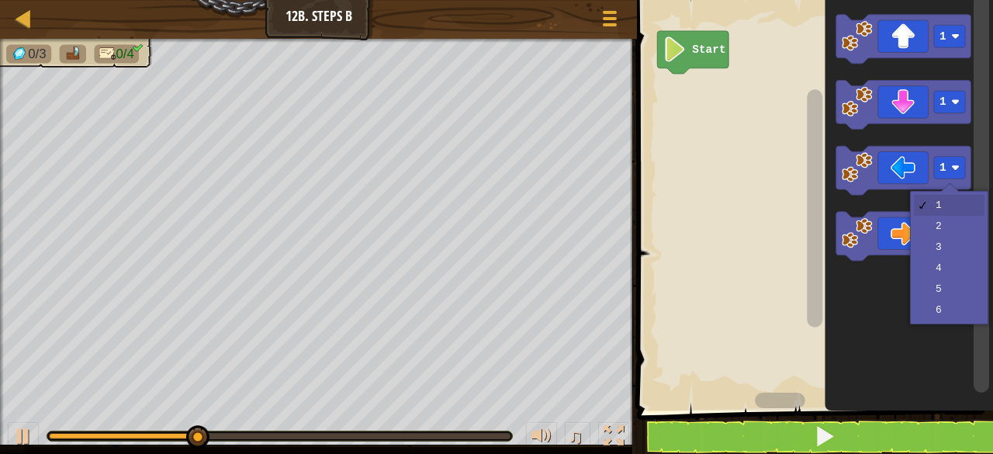
click at [958, 247] on icon "Blockly Workspace" at bounding box center [904, 236] width 135 height 49
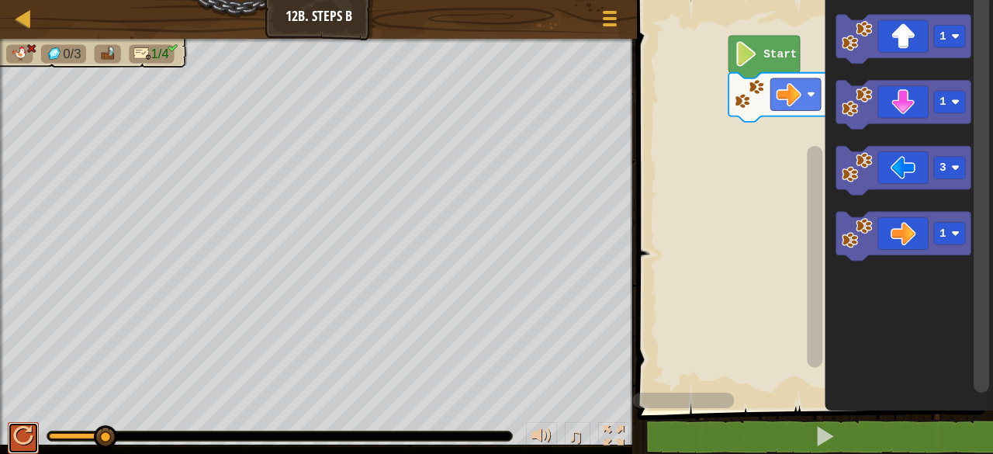
click at [16, 436] on div at bounding box center [23, 436] width 20 height 20
click at [24, 448] on button at bounding box center [23, 438] width 31 height 32
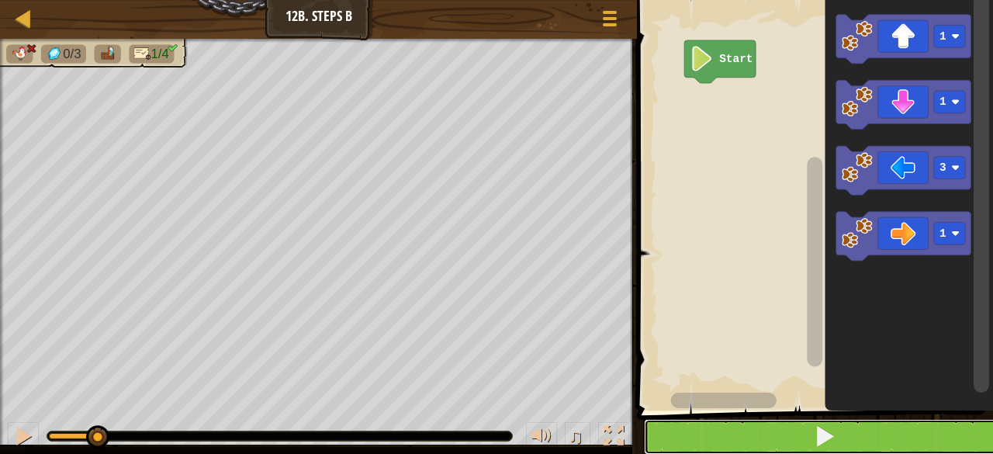
click at [730, 436] on button at bounding box center [824, 437] width 361 height 36
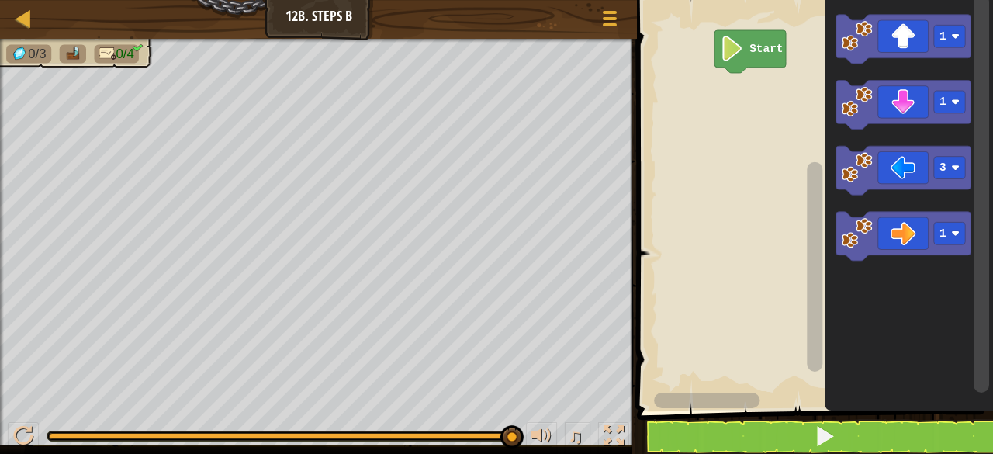
click at [909, 167] on icon "Blockly Workspace" at bounding box center [904, 170] width 135 height 49
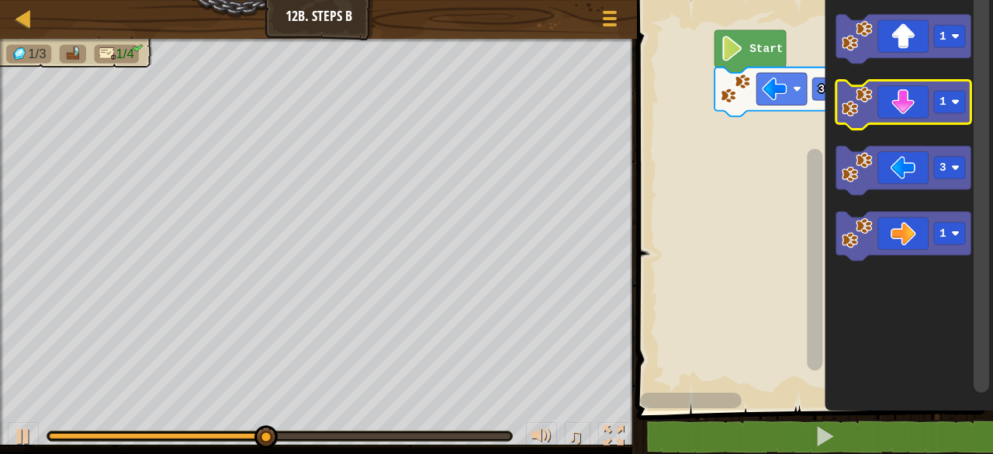
click at [944, 104] on text "1" at bounding box center [944, 101] width 7 height 12
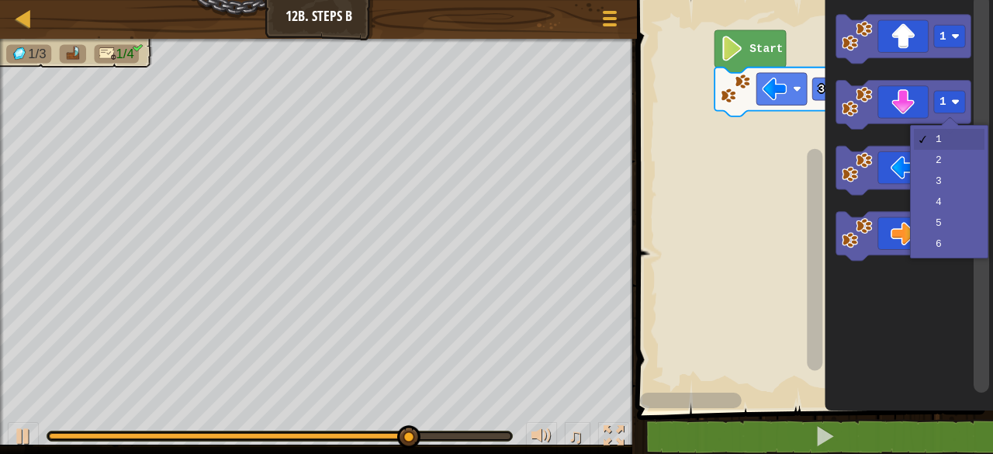
click at [938, 205] on icon "Blockly Workspace" at bounding box center [910, 201] width 168 height 418
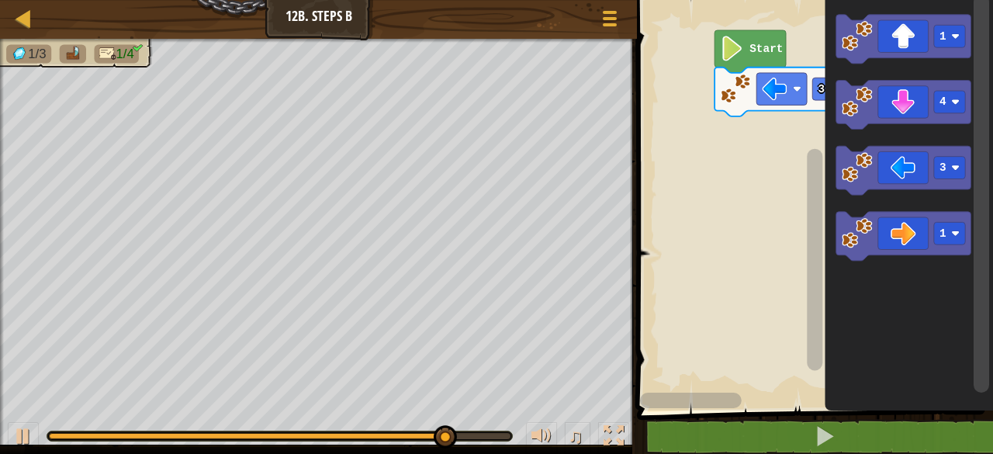
click at [888, 104] on icon "Blockly Workspace" at bounding box center [904, 105] width 135 height 49
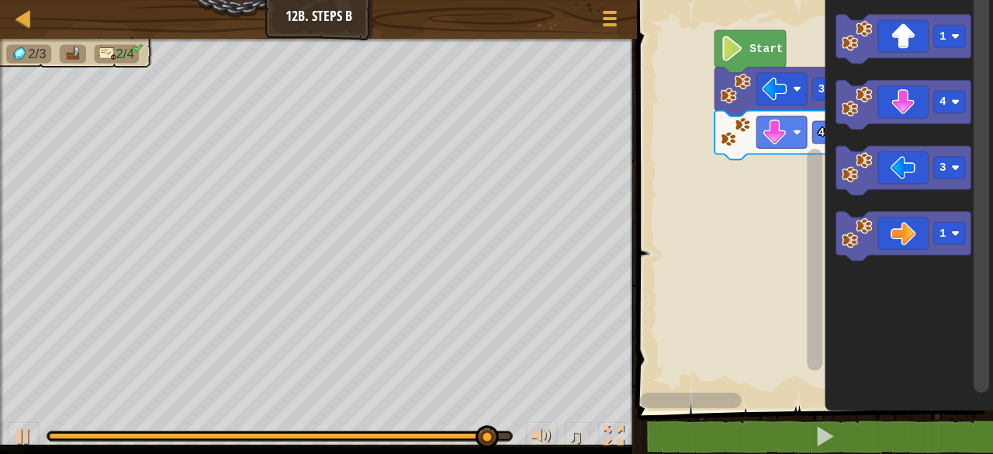
click at [0, 0] on div at bounding box center [0, 0] width 0 height 0
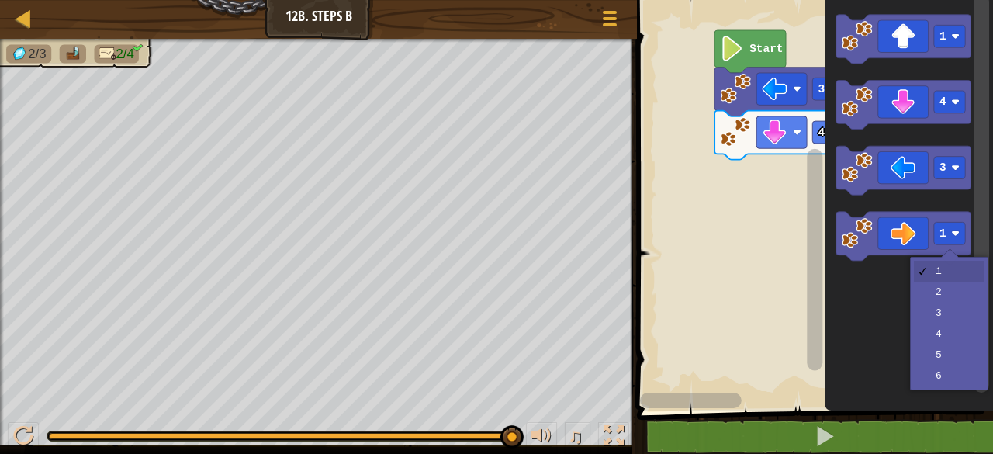
click at [941, 321] on icon "Blockly Workspace" at bounding box center [910, 201] width 168 height 418
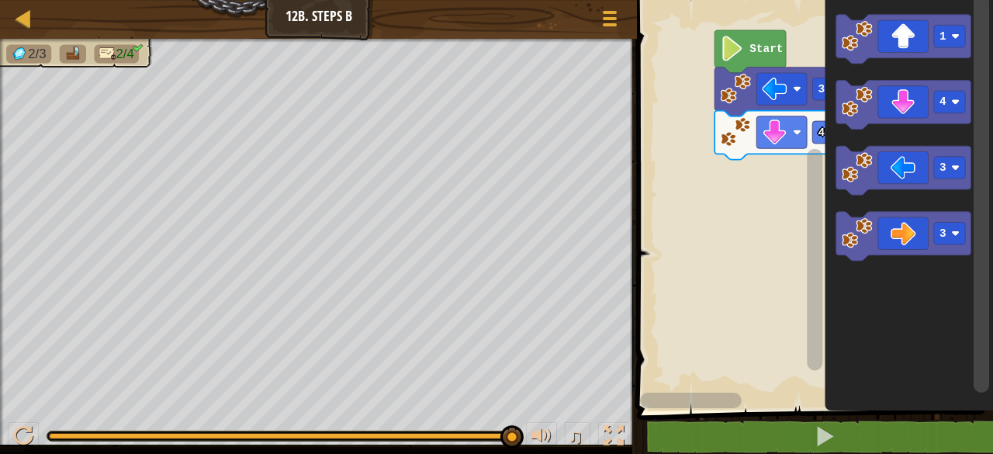
click at [898, 231] on icon "Blockly Workspace" at bounding box center [904, 236] width 135 height 49
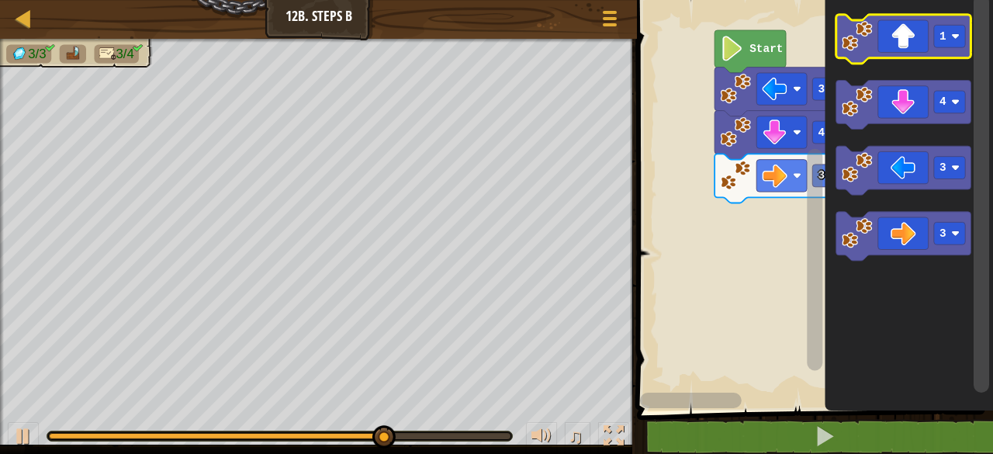
click at [947, 40] on rect "Blockly Workspace" at bounding box center [949, 36] width 31 height 23
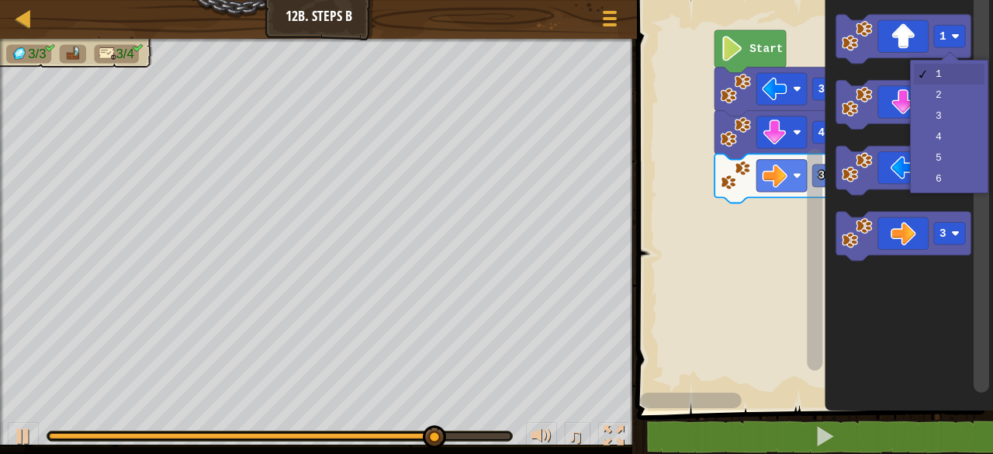
click at [938, 99] on rect "Blockly Workspace" at bounding box center [949, 102] width 31 height 23
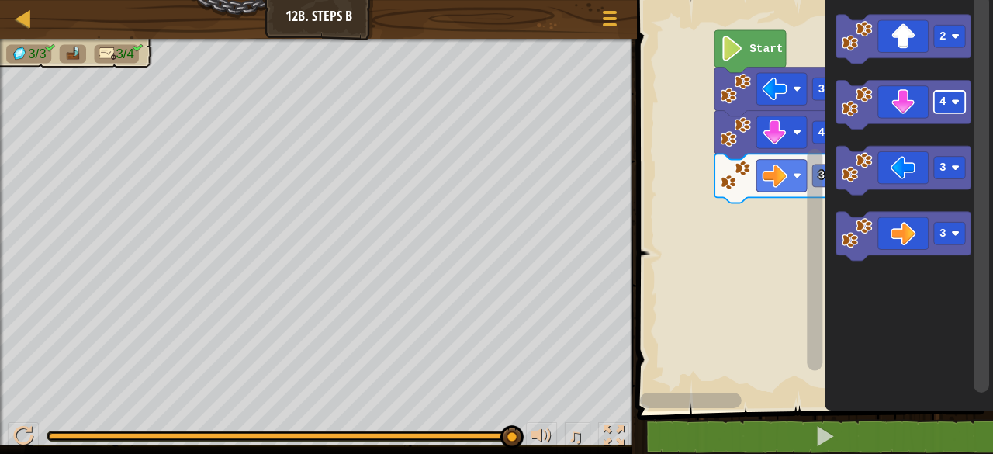
click at [908, 38] on icon "Blockly Workspace" at bounding box center [904, 39] width 135 height 49
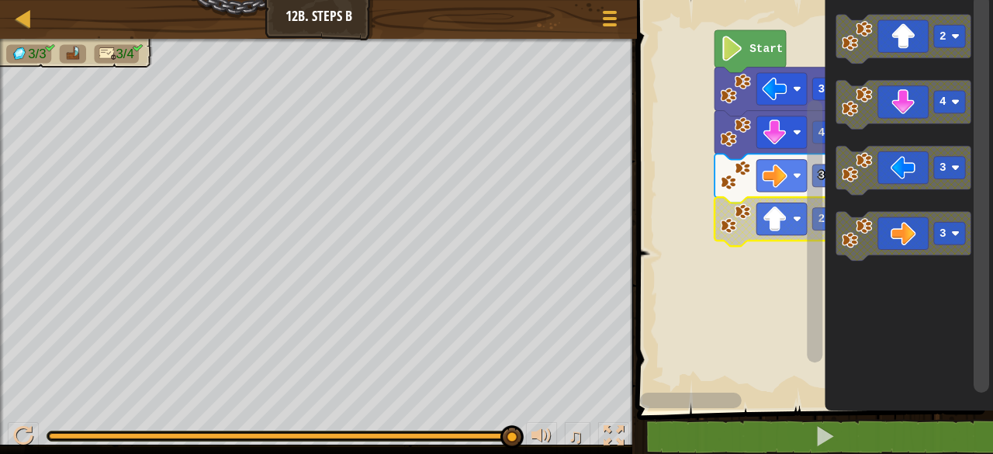
click at [905, 33] on icon "Blockly Workspace" at bounding box center [904, 39] width 135 height 49
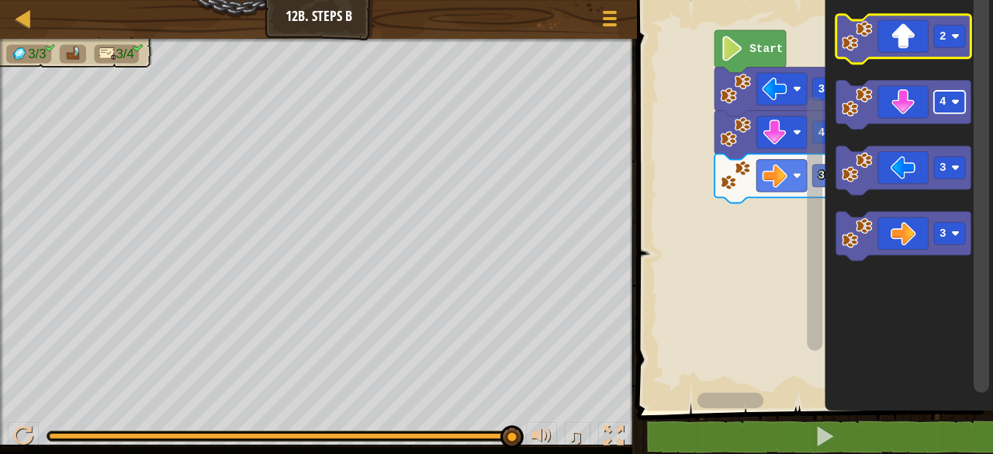
click at [904, 49] on icon "Blockly Workspace" at bounding box center [904, 39] width 135 height 49
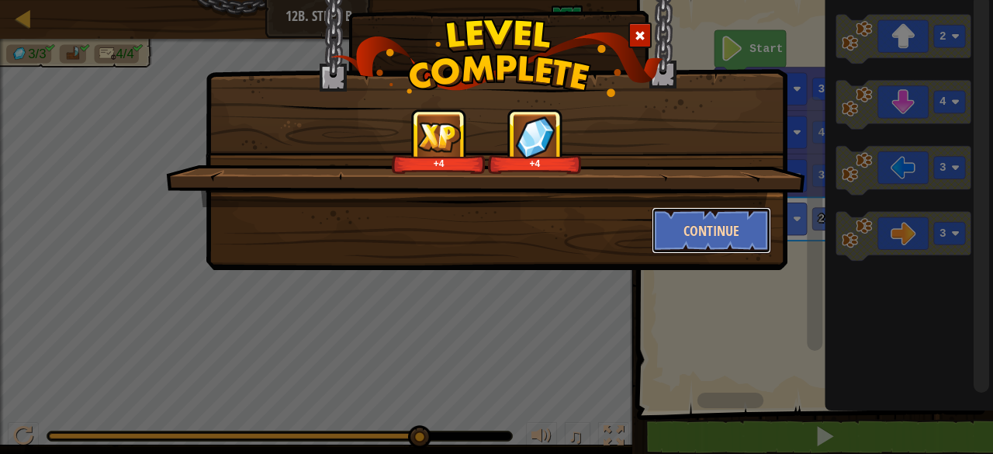
click at [698, 231] on button "Continue" at bounding box center [712, 230] width 120 height 47
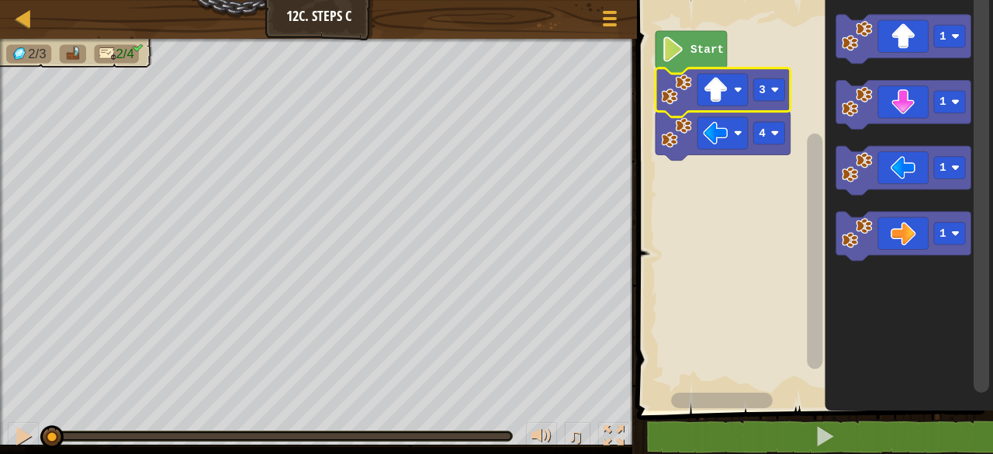
click at [724, 94] on rect "Blockly Workspace" at bounding box center [723, 90] width 50 height 32
click at [945, 33] on text "1" at bounding box center [944, 36] width 7 height 12
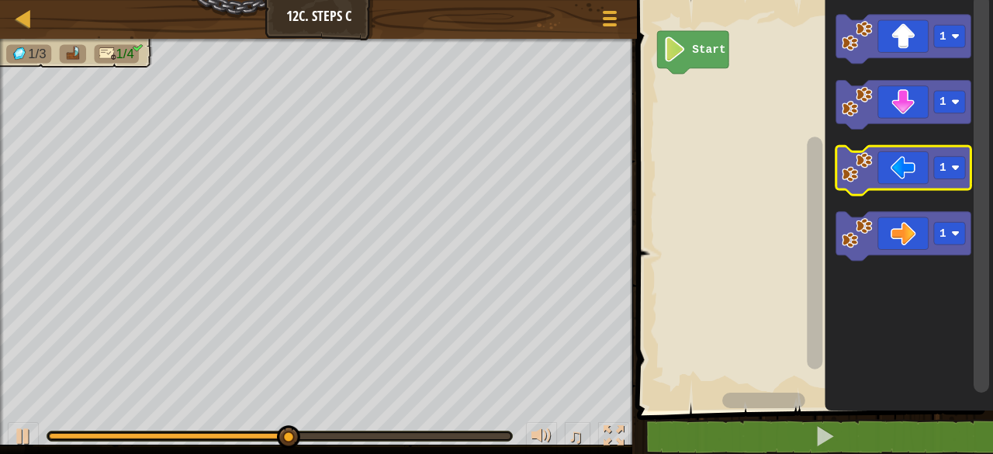
click at [896, 182] on icon "Blockly Workspace" at bounding box center [904, 170] width 135 height 49
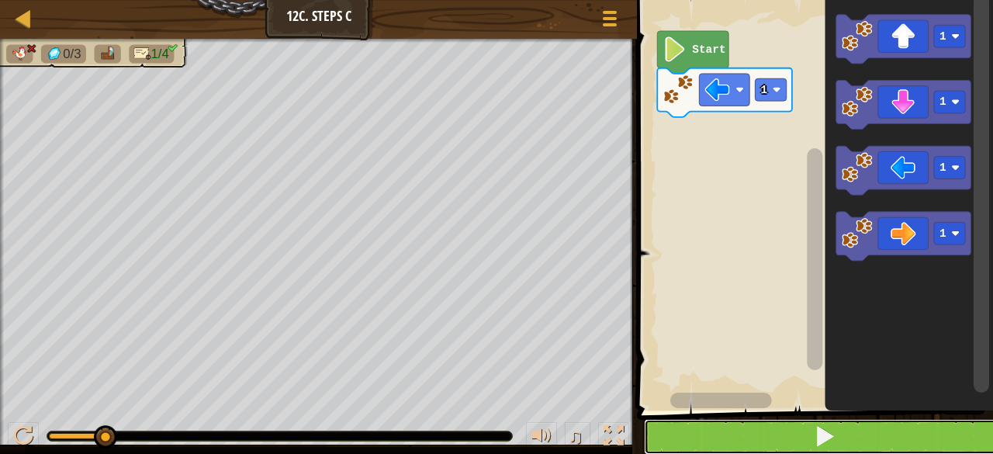
click at [833, 436] on span at bounding box center [825, 436] width 22 height 22
click at [848, 434] on button at bounding box center [824, 437] width 361 height 36
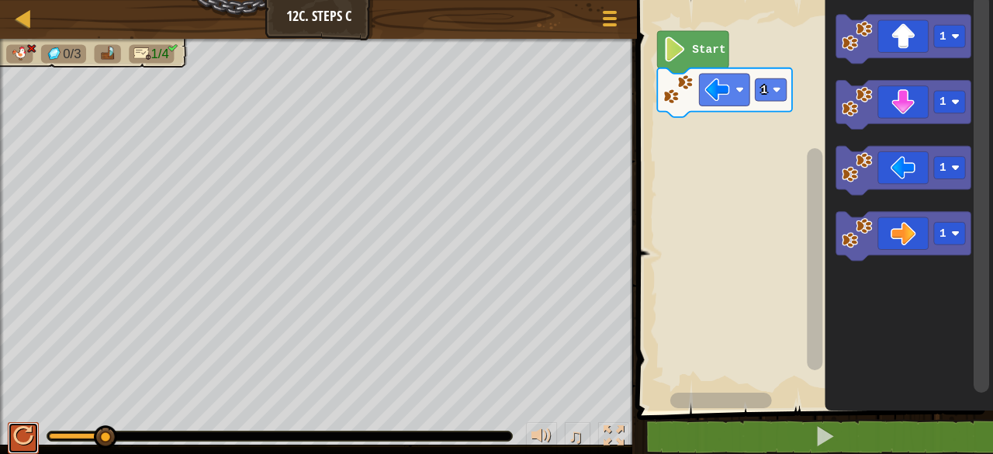
click at [17, 438] on div at bounding box center [23, 436] width 20 height 20
click at [696, 75] on icon "Blockly Workspace" at bounding box center [725, 92] width 135 height 49
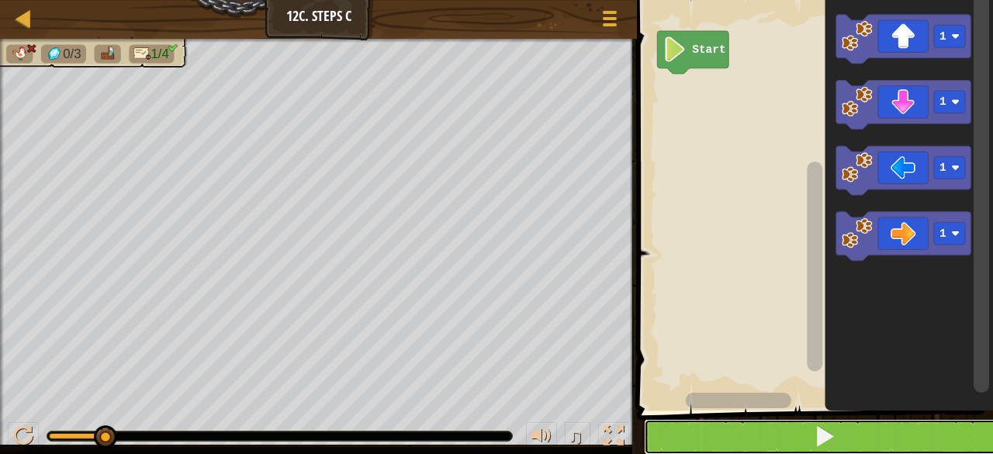
click at [839, 424] on button at bounding box center [824, 437] width 361 height 36
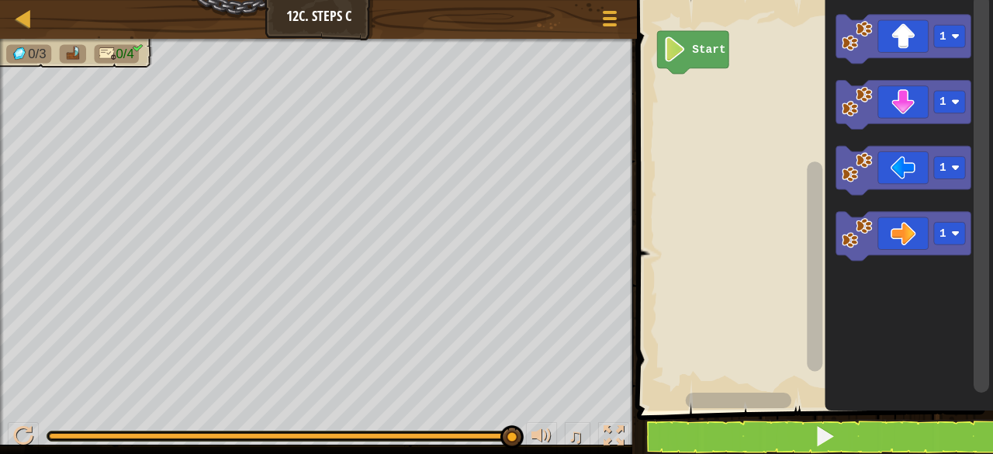
click at [921, 49] on icon "Blockly Workspace" at bounding box center [904, 39] width 135 height 49
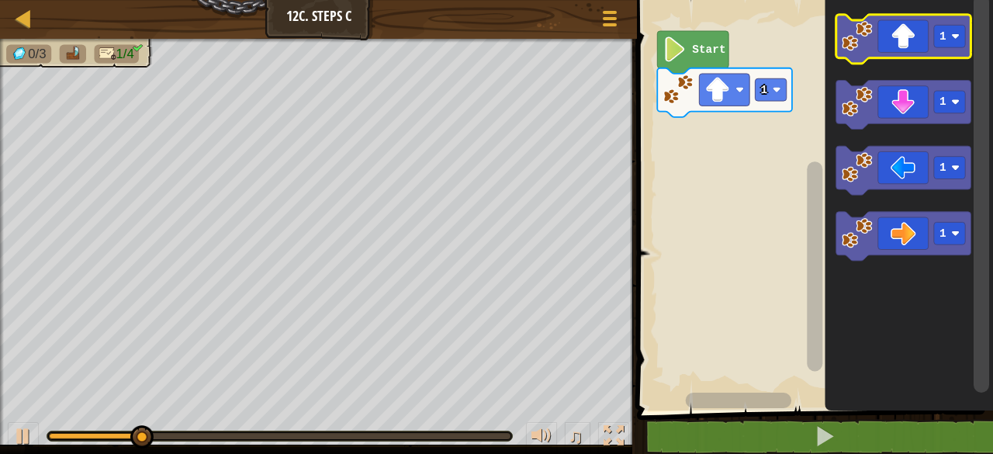
click at [894, 25] on icon "Blockly Workspace" at bounding box center [904, 39] width 135 height 49
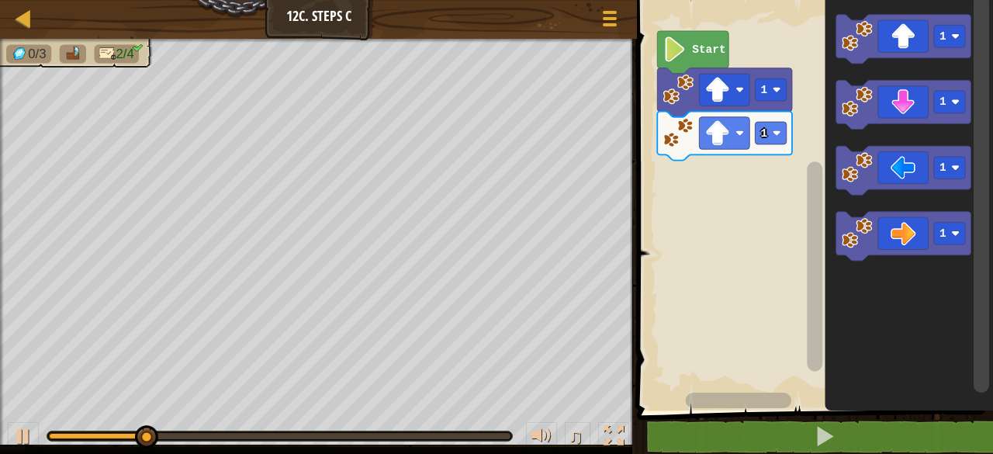
click at [891, 35] on icon "Blockly Workspace" at bounding box center [904, 39] width 135 height 49
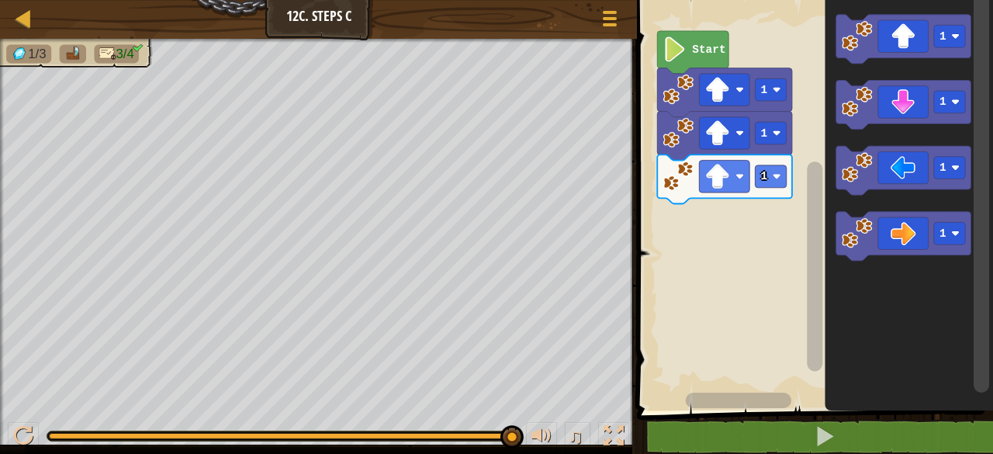
click at [954, 165] on image "Blockly Workspace" at bounding box center [956, 168] width 9 height 9
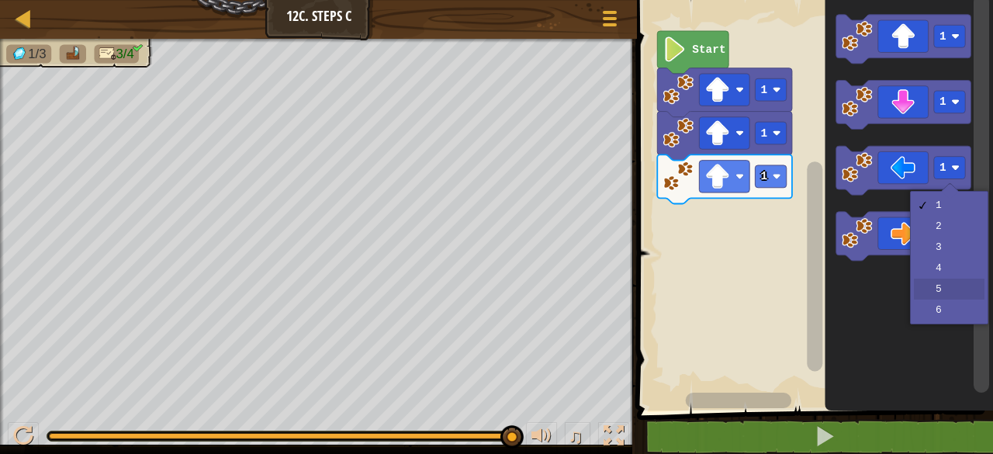
click at [934, 279] on icon "Blockly Workspace" at bounding box center [910, 201] width 168 height 418
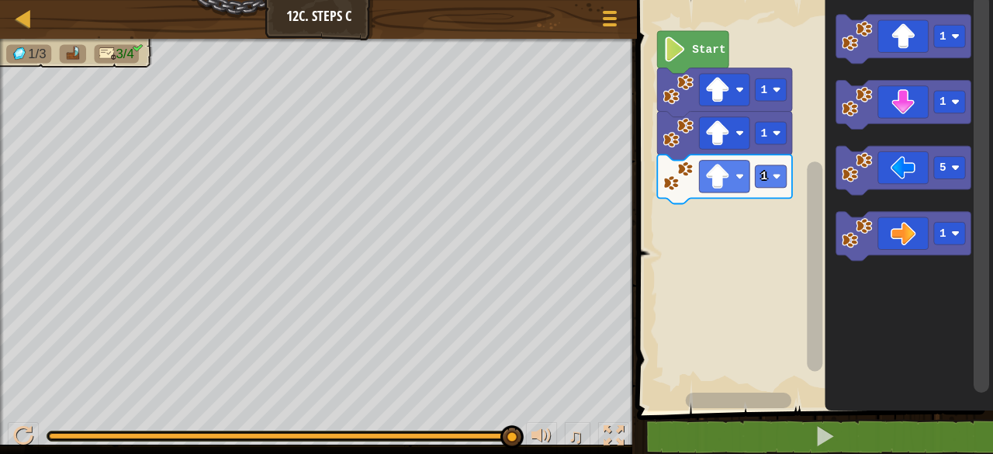
click at [894, 169] on icon "Blockly Workspace" at bounding box center [904, 170] width 135 height 49
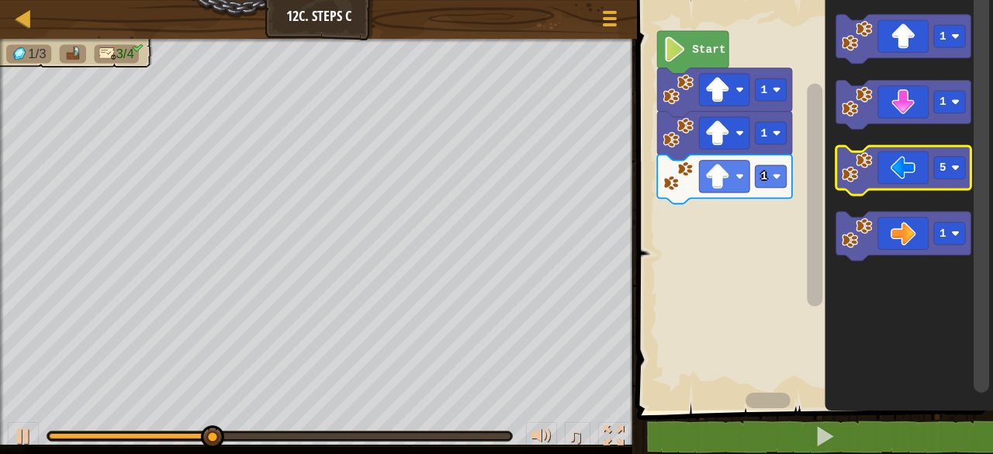
click at [944, 173] on text "5" at bounding box center [944, 167] width 7 height 12
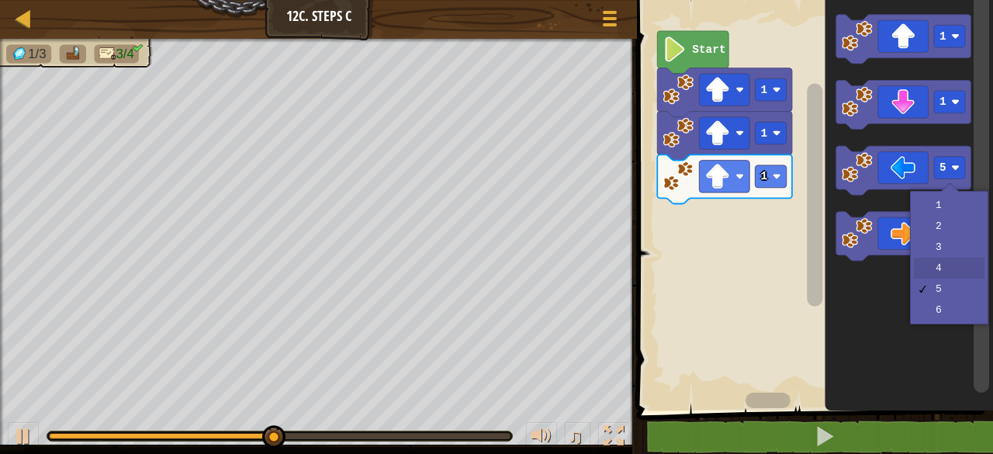
click at [931, 270] on icon "Blockly Workspace" at bounding box center [910, 201] width 168 height 418
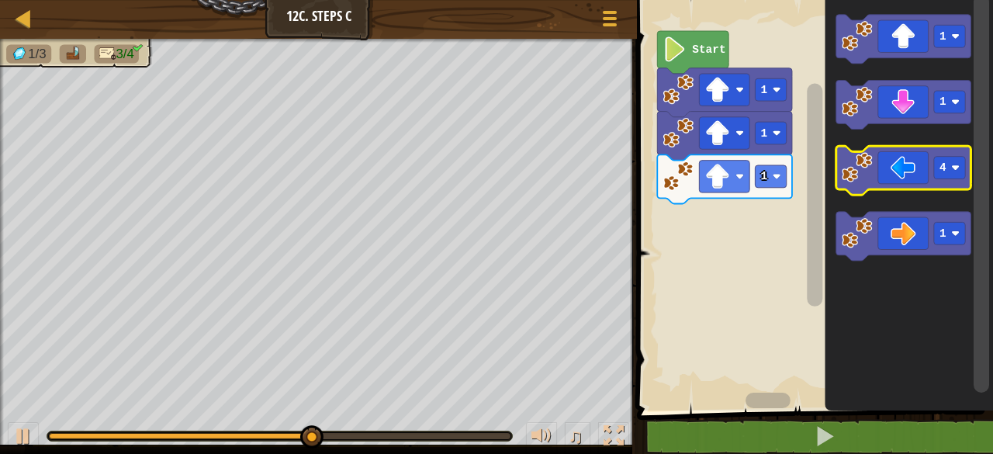
click at [901, 171] on icon "Blockly Workspace" at bounding box center [904, 170] width 135 height 49
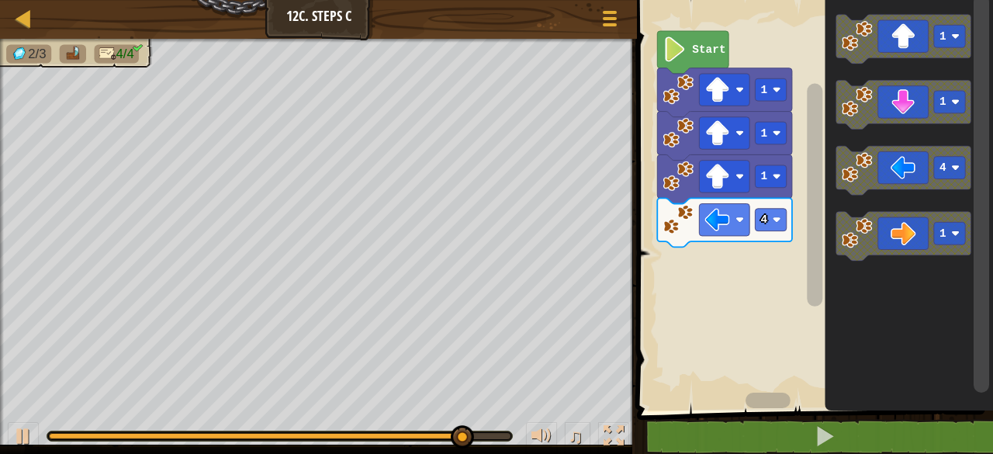
click at [953, 103] on image "Blockly Workspace" at bounding box center [956, 102] width 9 height 9
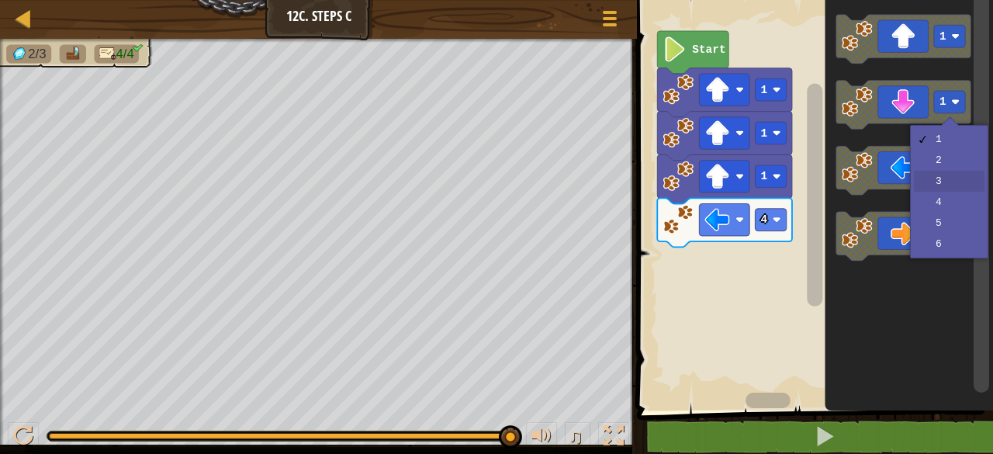
click at [938, 190] on rect "Blockly Workspace" at bounding box center [904, 170] width 135 height 49
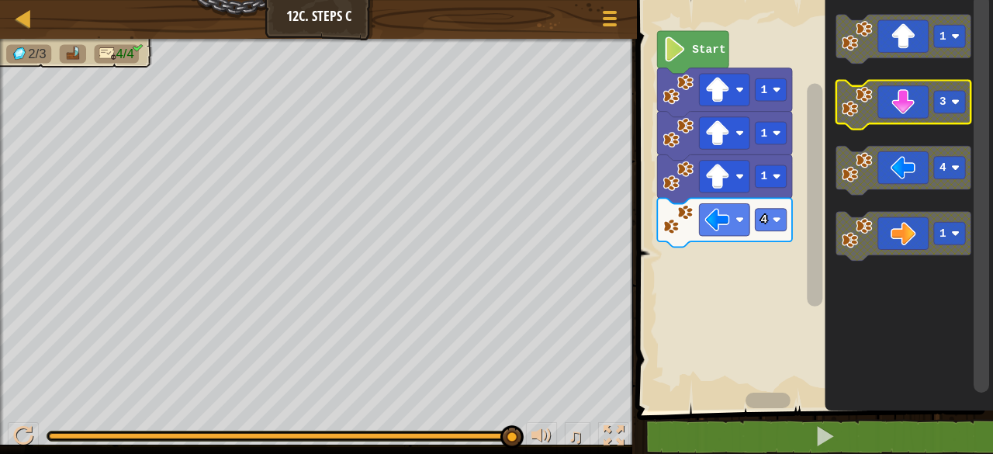
click at [912, 112] on icon "Blockly Workspace" at bounding box center [904, 105] width 135 height 49
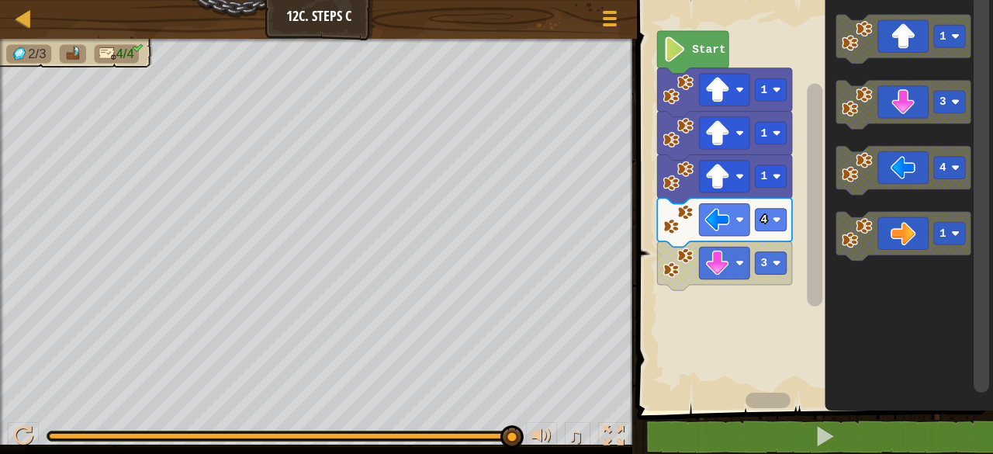
click at [902, 101] on icon "Blockly Workspace" at bounding box center [904, 105] width 135 height 49
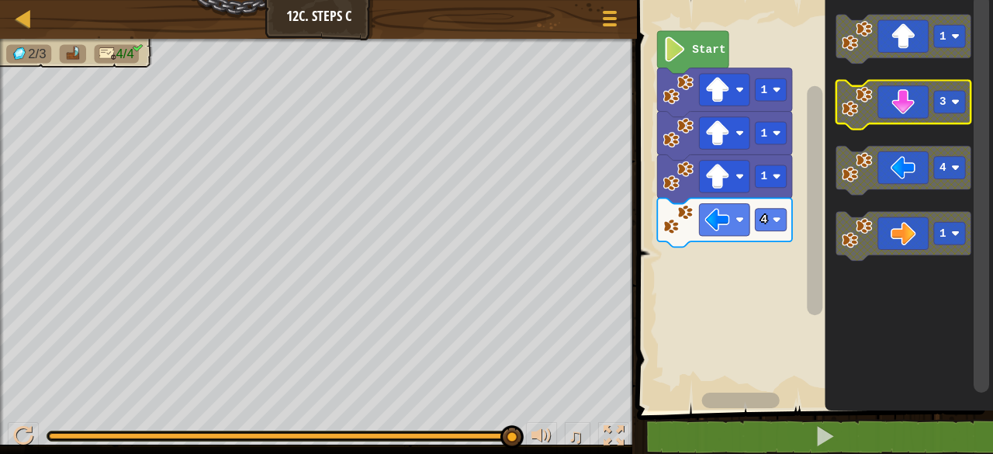
click at [959, 109] on rect "Blockly Workspace" at bounding box center [949, 102] width 31 height 23
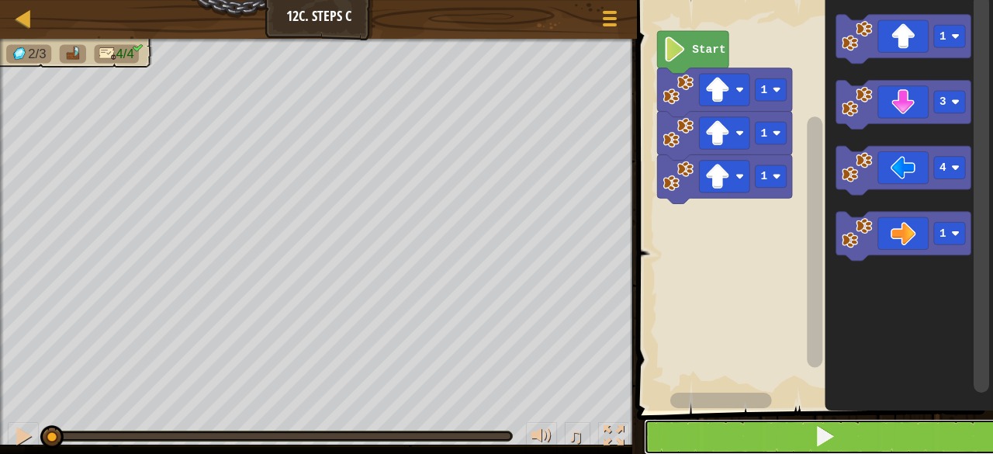
click at [807, 440] on button at bounding box center [824, 437] width 361 height 36
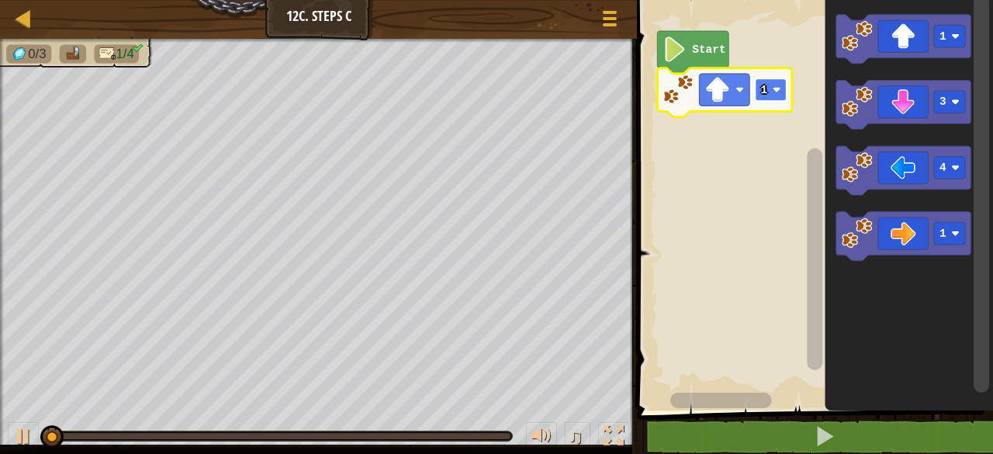
click at [783, 92] on rect "Blockly Workspace" at bounding box center [771, 89] width 31 height 23
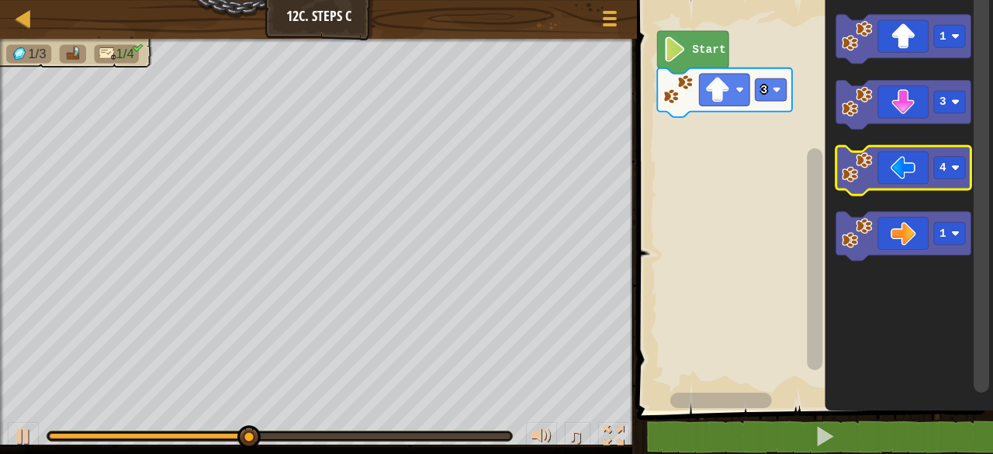
click at [889, 175] on icon "Blockly Workspace" at bounding box center [904, 170] width 135 height 49
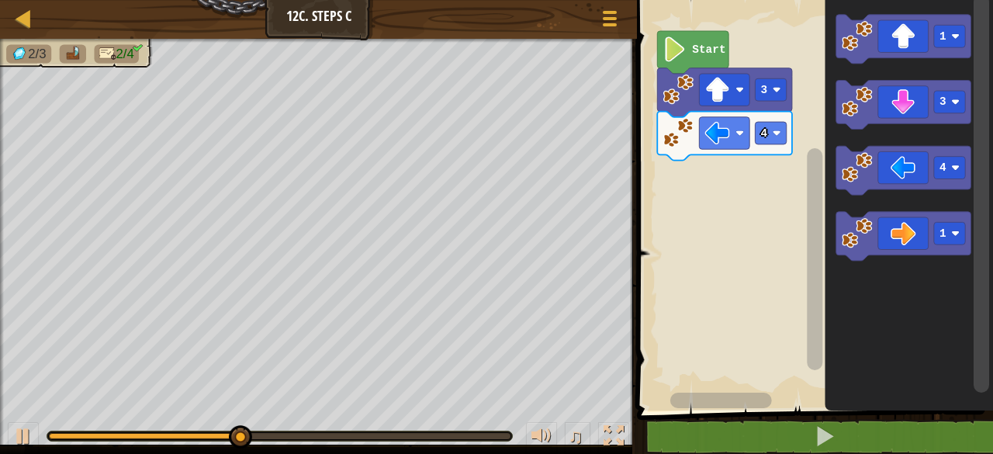
click at [901, 106] on icon "Blockly Workspace" at bounding box center [904, 105] width 135 height 49
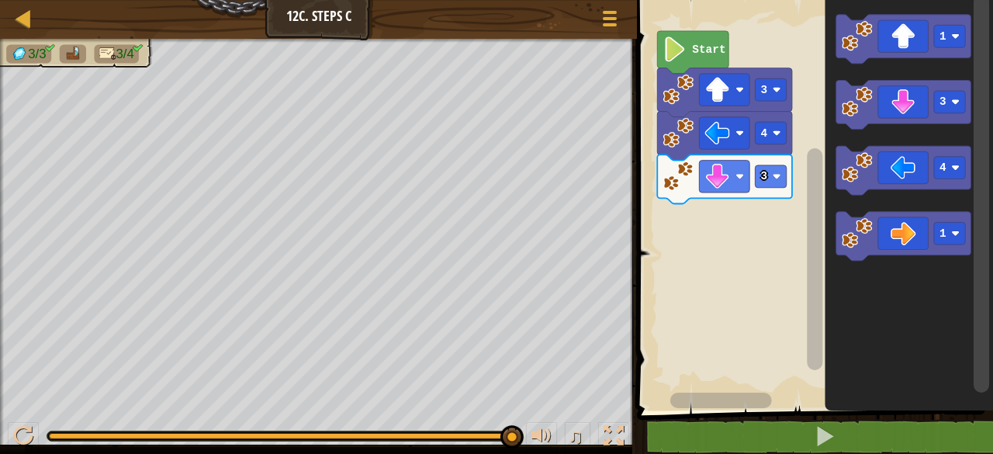
click at [904, 234] on icon "Blockly Workspace" at bounding box center [904, 236] width 135 height 49
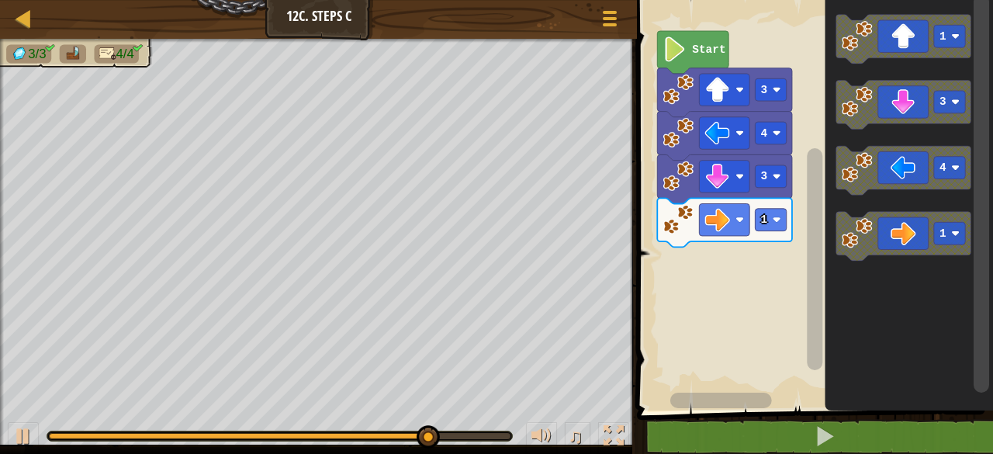
click at [903, 234] on icon "Blockly Workspace" at bounding box center [904, 236] width 135 height 49
click at [778, 220] on image "Blockly Workspace" at bounding box center [777, 220] width 9 height 9
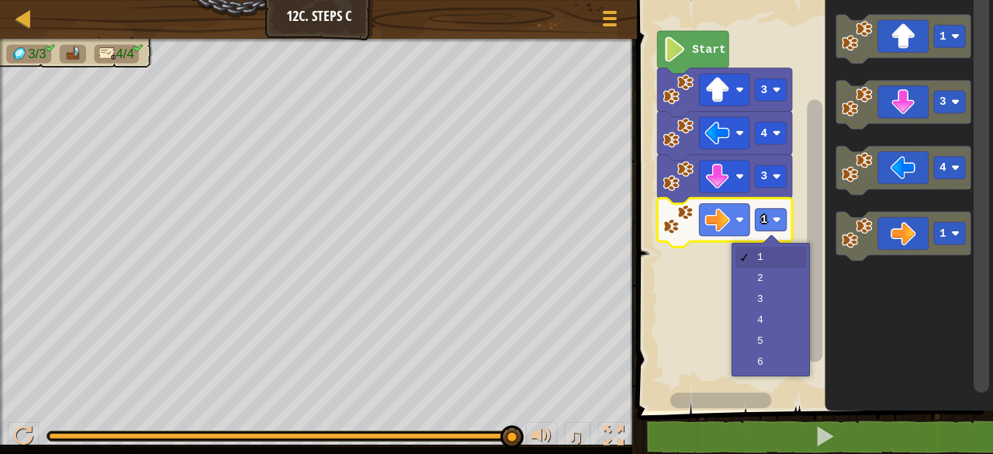
click at [788, 284] on rect "Blockly Workspace" at bounding box center [812, 201] width 361 height 418
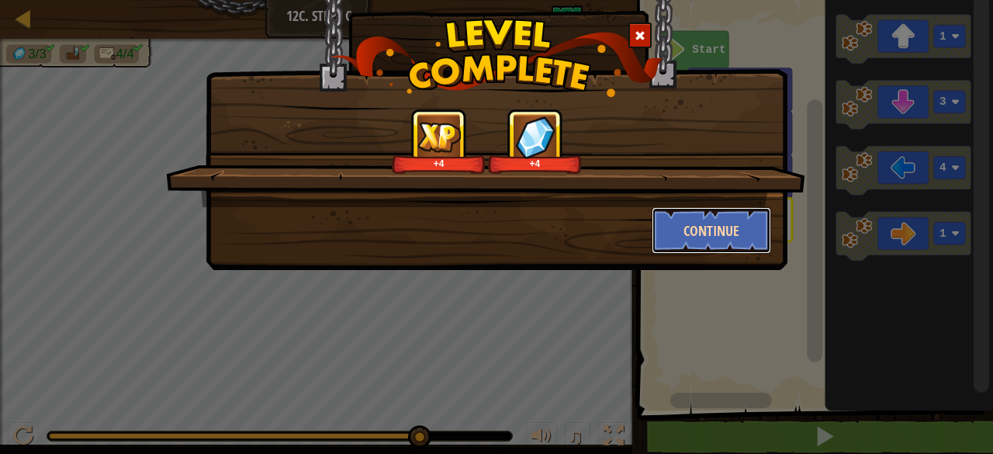
click at [722, 223] on button "Continue" at bounding box center [712, 230] width 120 height 47
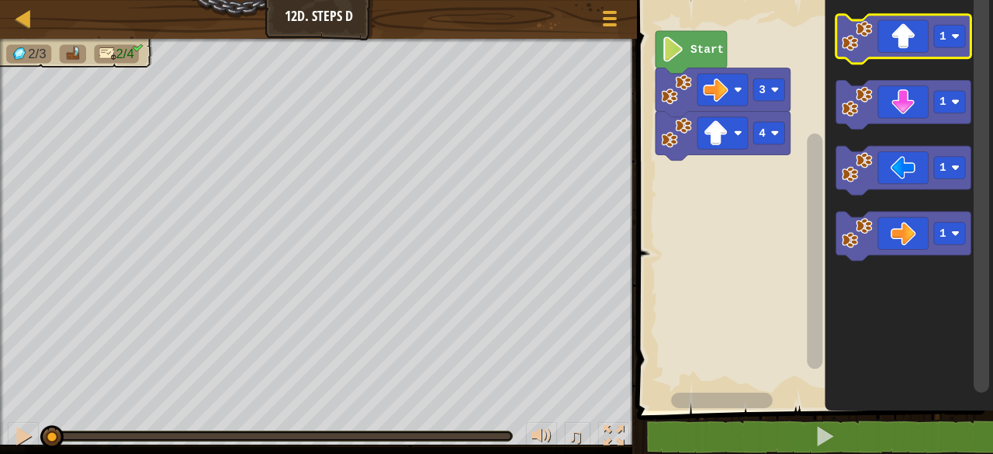
click at [899, 48] on icon "Blockly Workspace" at bounding box center [904, 39] width 135 height 49
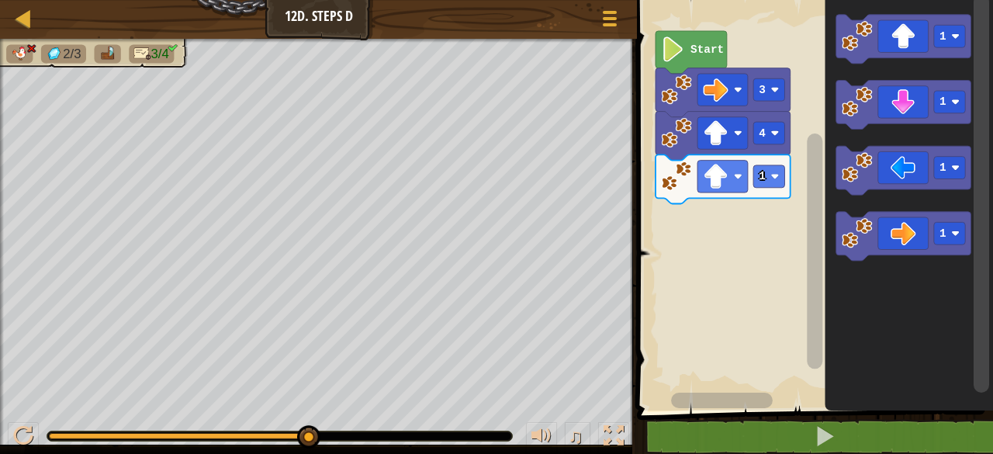
click at [757, 228] on rect "Blockly Workspace" at bounding box center [812, 201] width 361 height 418
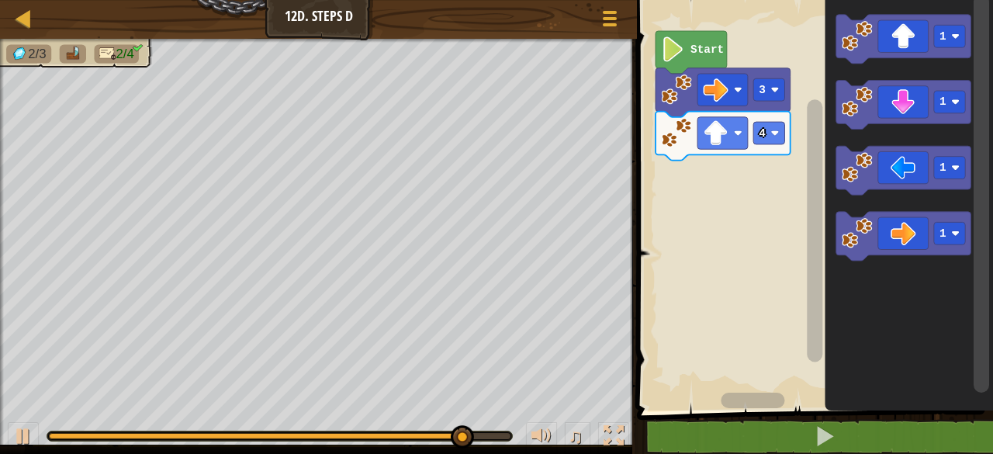
click at [0, 0] on div at bounding box center [0, 0] width 0 height 0
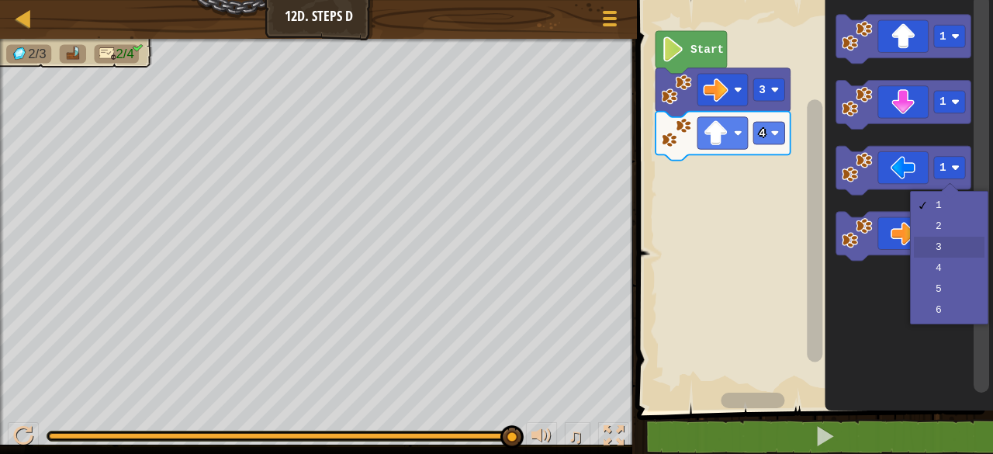
click at [941, 250] on icon "Blockly Workspace" at bounding box center [904, 236] width 135 height 49
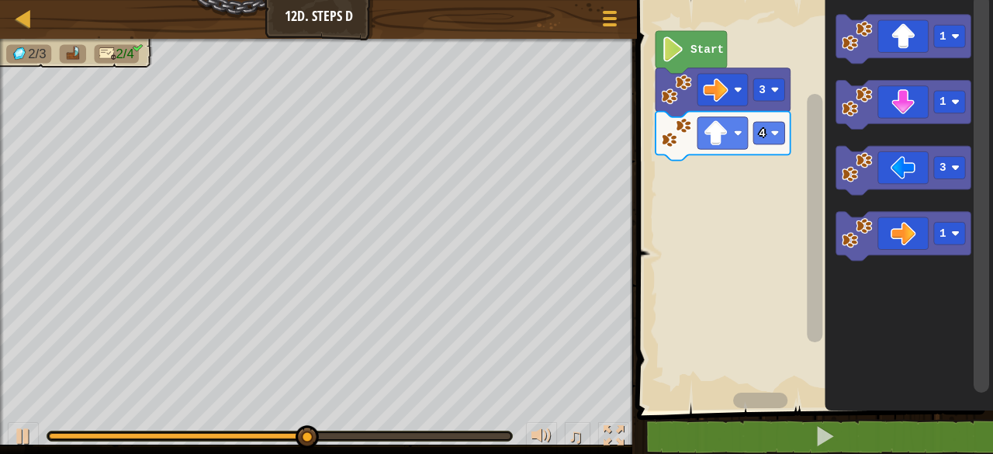
click at [890, 170] on icon "Blockly Workspace" at bounding box center [904, 170] width 135 height 49
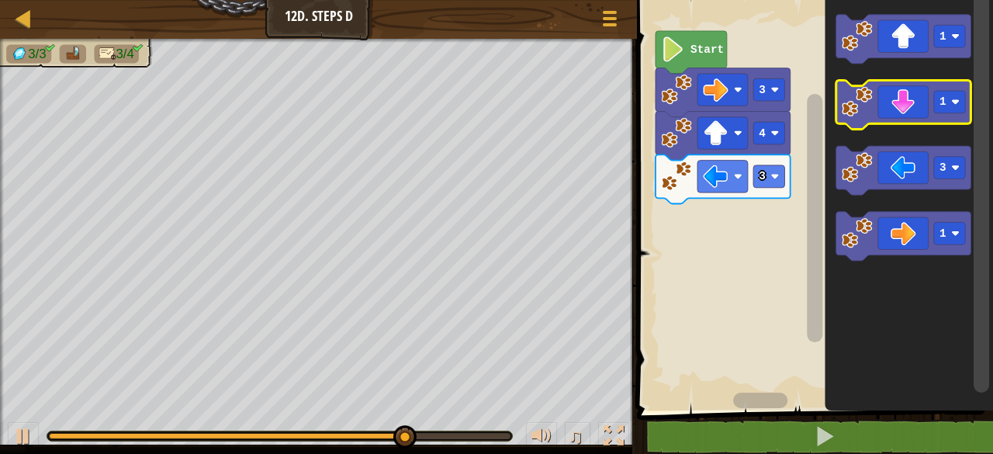
click at [956, 102] on image "Blockly Workspace" at bounding box center [956, 102] width 9 height 9
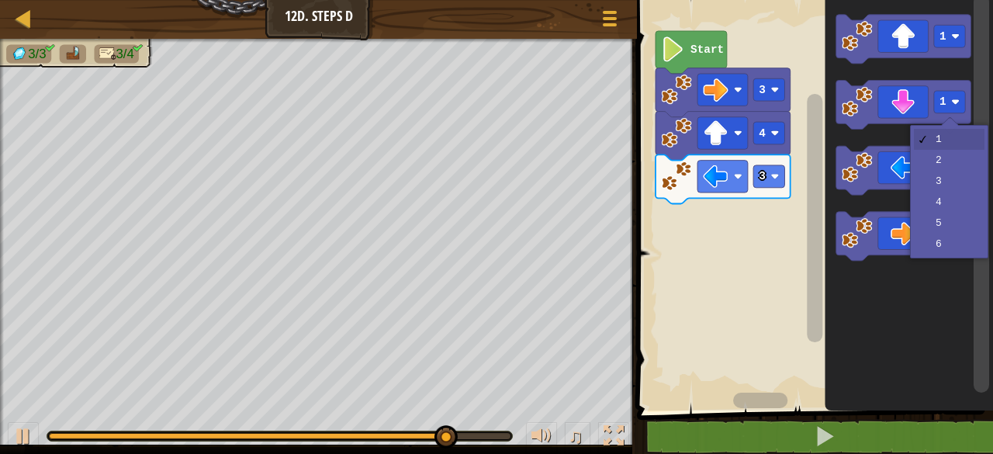
click at [941, 164] on text "3" at bounding box center [944, 167] width 7 height 12
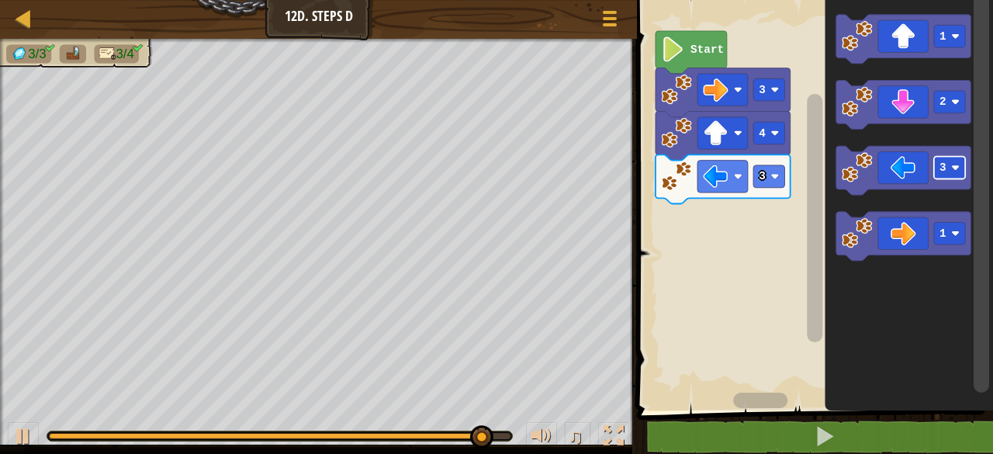
click at [899, 102] on icon "Blockly Workspace" at bounding box center [904, 105] width 135 height 49
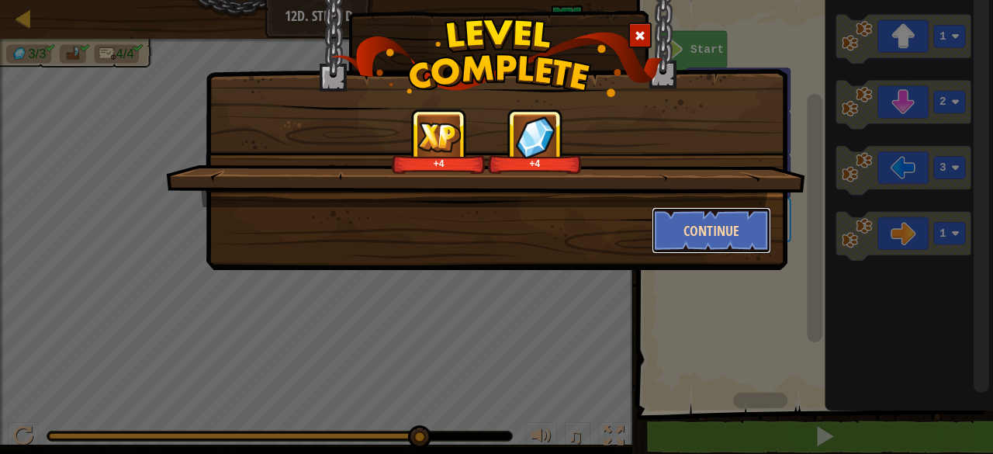
click at [698, 246] on button "Continue" at bounding box center [712, 230] width 120 height 47
